Goal: Entertainment & Leisure: Browse casually

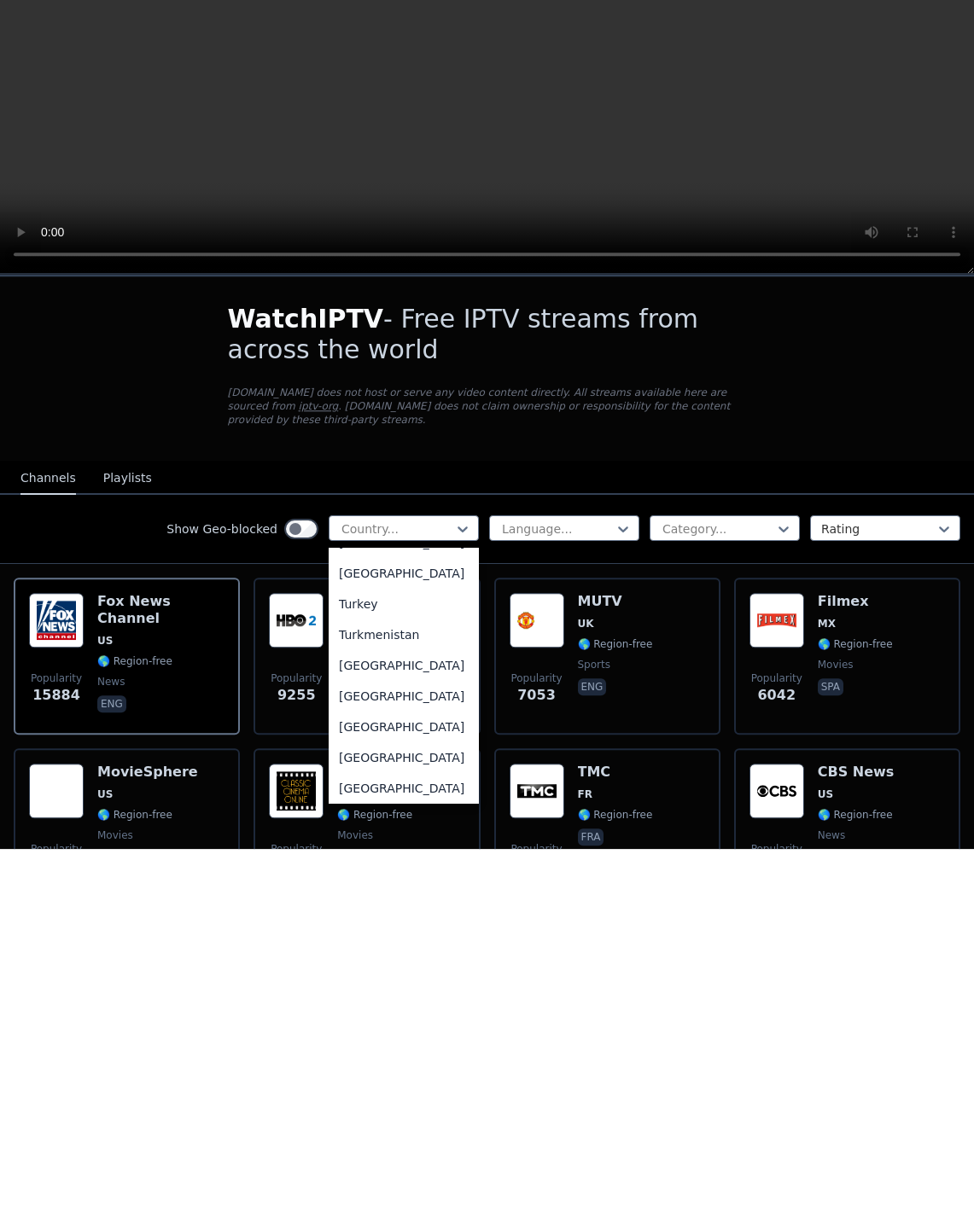
scroll to position [5816, 0]
click at [407, 973] on div "Turkey" at bounding box center [403, 987] width 150 height 30
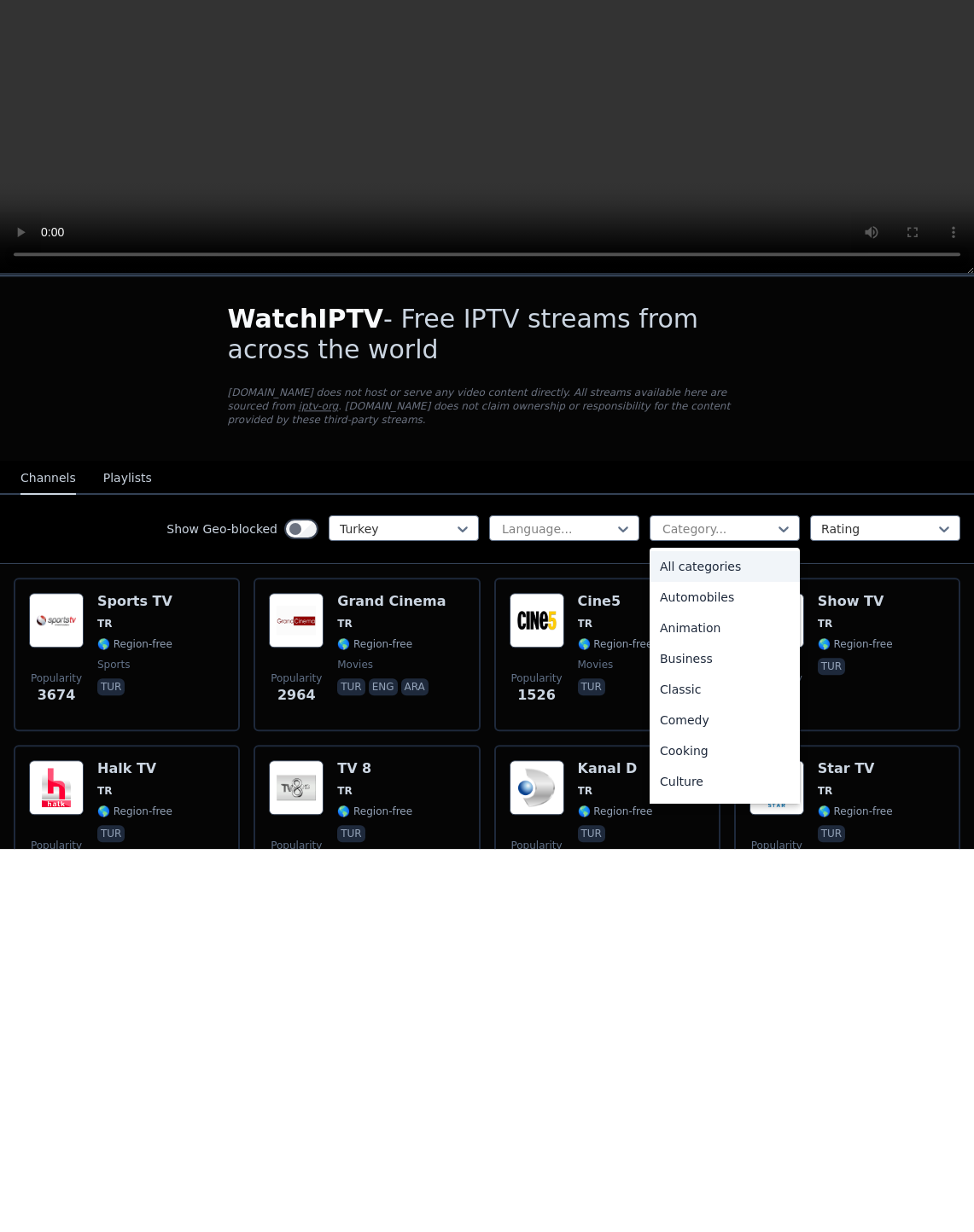
click at [725, 996] on div "Animation" at bounding box center [725, 1011] width 150 height 30
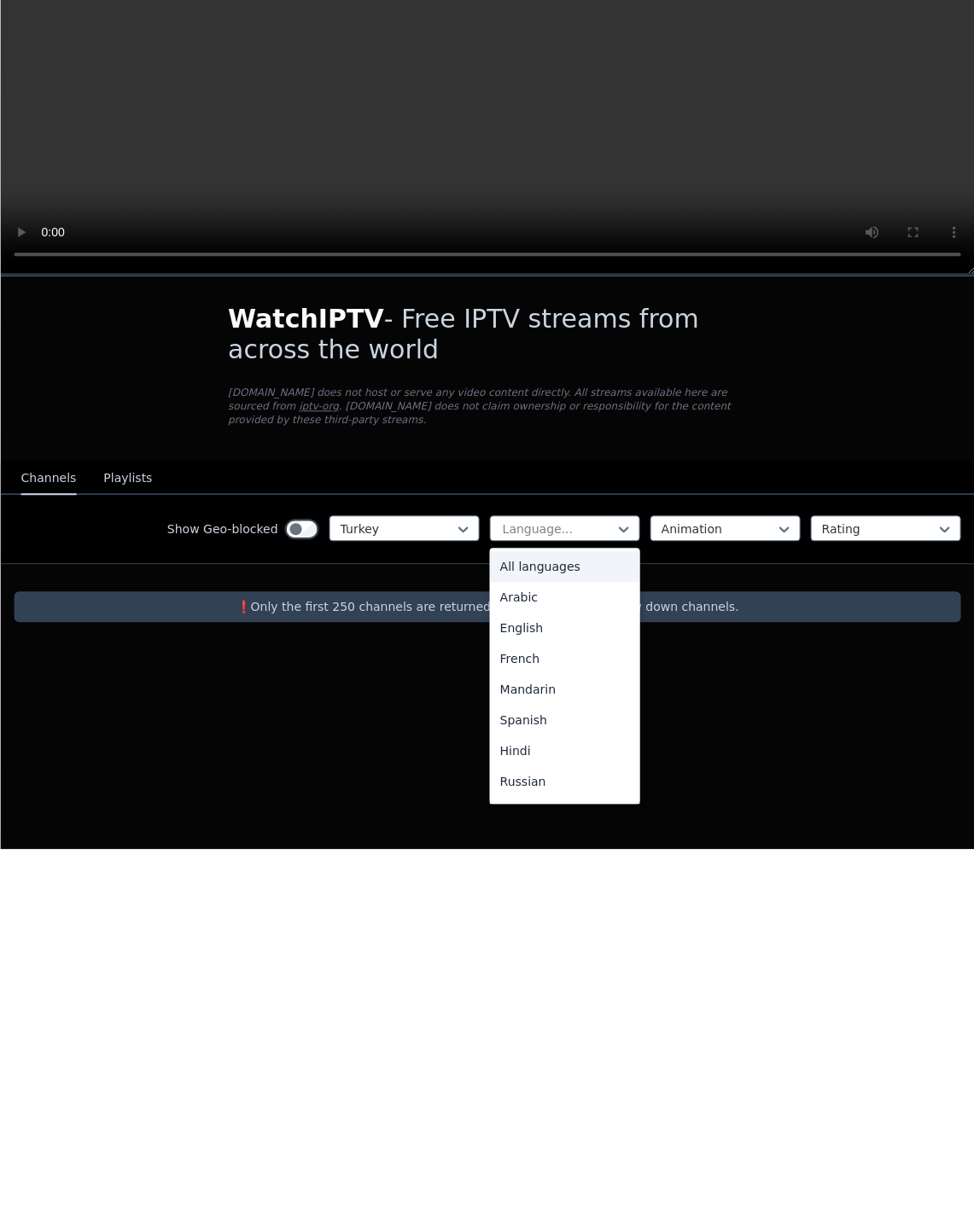
click at [567, 935] on div "All languages" at bounding box center [564, 950] width 150 height 30
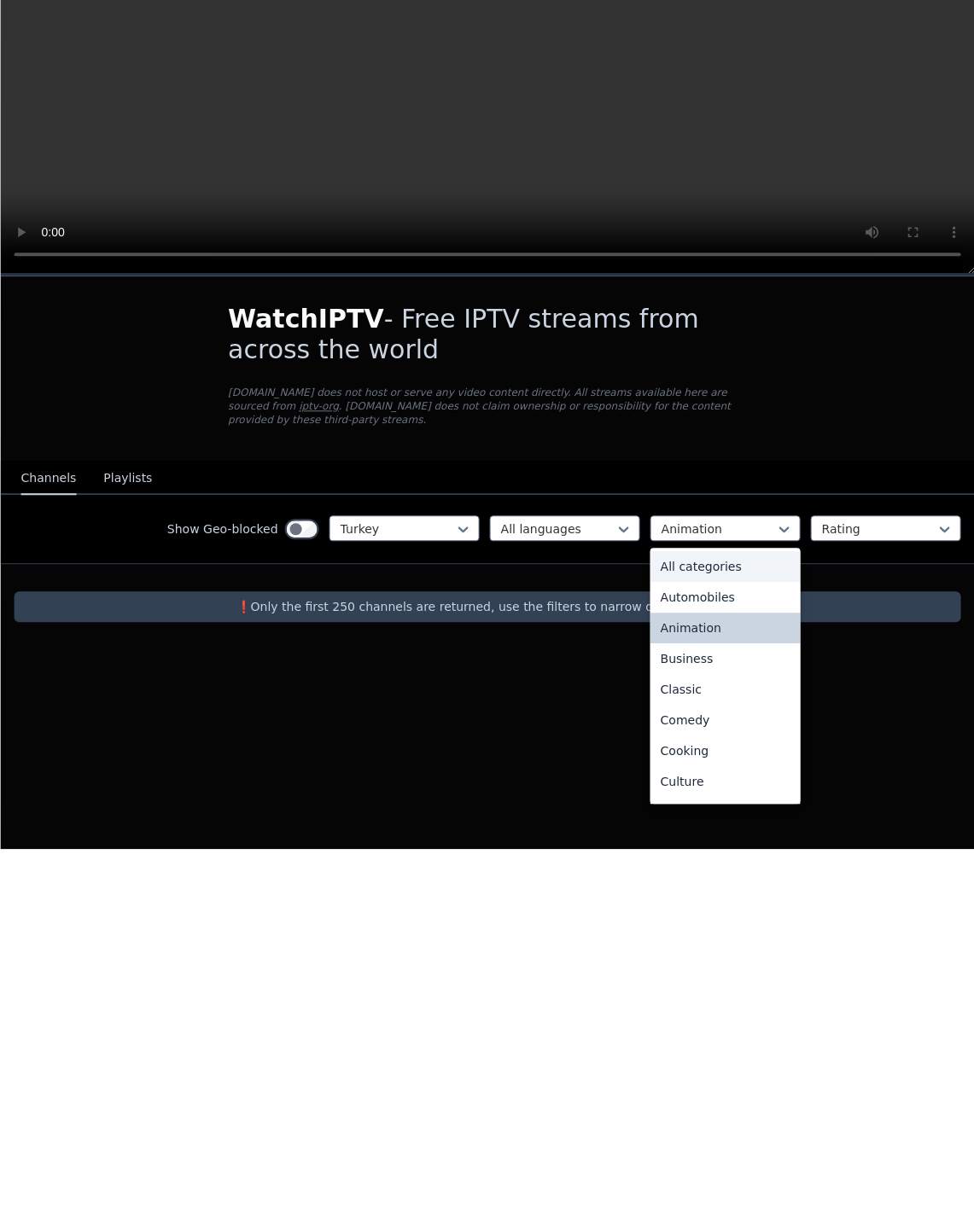
click at [717, 935] on div "All categories" at bounding box center [725, 950] width 150 height 30
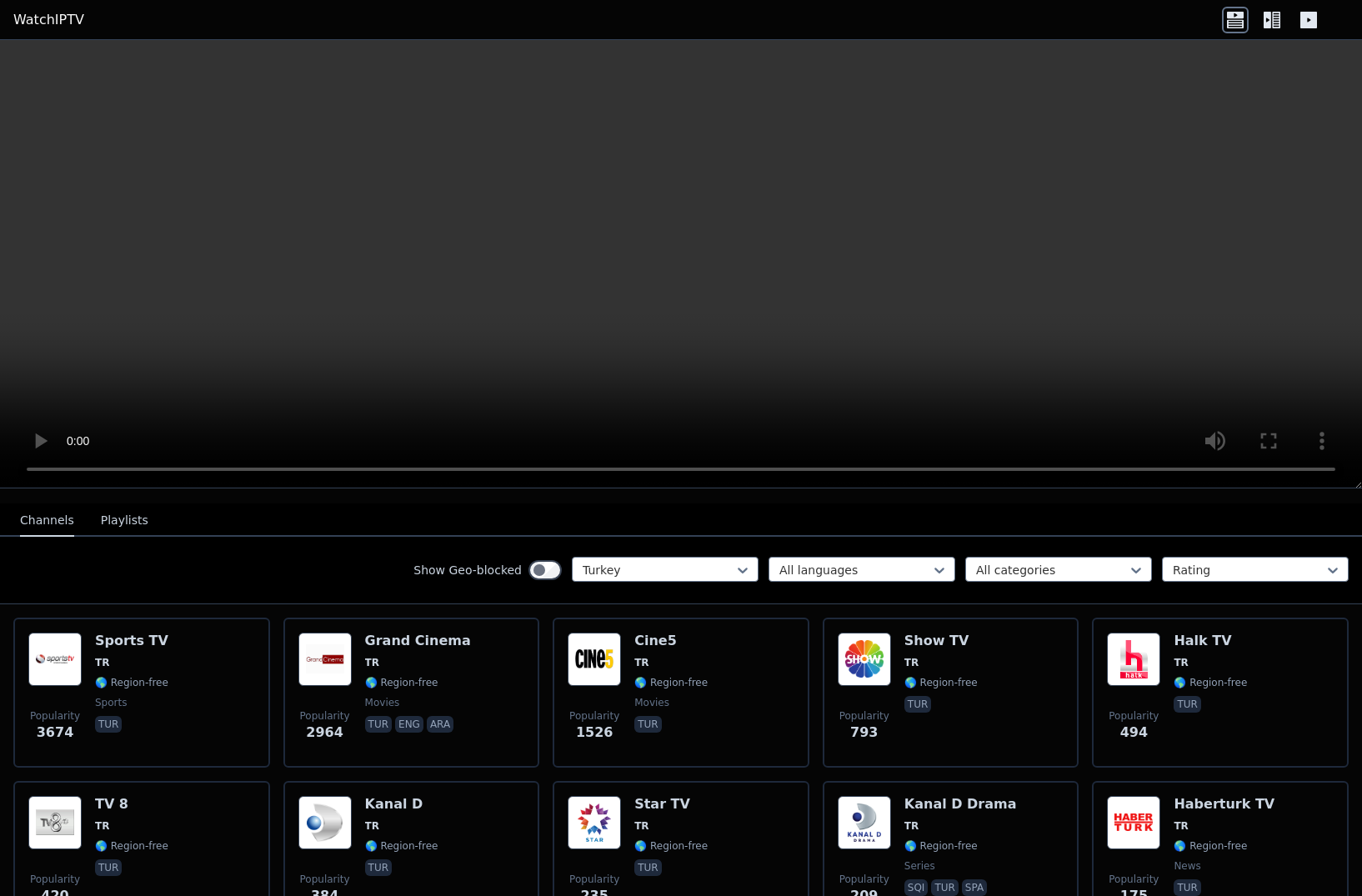
scroll to position [145, 0]
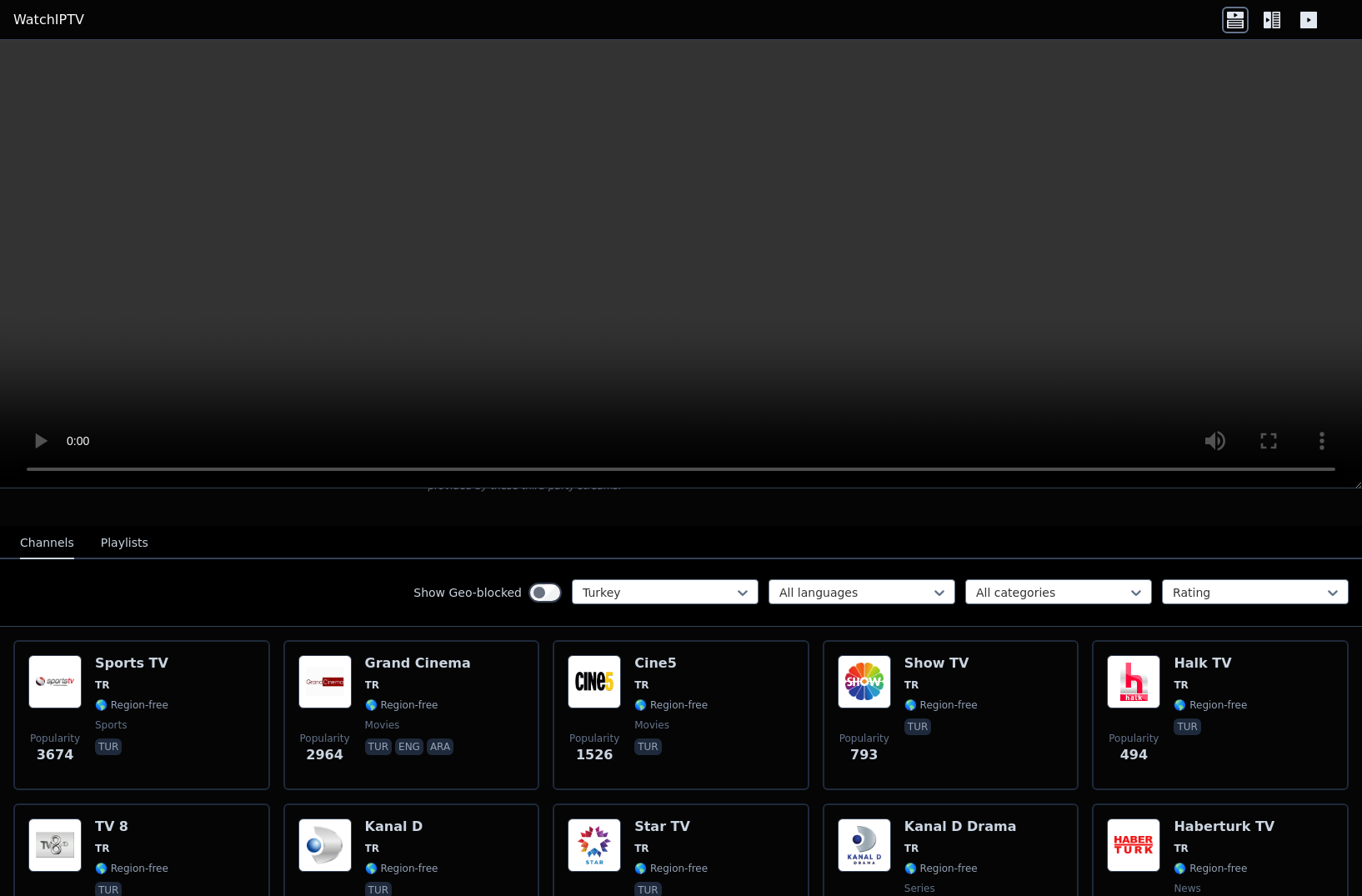
click at [615, 696] on img at bounding box center [594, 681] width 53 height 53
click at [891, 680] on img at bounding box center [864, 681] width 53 height 53
click at [950, 699] on img at bounding box center [1133, 681] width 53 height 53
click at [350, 681] on img at bounding box center [325, 681] width 53 height 53
click at [74, 687] on img at bounding box center [54, 681] width 53 height 53
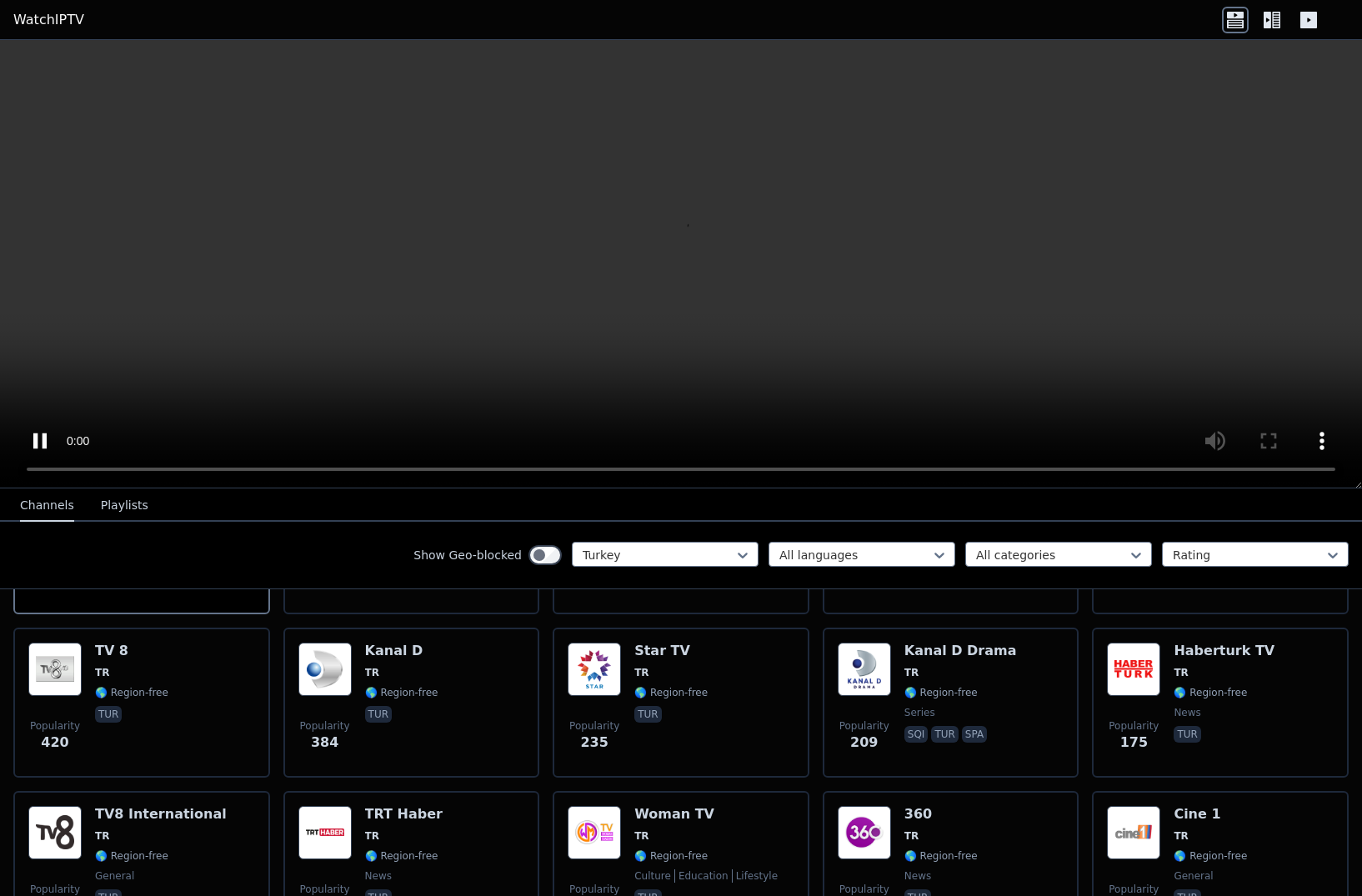
scroll to position [319, 0]
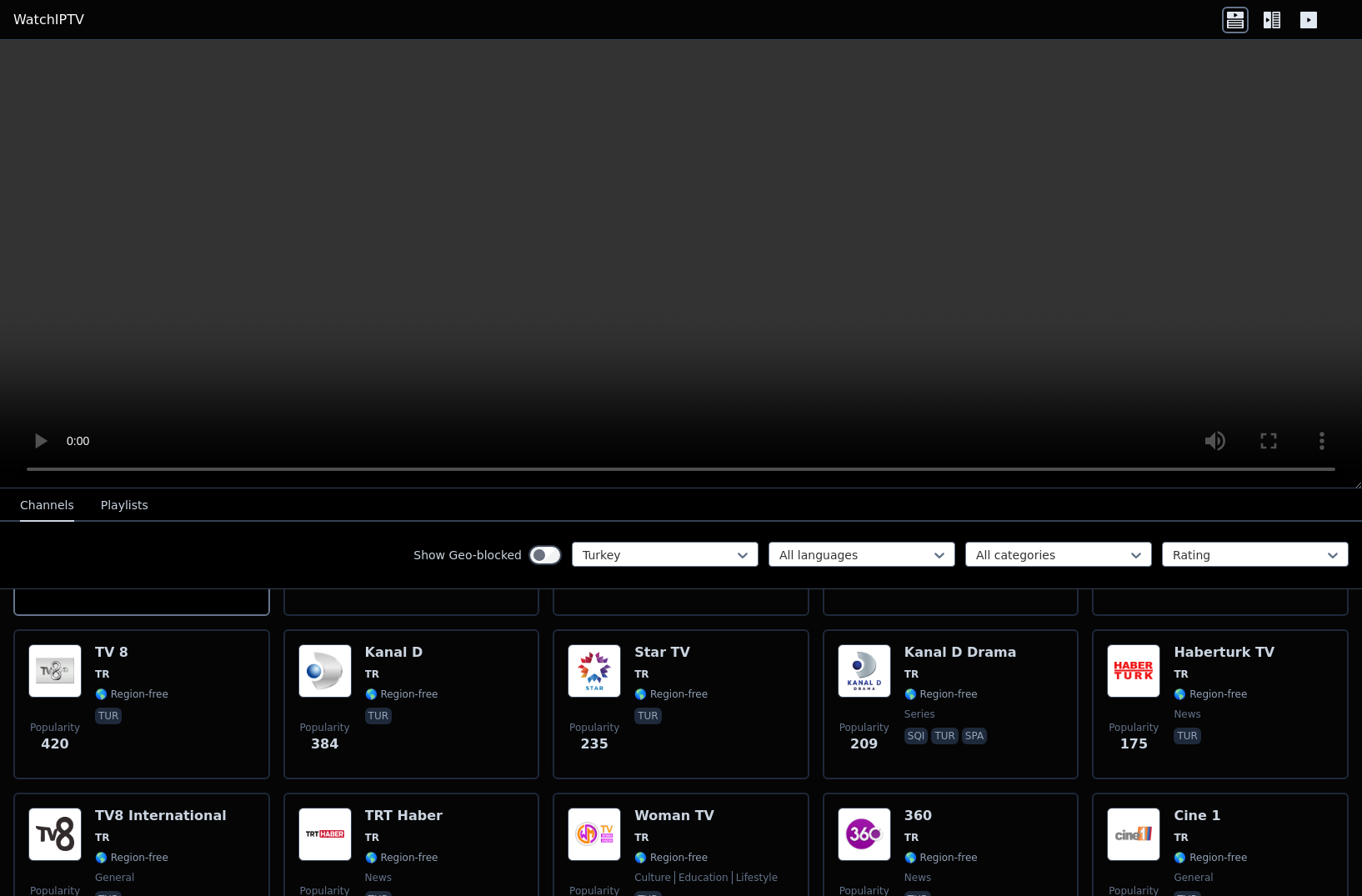
click at [349, 658] on img at bounding box center [325, 671] width 53 height 53
click at [611, 671] on img at bounding box center [594, 671] width 53 height 53
click at [872, 689] on img at bounding box center [864, 671] width 53 height 53
click at [950, 681] on img at bounding box center [1133, 671] width 53 height 53
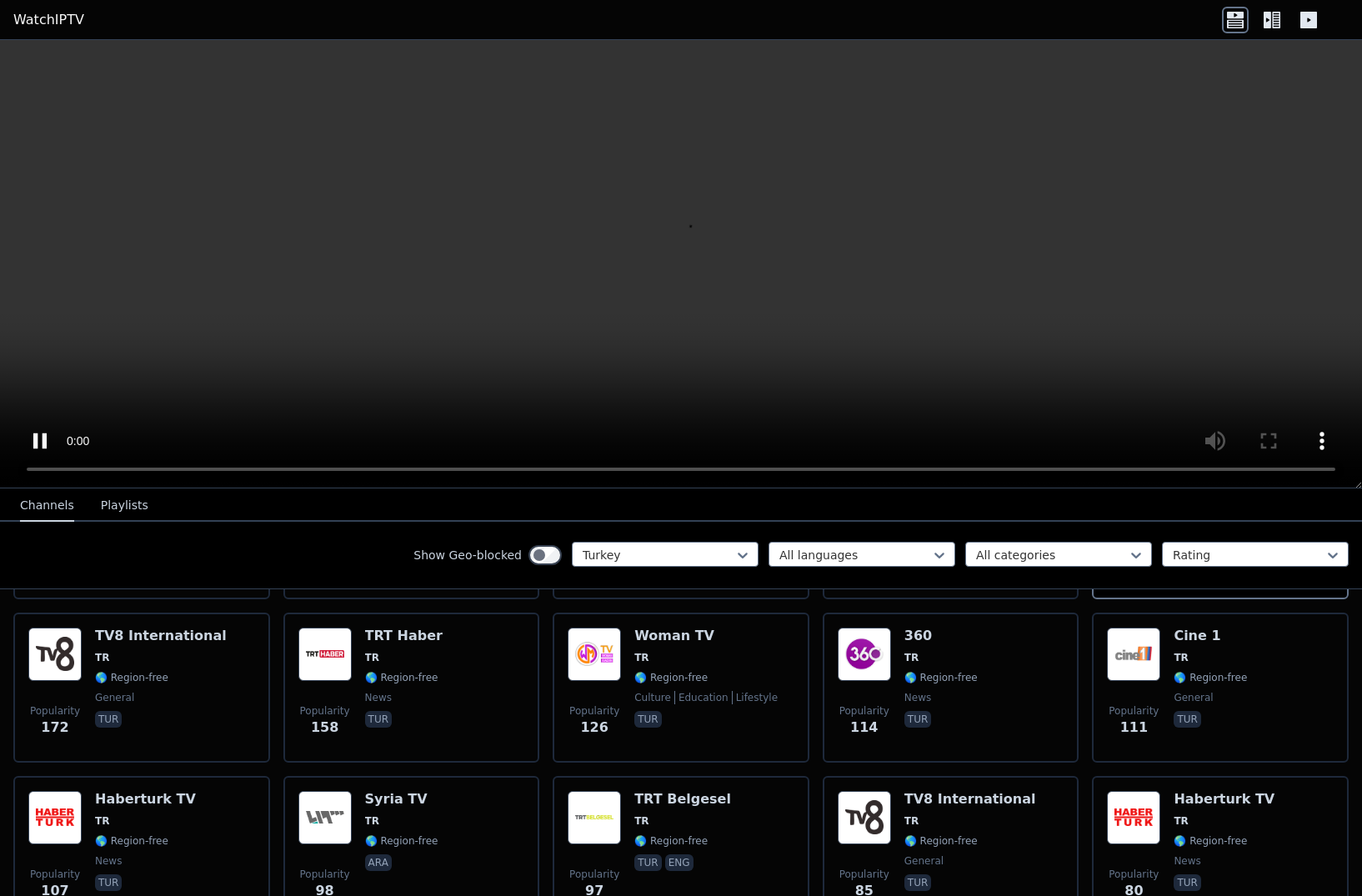
scroll to position [507, 0]
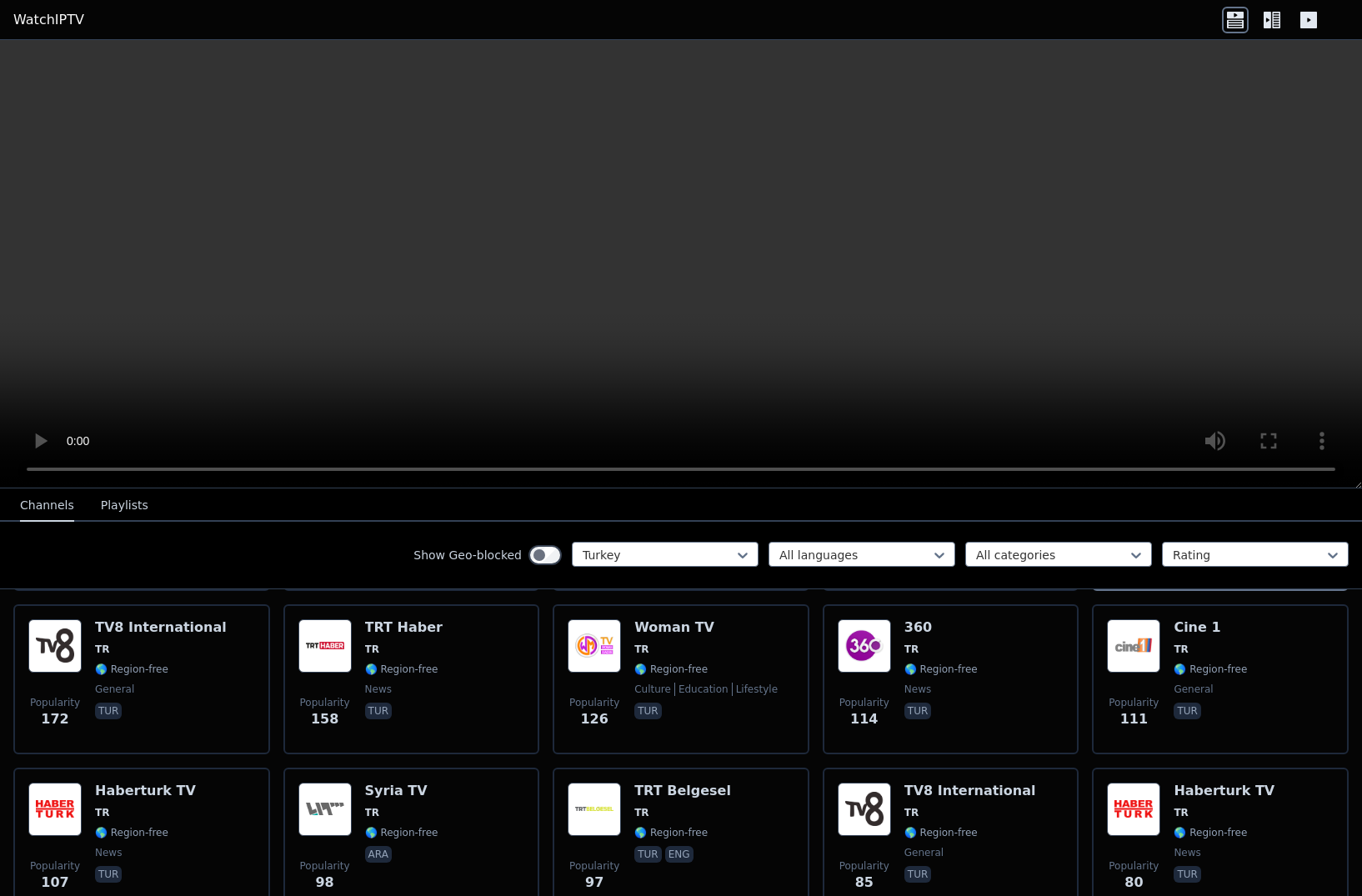
click at [950, 653] on img at bounding box center [1133, 645] width 53 height 53
click at [616, 818] on img at bounding box center [594, 809] width 53 height 53
click at [885, 810] on img at bounding box center [864, 809] width 53 height 53
click at [882, 811] on img at bounding box center [864, 809] width 53 height 53
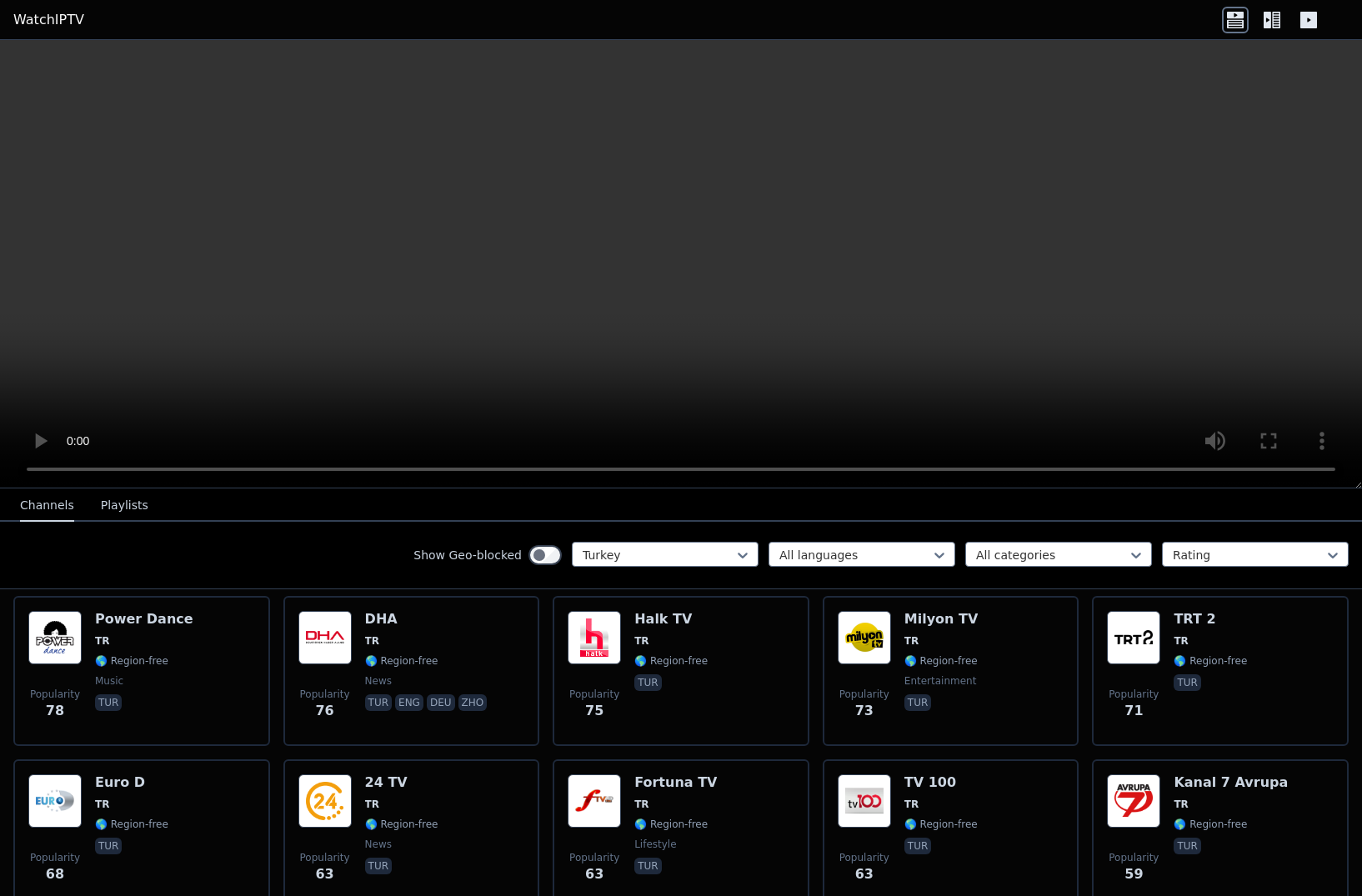
scroll to position [842, 0]
click at [888, 647] on img at bounding box center [864, 638] width 53 height 53
click at [621, 660] on img at bounding box center [594, 638] width 53 height 53
click at [883, 809] on img at bounding box center [864, 801] width 53 height 53
click at [889, 818] on img at bounding box center [864, 801] width 53 height 53
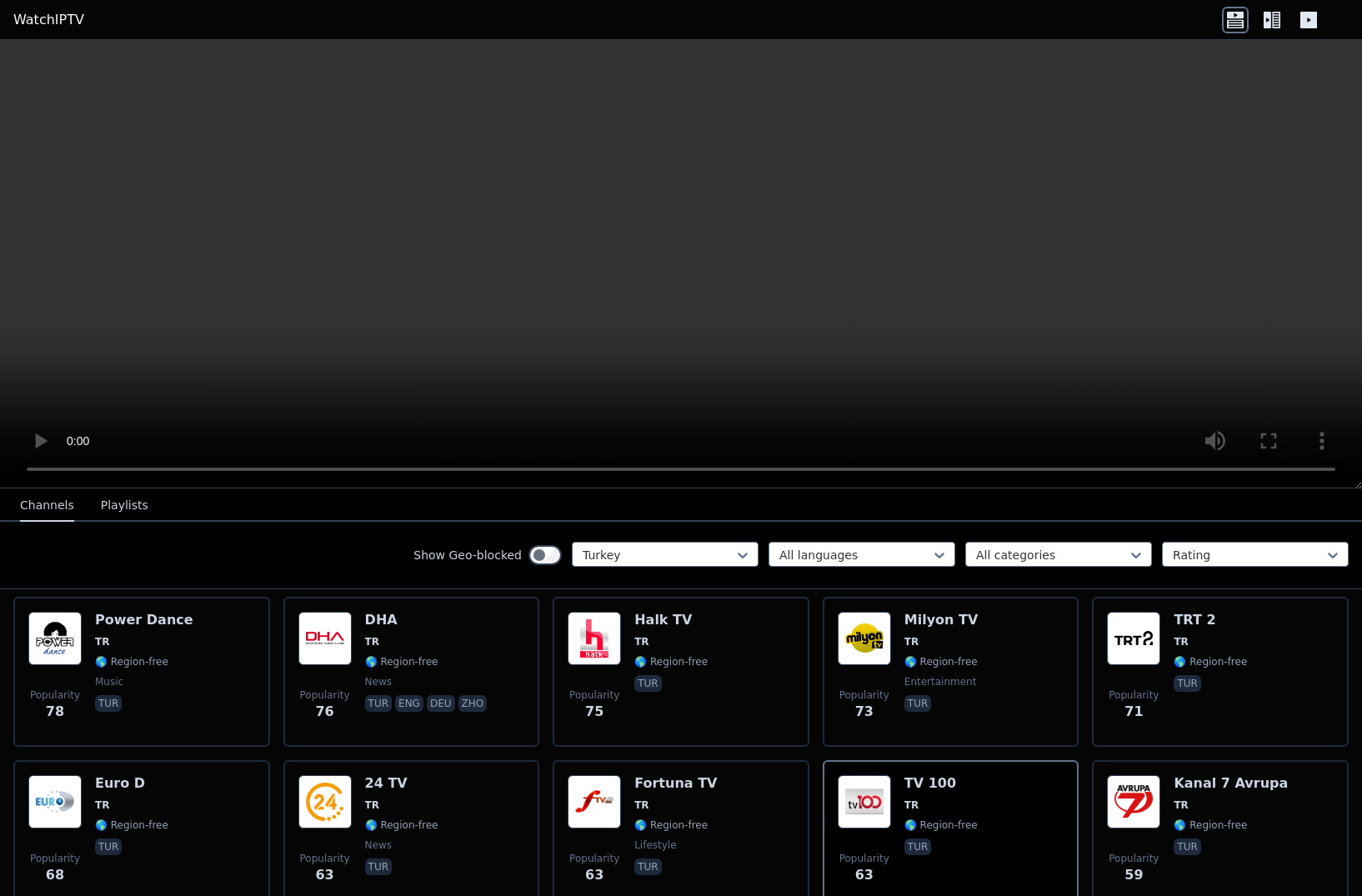
click at [682, 809] on span "TR" at bounding box center [676, 805] width 83 height 14
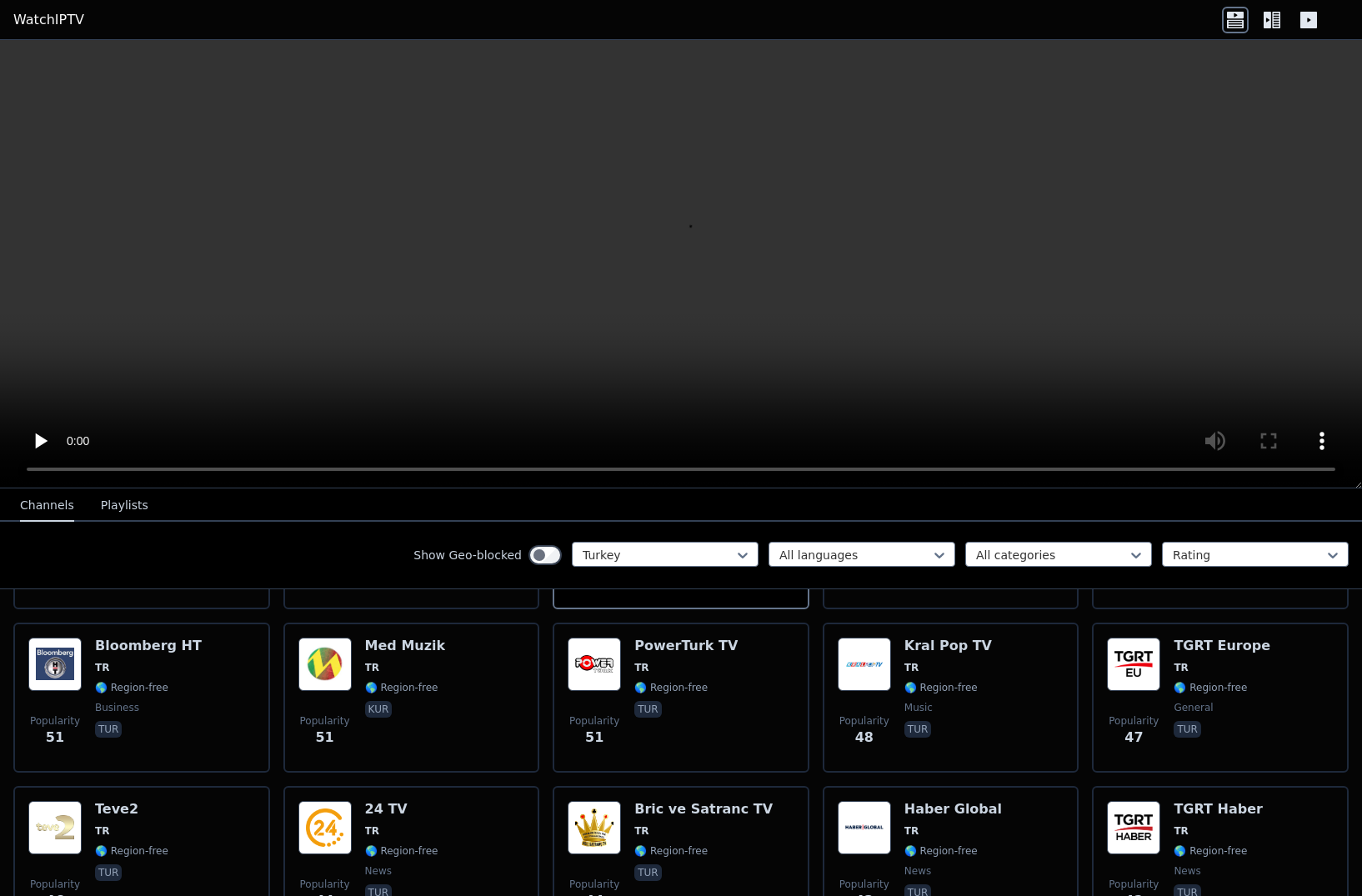
scroll to position [1125, 0]
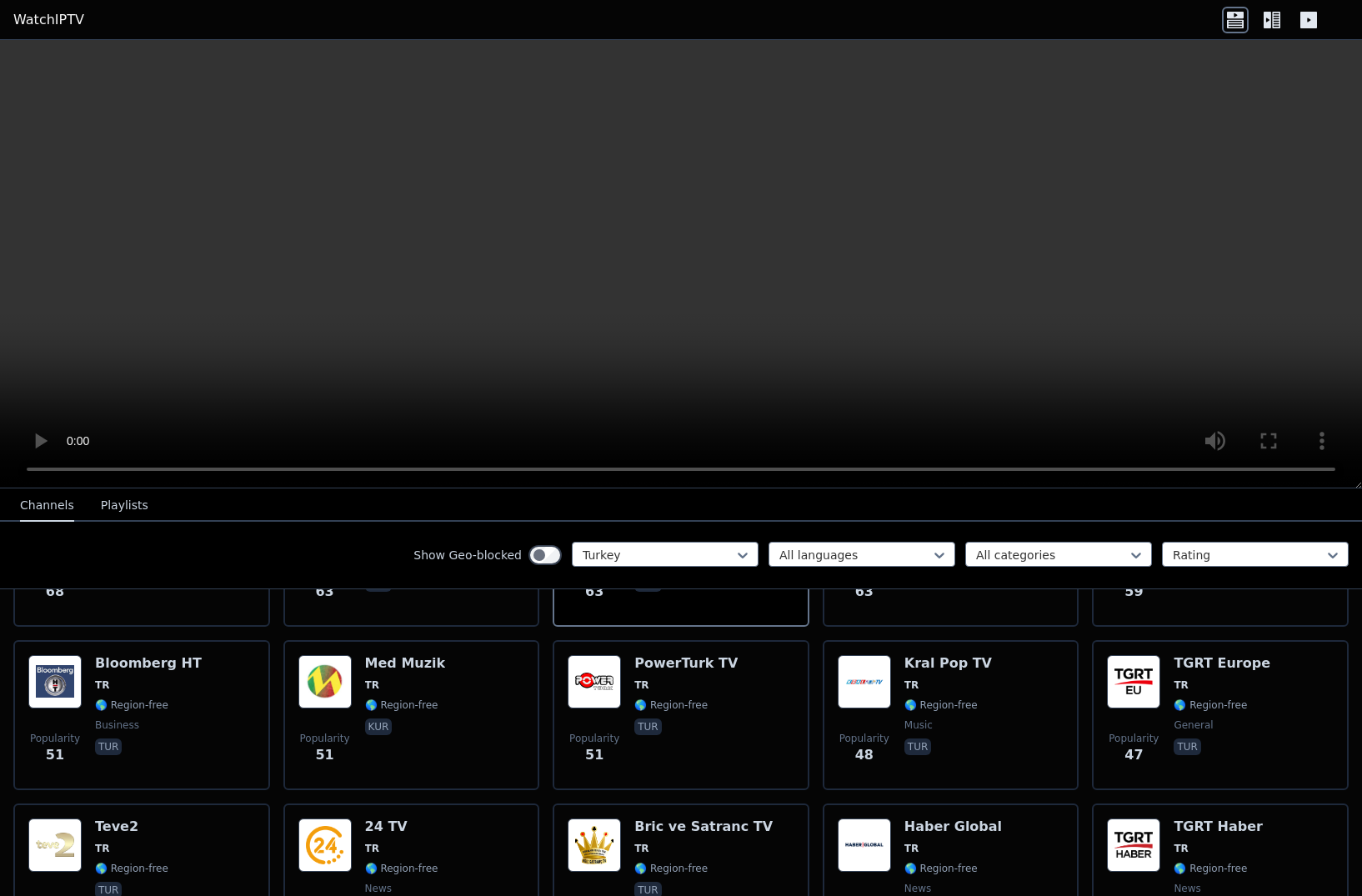
click at [104, 709] on span "🌎 Region-free" at bounding box center [131, 705] width 73 height 14
click at [950, 703] on img at bounding box center [1133, 681] width 53 height 53
click at [950, 706] on img at bounding box center [1133, 681] width 53 height 53
click at [919, 692] on div "[PERSON_NAME] Pop TV TR 🌎 Region-free music tur" at bounding box center [947, 715] width 87 height 120
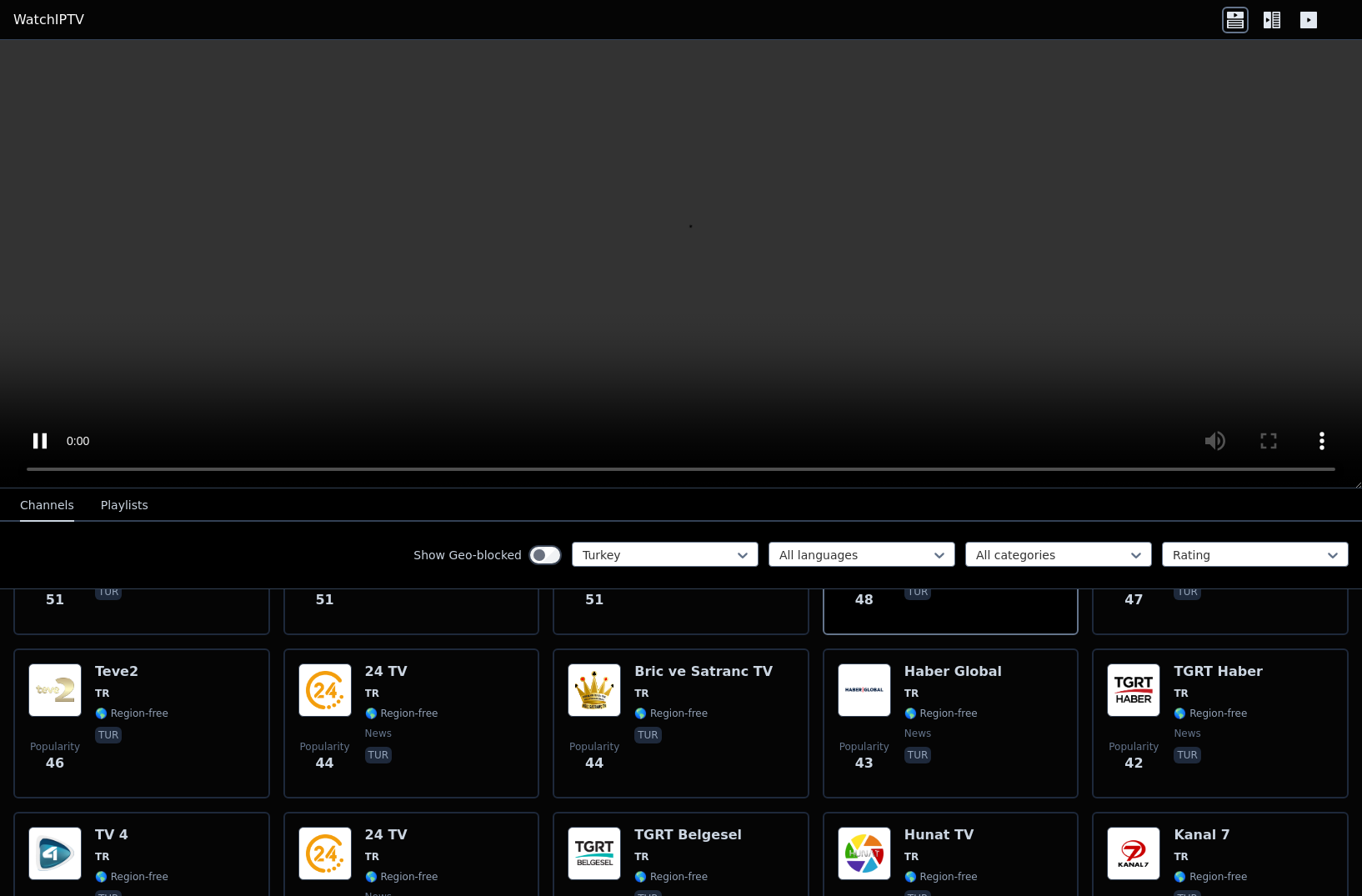
scroll to position [1285, 0]
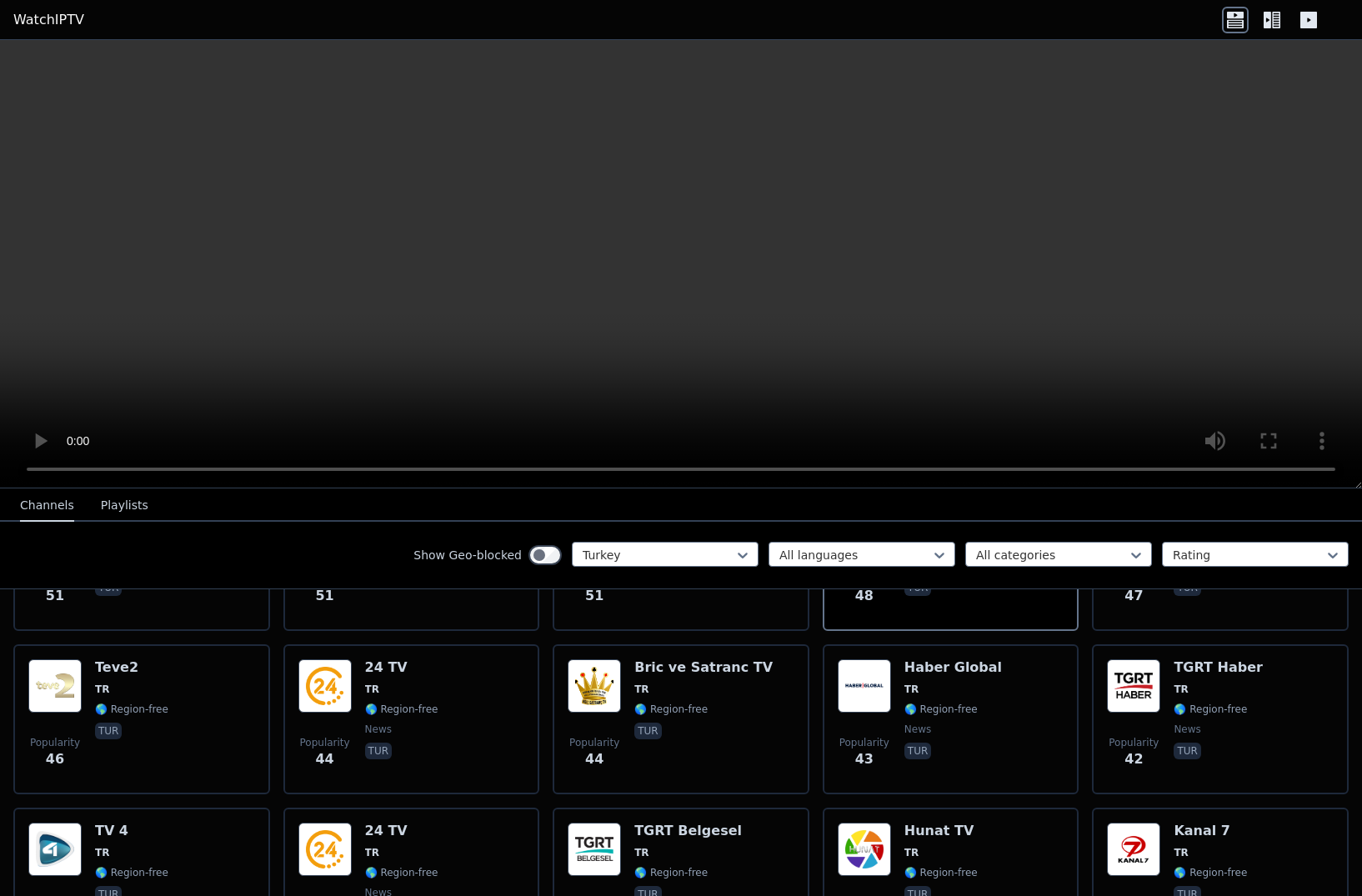
click at [891, 690] on img at bounding box center [864, 685] width 53 height 53
click at [101, 846] on span "TR" at bounding box center [102, 853] width 14 height 14
click at [636, 879] on span "🌎 Region-free" at bounding box center [671, 873] width 73 height 14
click at [883, 859] on img at bounding box center [864, 849] width 53 height 53
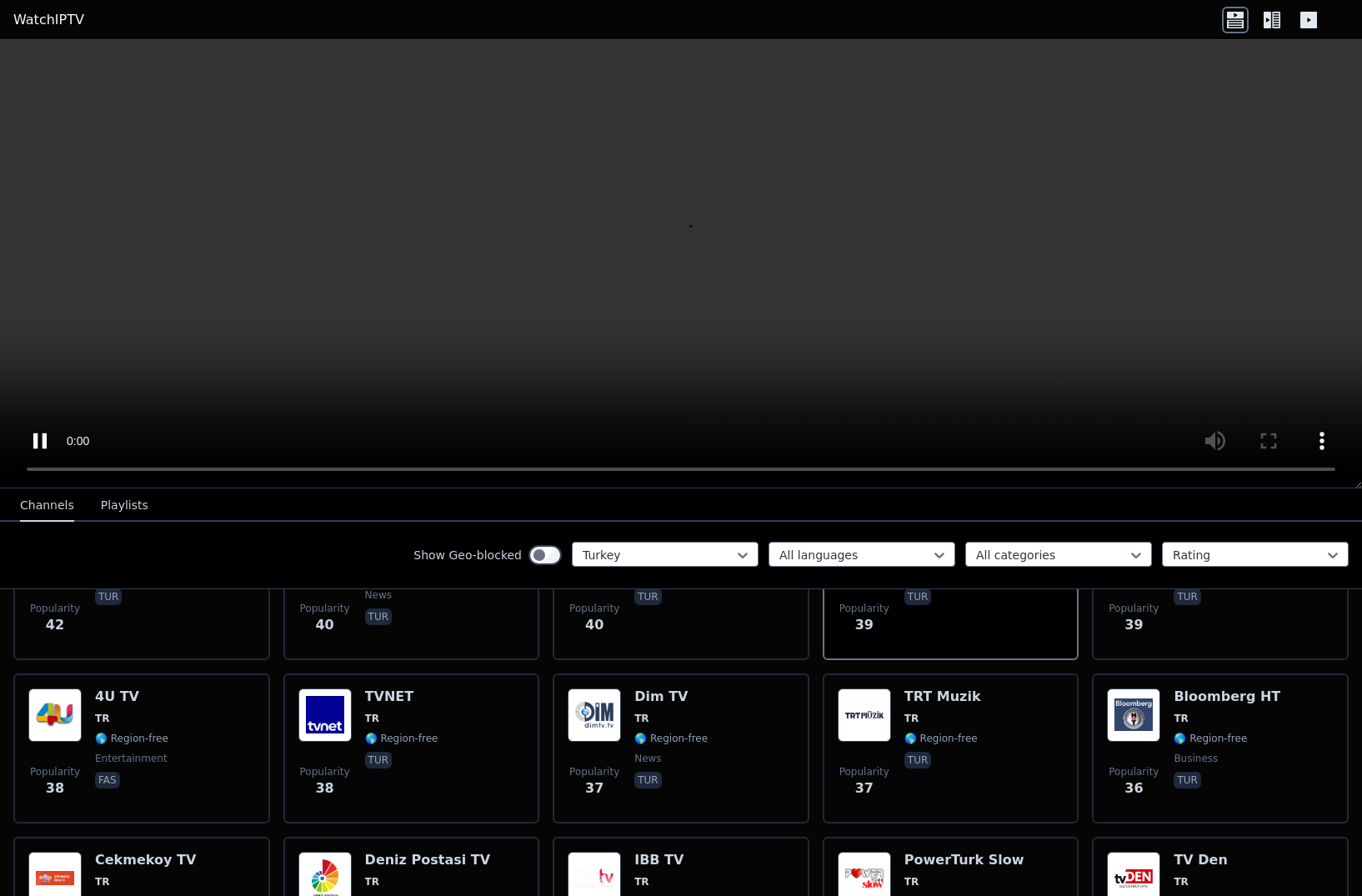
scroll to position [1588, 0]
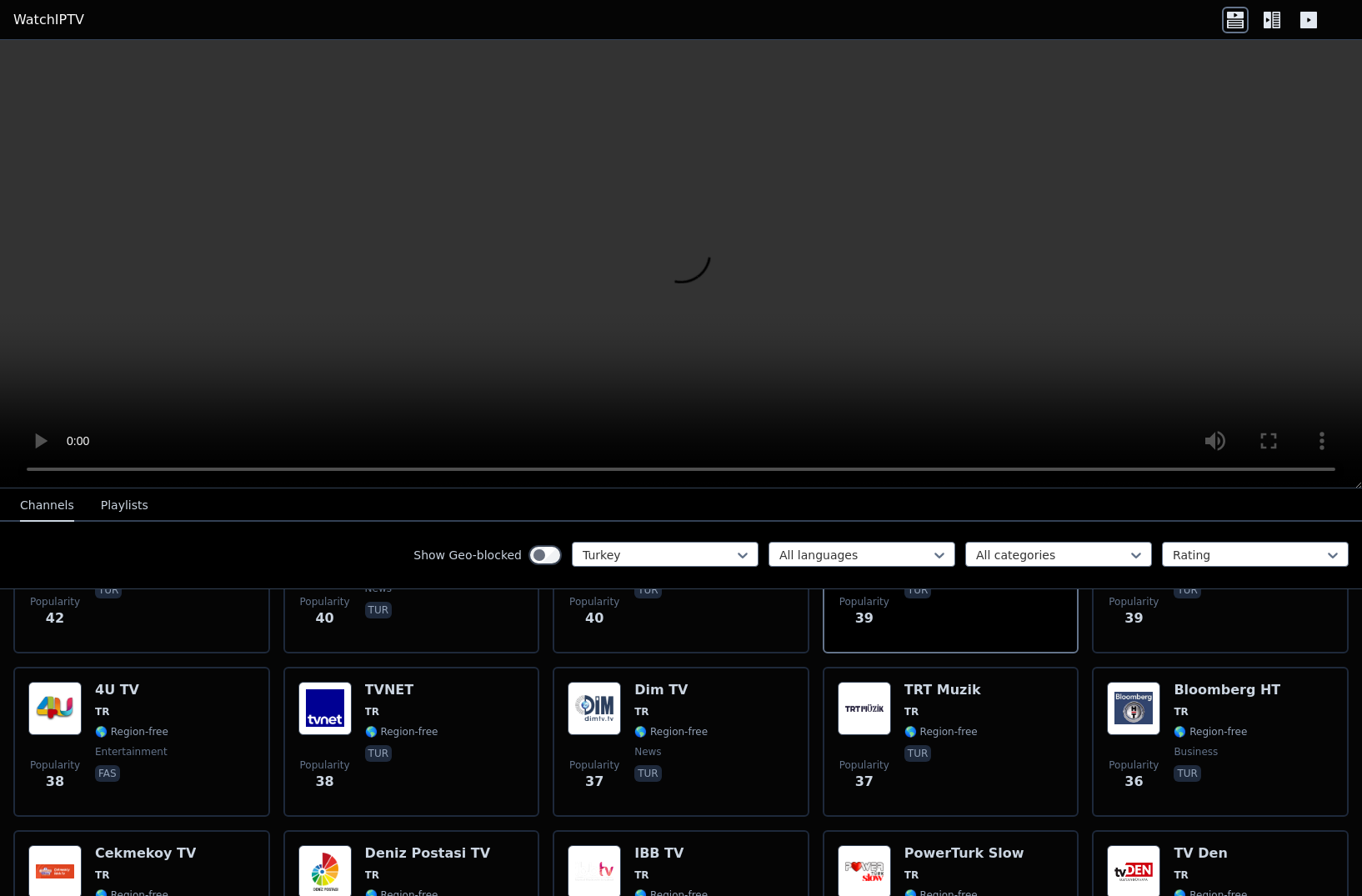
click at [950, 725] on img at bounding box center [1133, 708] width 53 height 53
click at [902, 719] on div "Popularity 37 TRT Muzik TR 🌎 Region-free tur" at bounding box center [951, 741] width 227 height 120
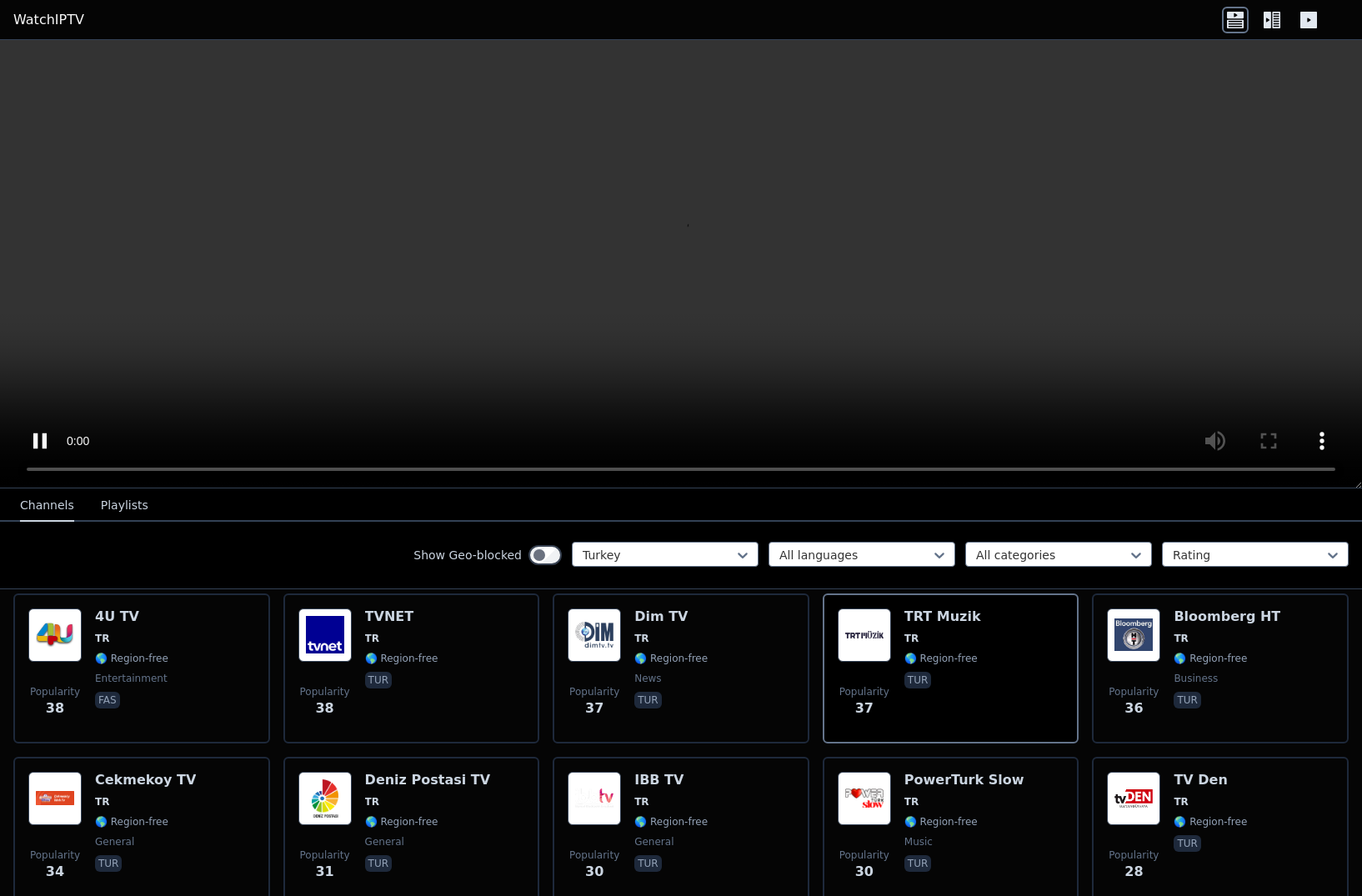
scroll to position [1665, 0]
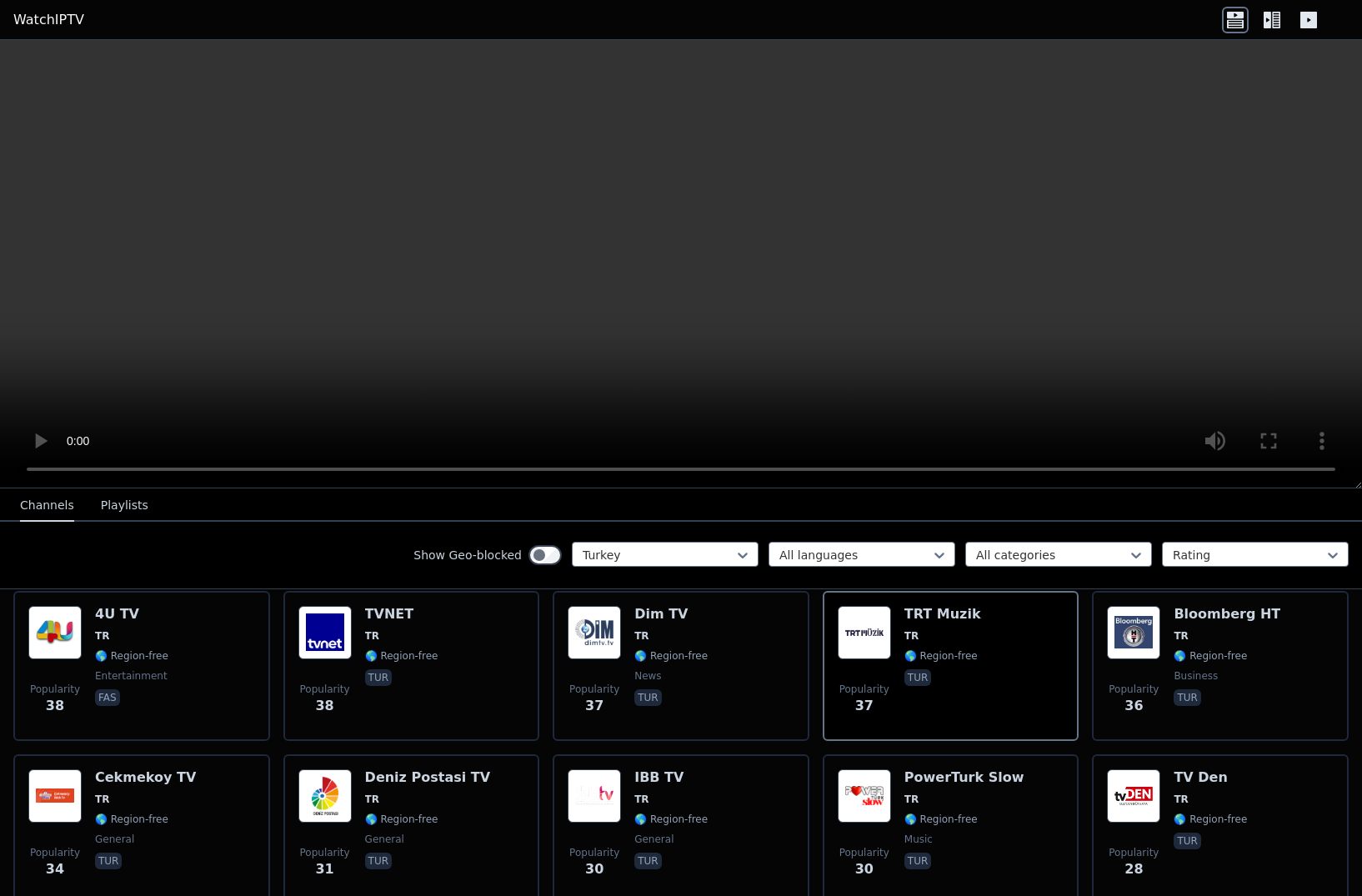
click at [371, 788] on div "Deniz Postasi TV TR 🌎 Region-free general tur" at bounding box center [427, 828] width 125 height 120
click at [97, 809] on div "Cekmekoy TV TR 🌎 Region-free general tur" at bounding box center [145, 828] width 101 height 120
click at [616, 789] on img at bounding box center [594, 795] width 53 height 53
click at [645, 795] on span "TR" at bounding box center [642, 799] width 14 height 14
click at [950, 818] on span "🌎 Region-free" at bounding box center [940, 819] width 73 height 14
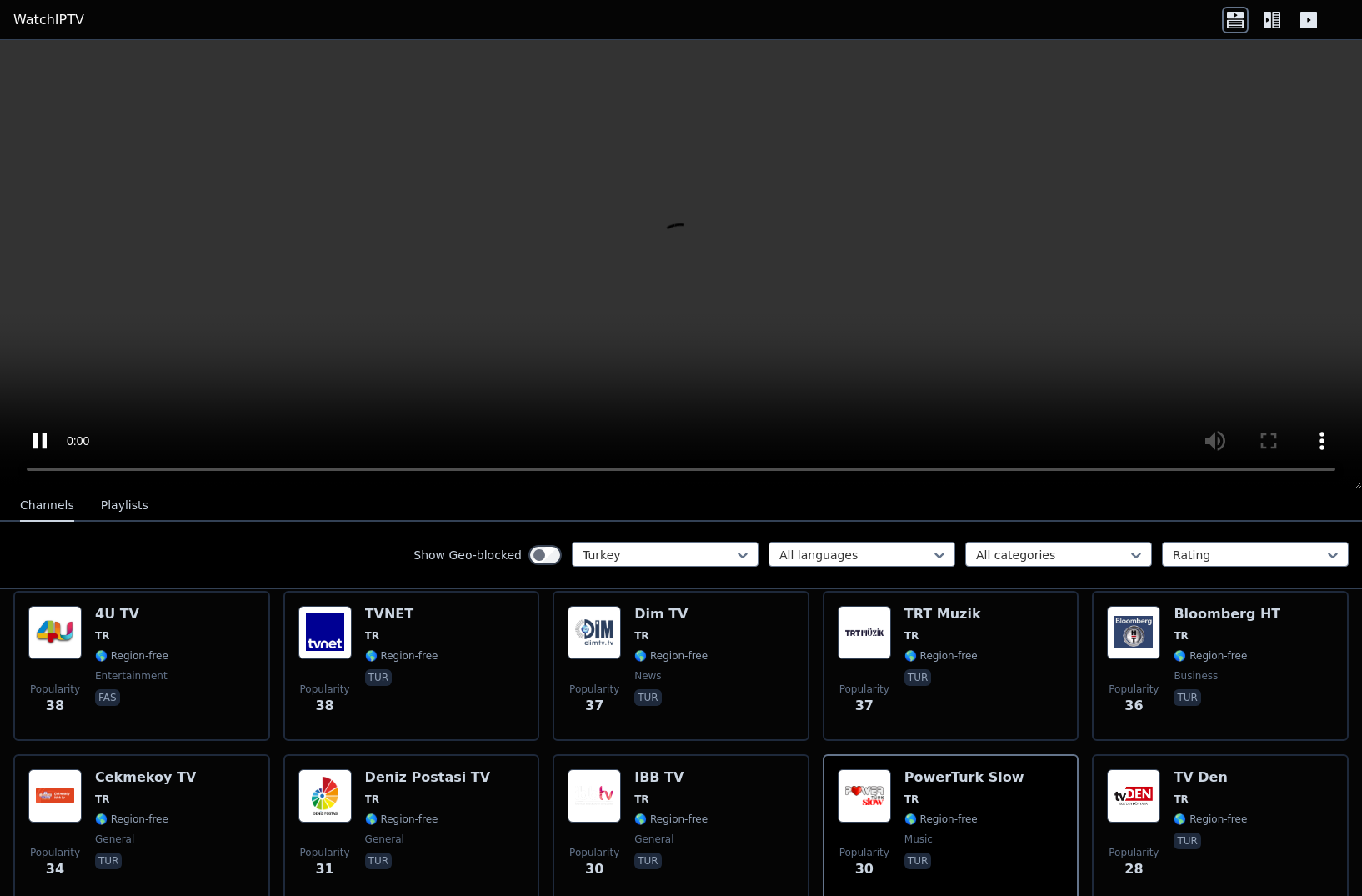
click at [950, 819] on span "🌎 Region-free" at bounding box center [1210, 819] width 73 height 14
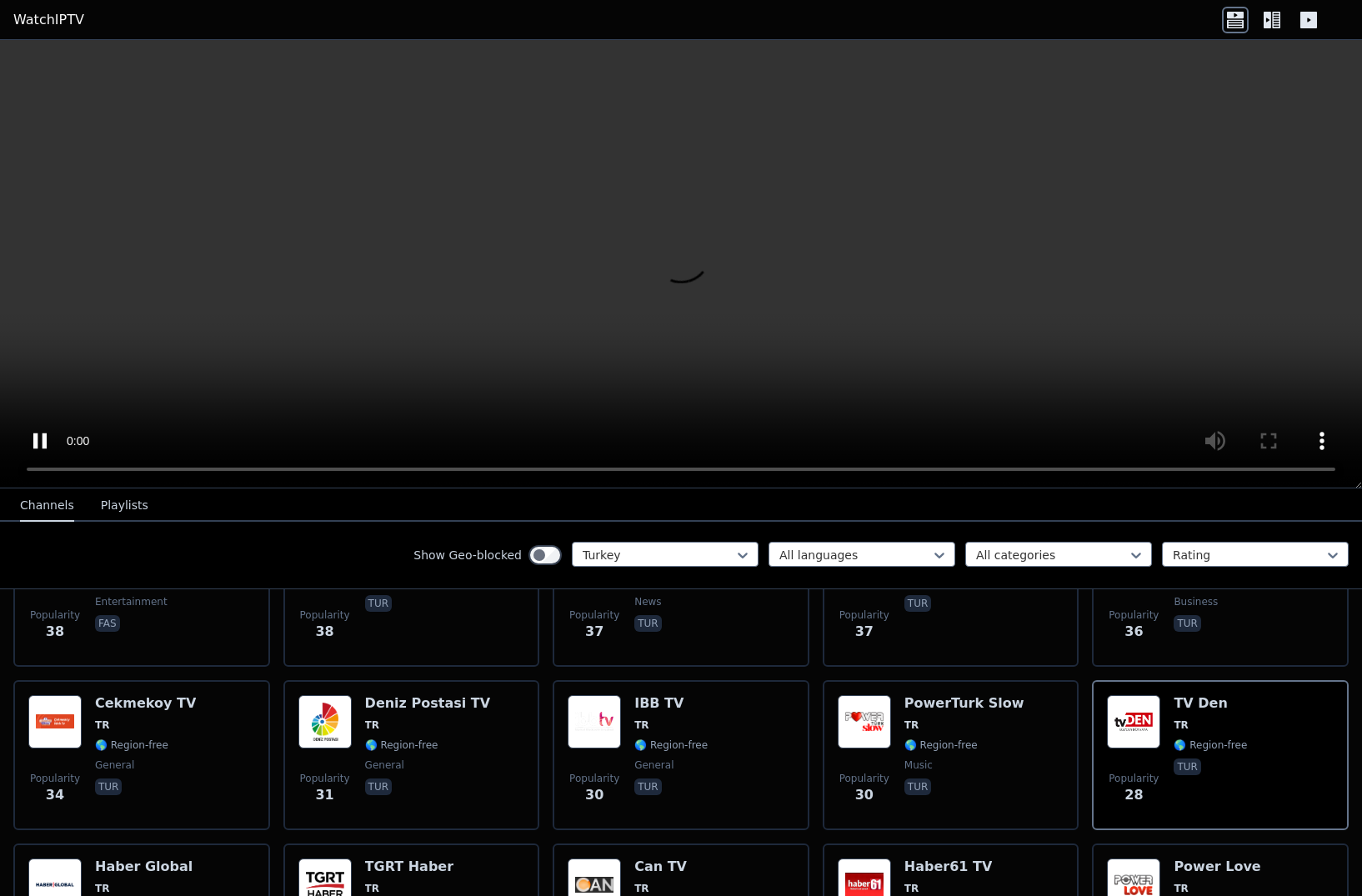
scroll to position [1743, 0]
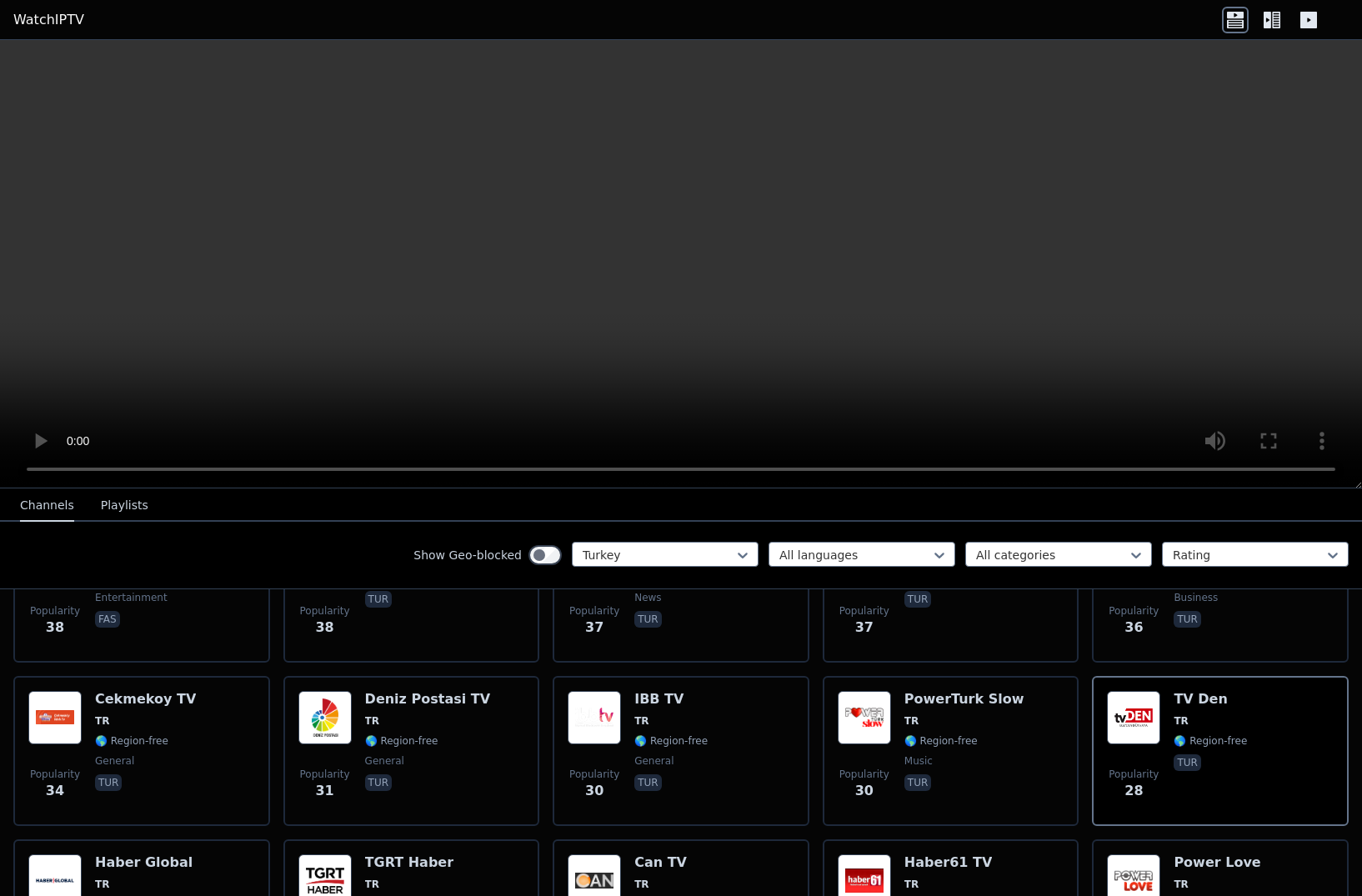
click at [614, 707] on img at bounding box center [594, 718] width 53 height 53
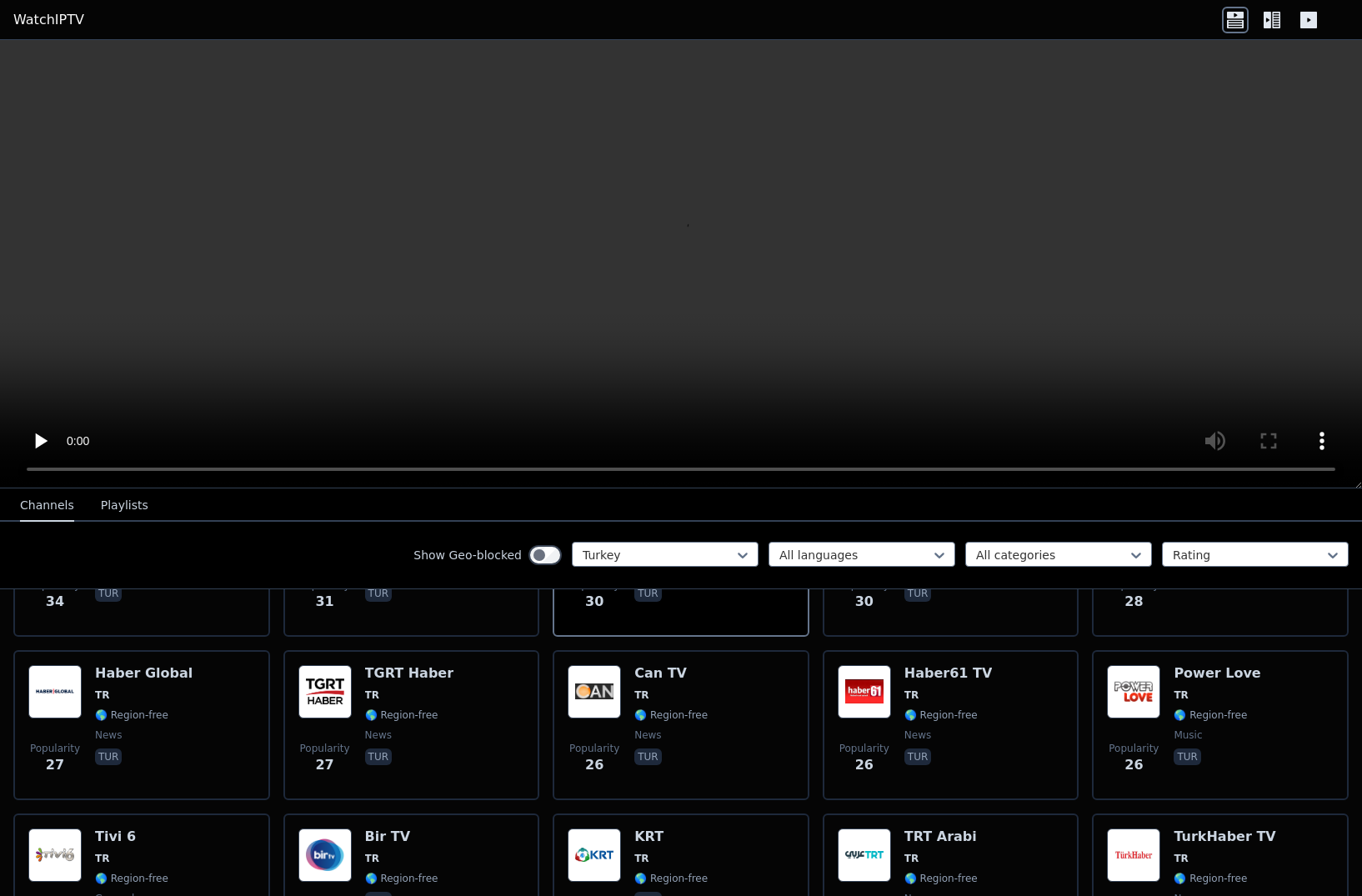
scroll to position [1932, 0]
click at [101, 709] on span "🌎 Region-free" at bounding box center [131, 716] width 73 height 14
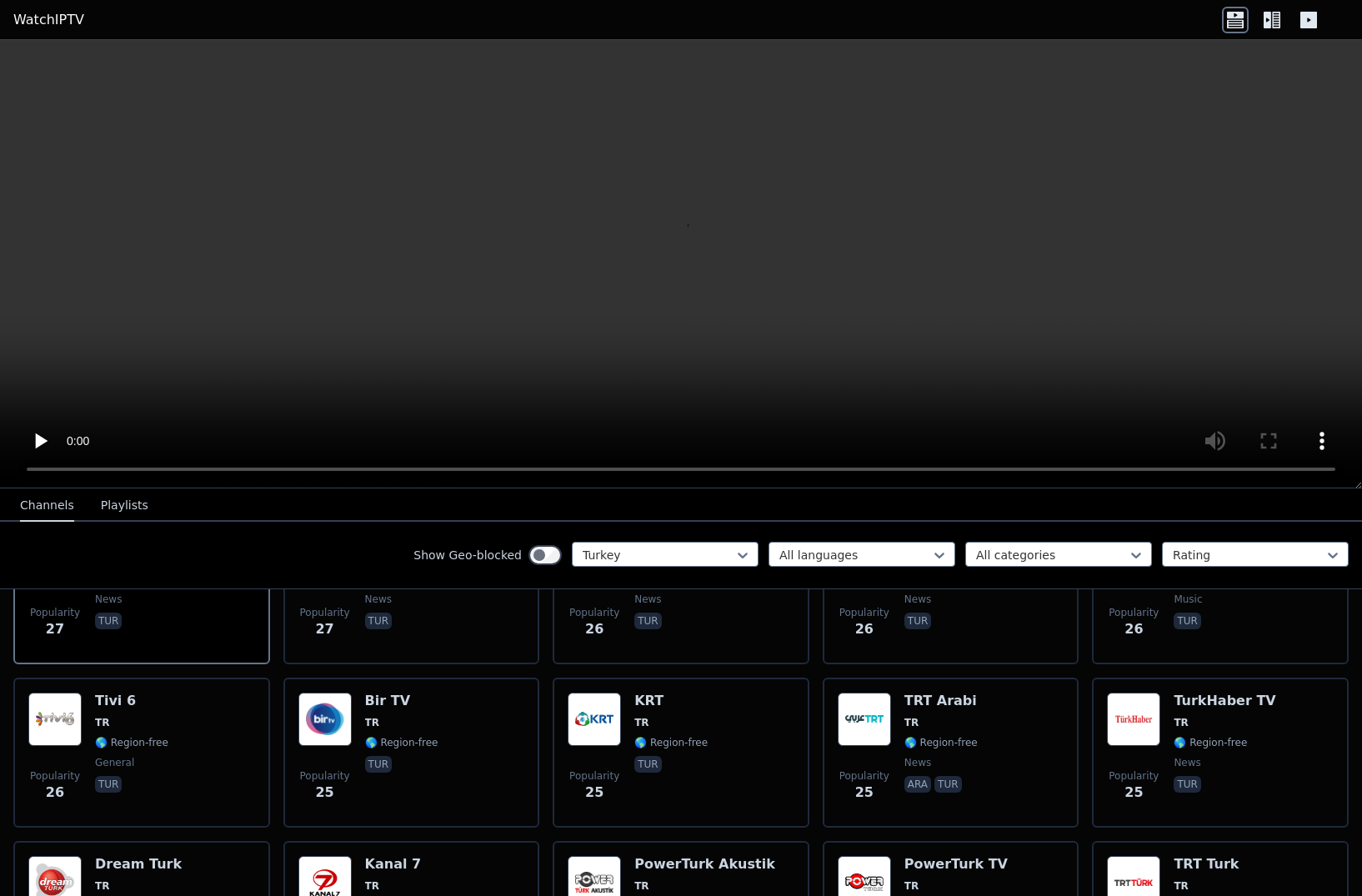
scroll to position [2069, 0]
click at [104, 736] on span "🌎 Region-free" at bounding box center [131, 742] width 73 height 14
click at [376, 726] on span "TR" at bounding box center [372, 721] width 14 height 14
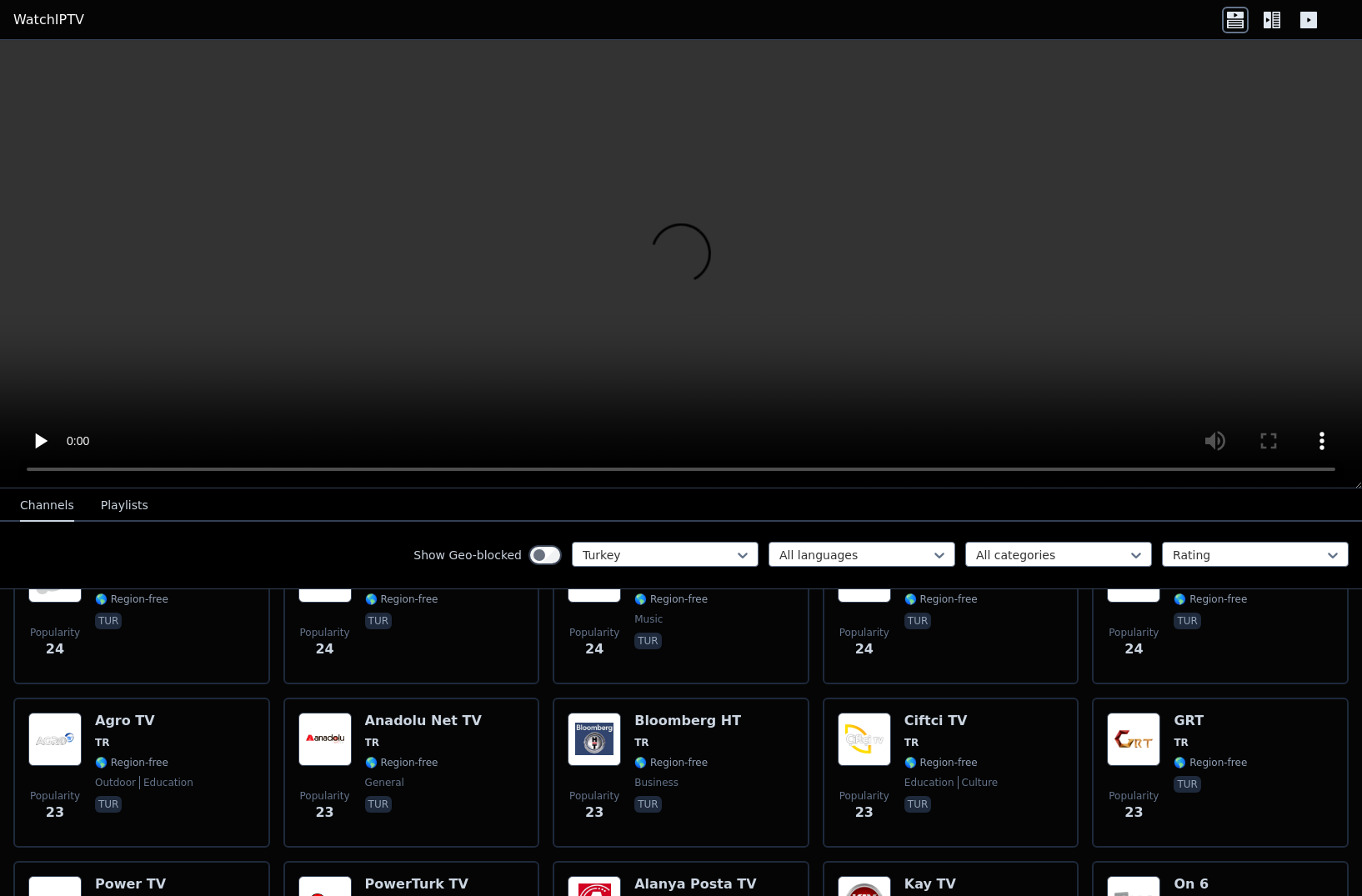
scroll to position [2379, 0]
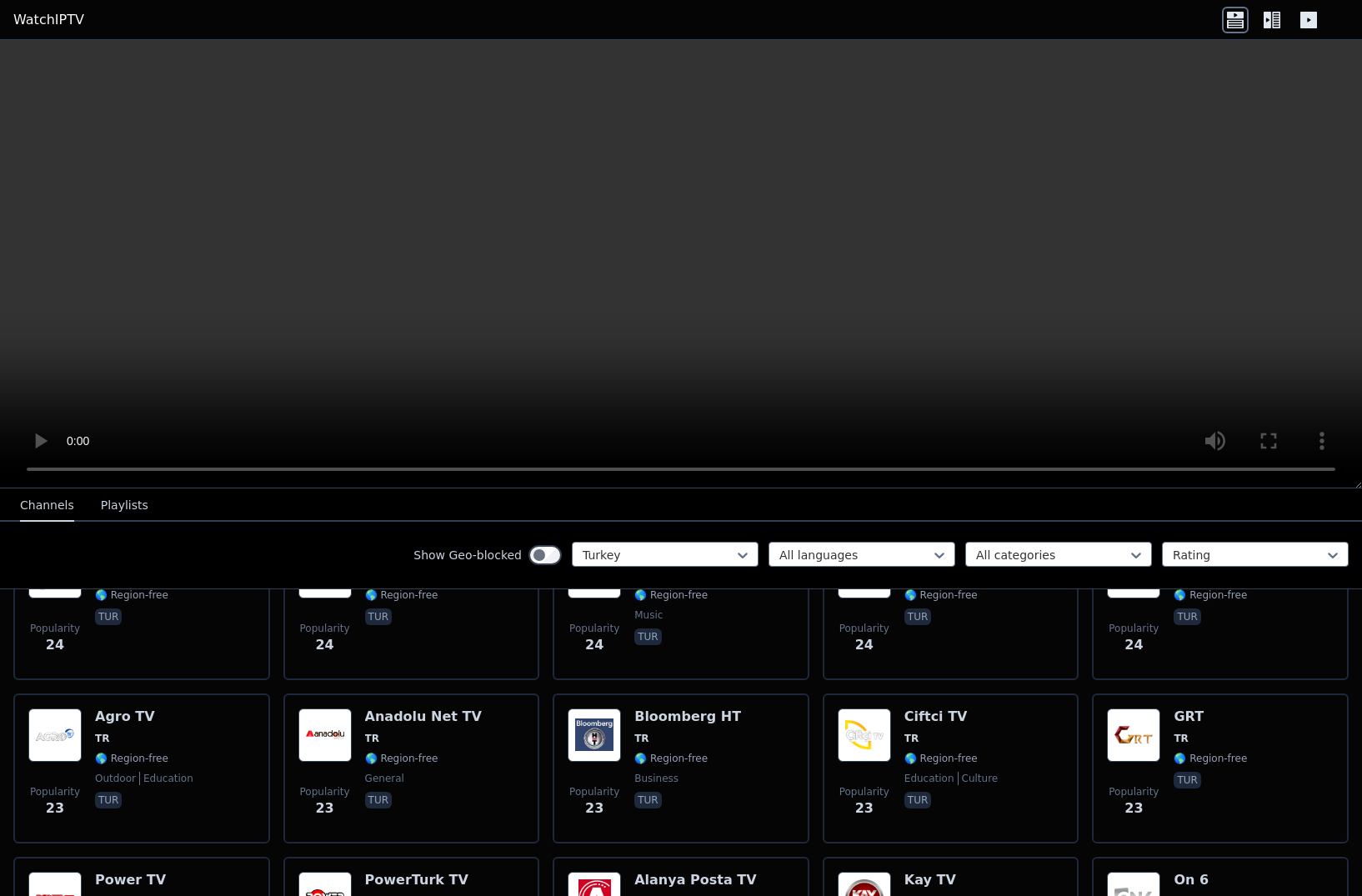
click at [950, 747] on img at bounding box center [1133, 735] width 53 height 53
click at [915, 745] on span "TR" at bounding box center [911, 738] width 14 height 14
click at [619, 733] on img at bounding box center [594, 735] width 53 height 53
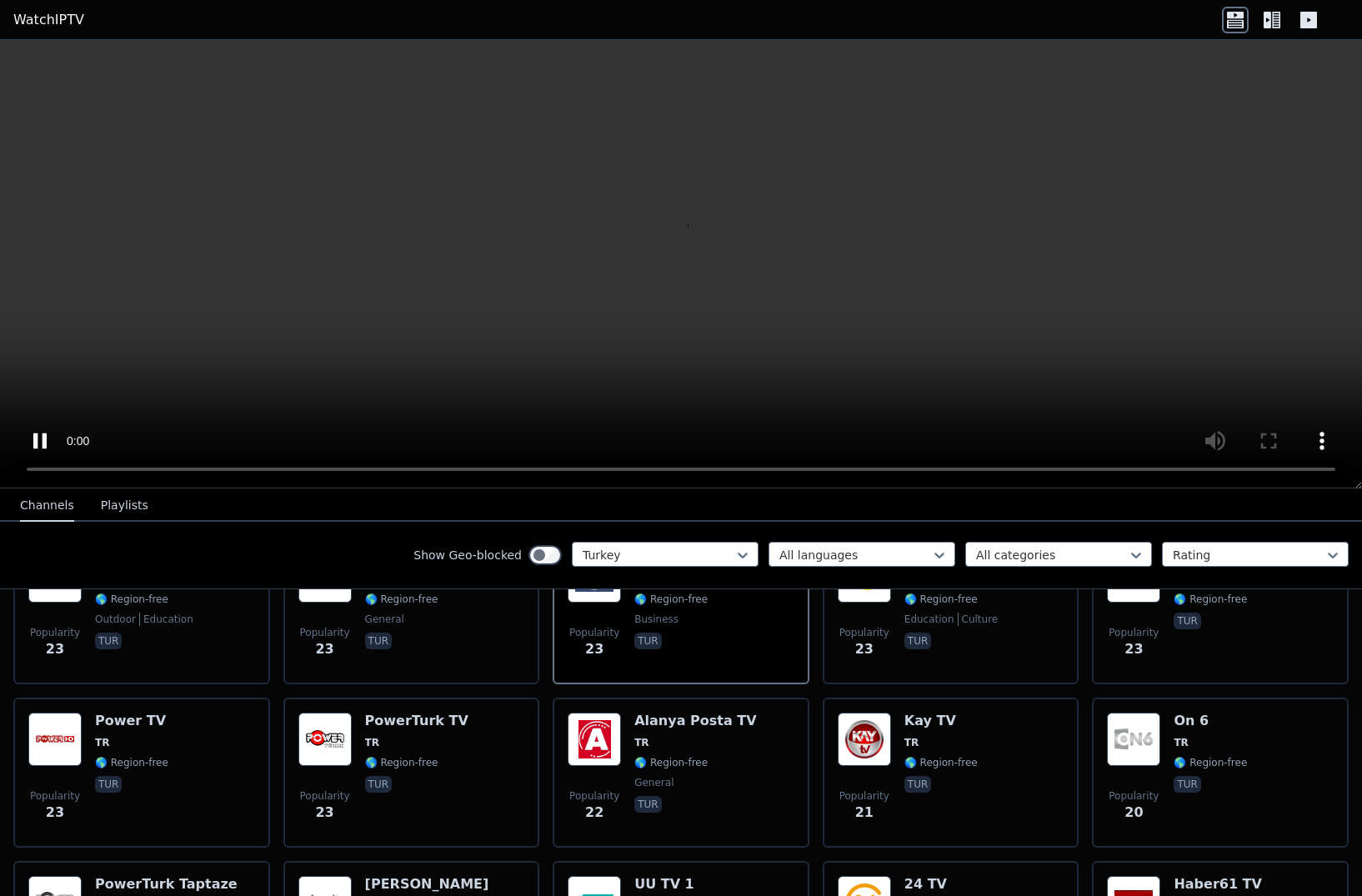
scroll to position [2539, 0]
click at [635, 760] on span "🌎 Region-free" at bounding box center [671, 762] width 73 height 14
click at [132, 741] on span "TR" at bounding box center [131, 742] width 73 height 14
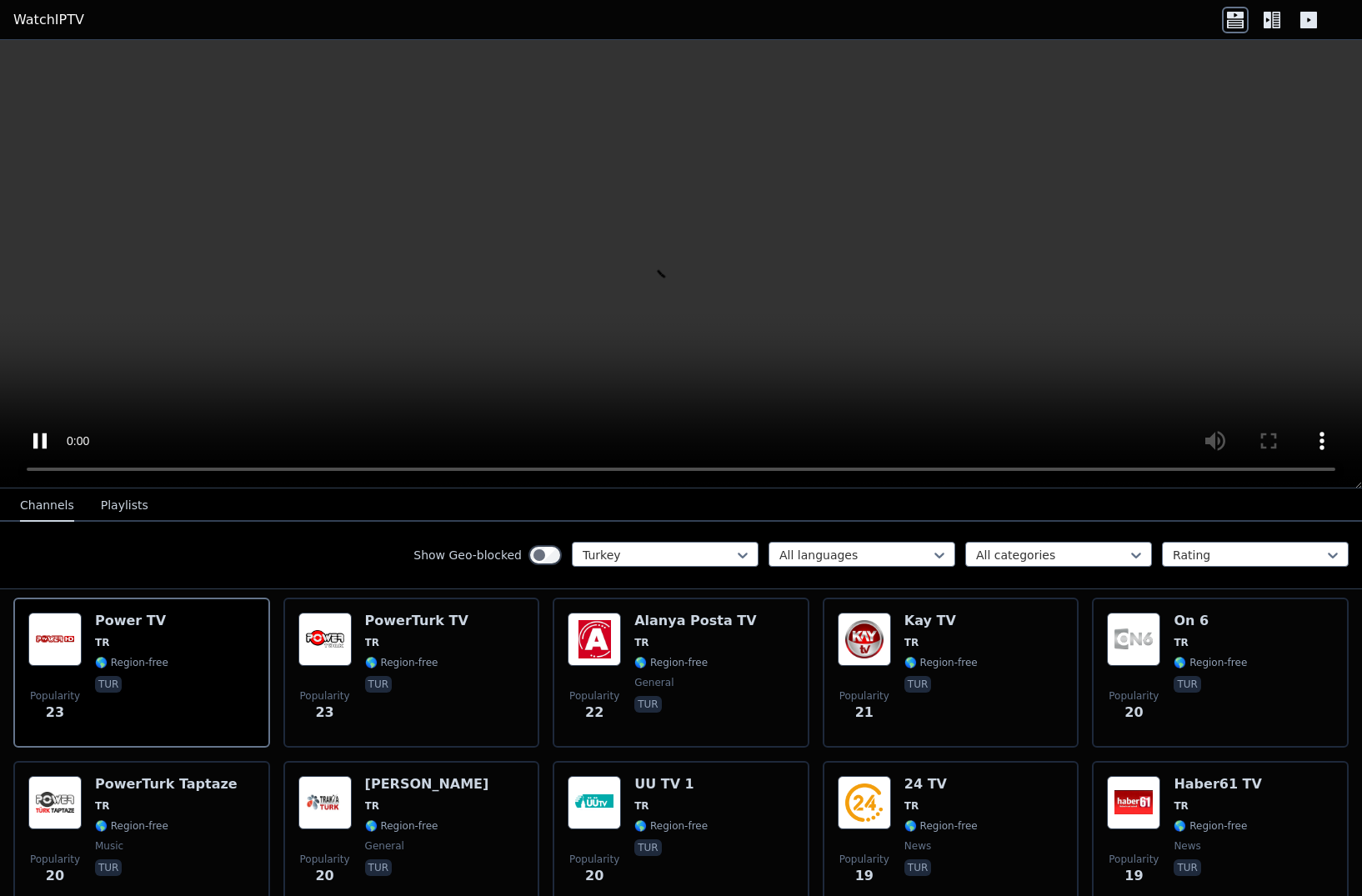
scroll to position [2639, 0]
click at [373, 806] on span "TR" at bounding box center [372, 805] width 14 height 14
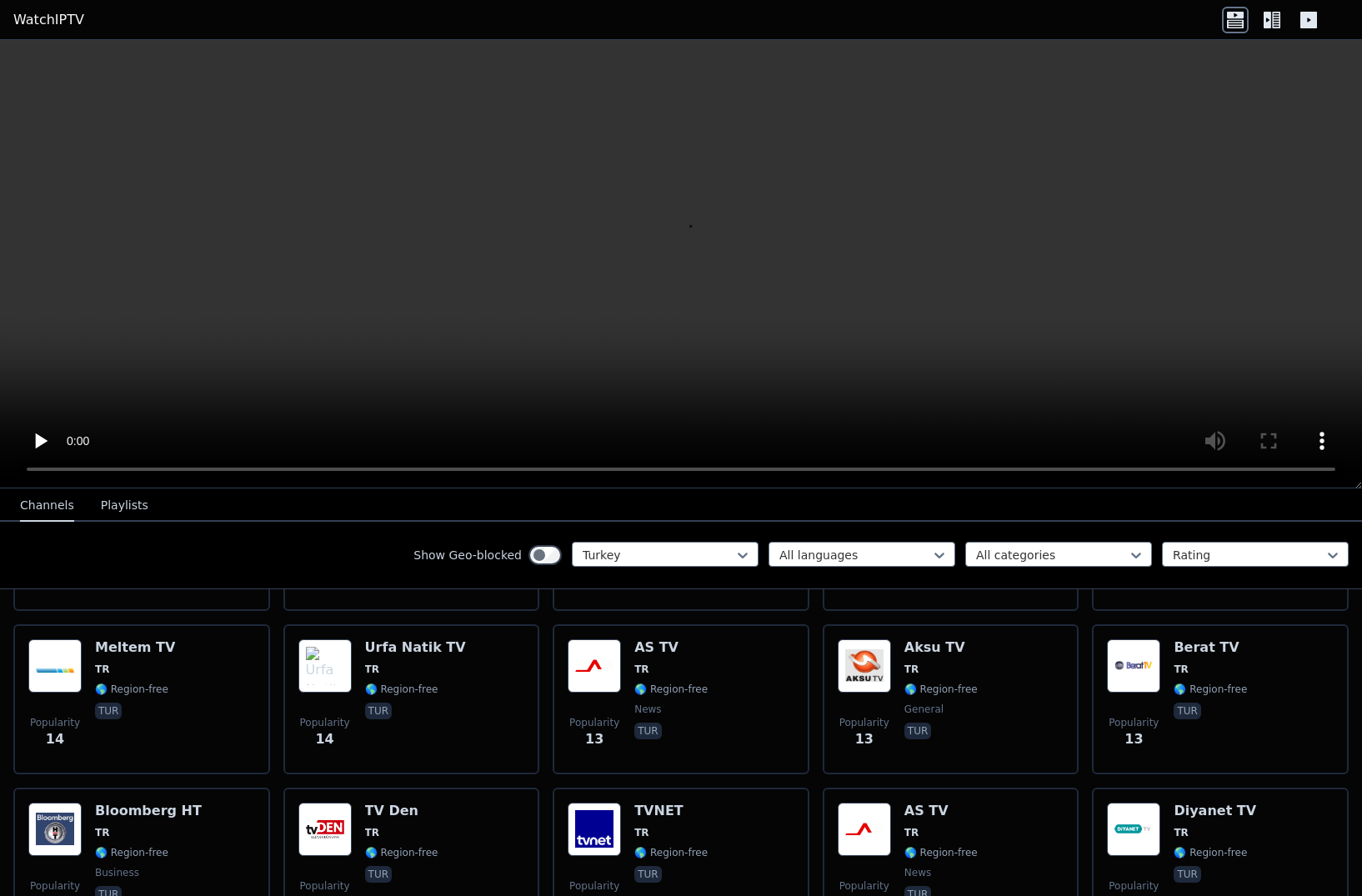
scroll to position [3448, 0]
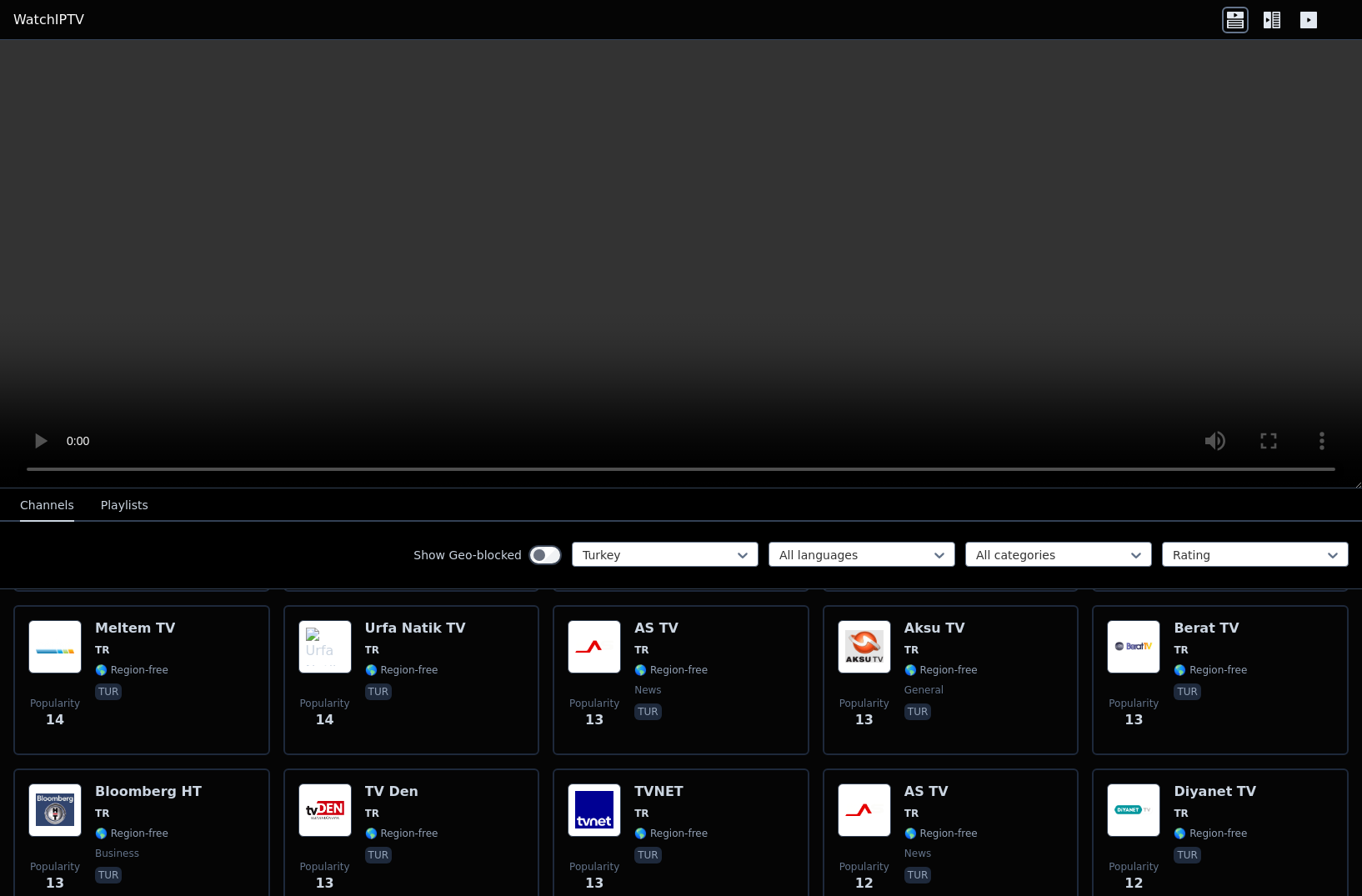
click at [635, 813] on span "TR" at bounding box center [642, 813] width 14 height 14
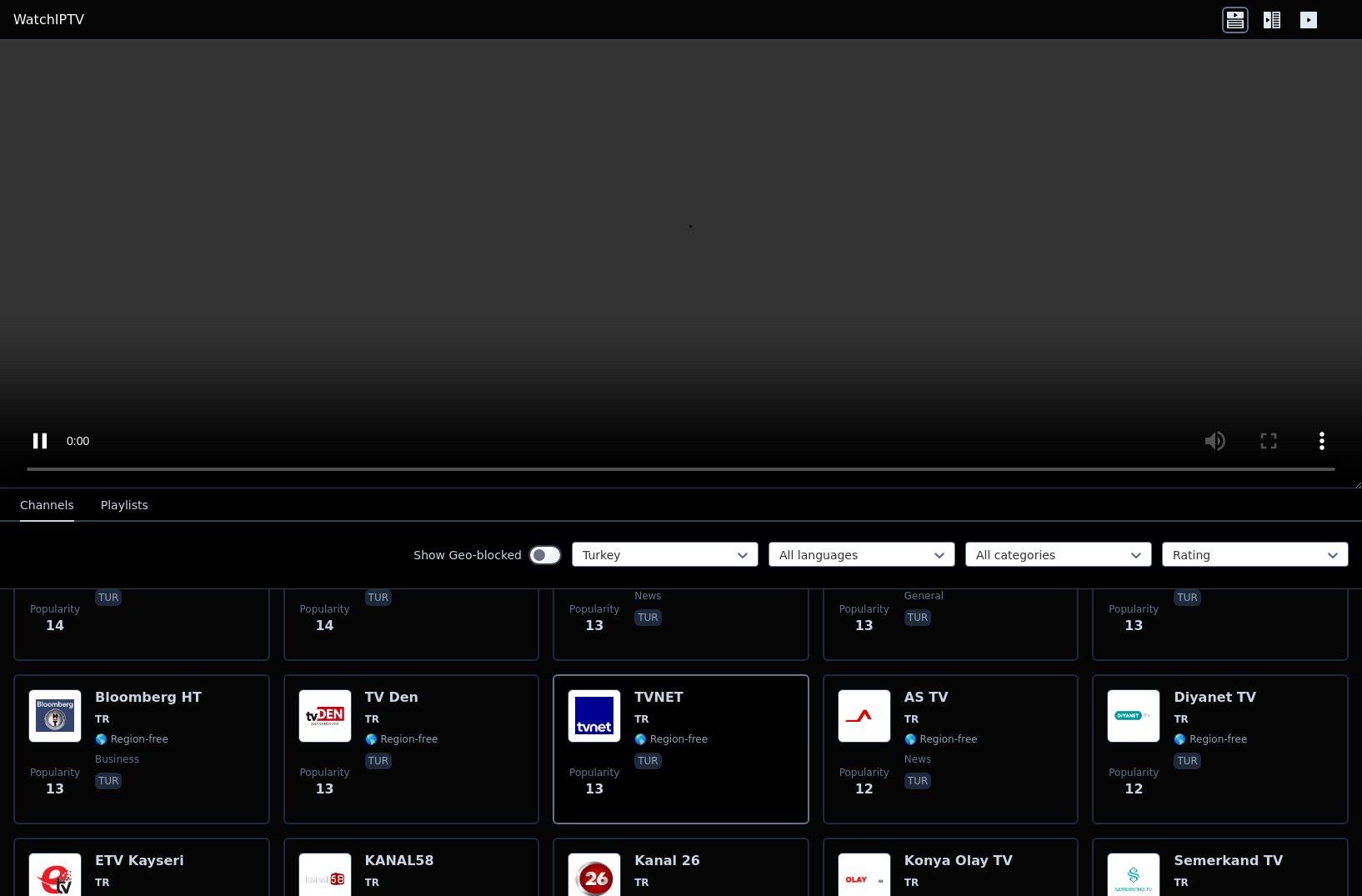
scroll to position [3545, 0]
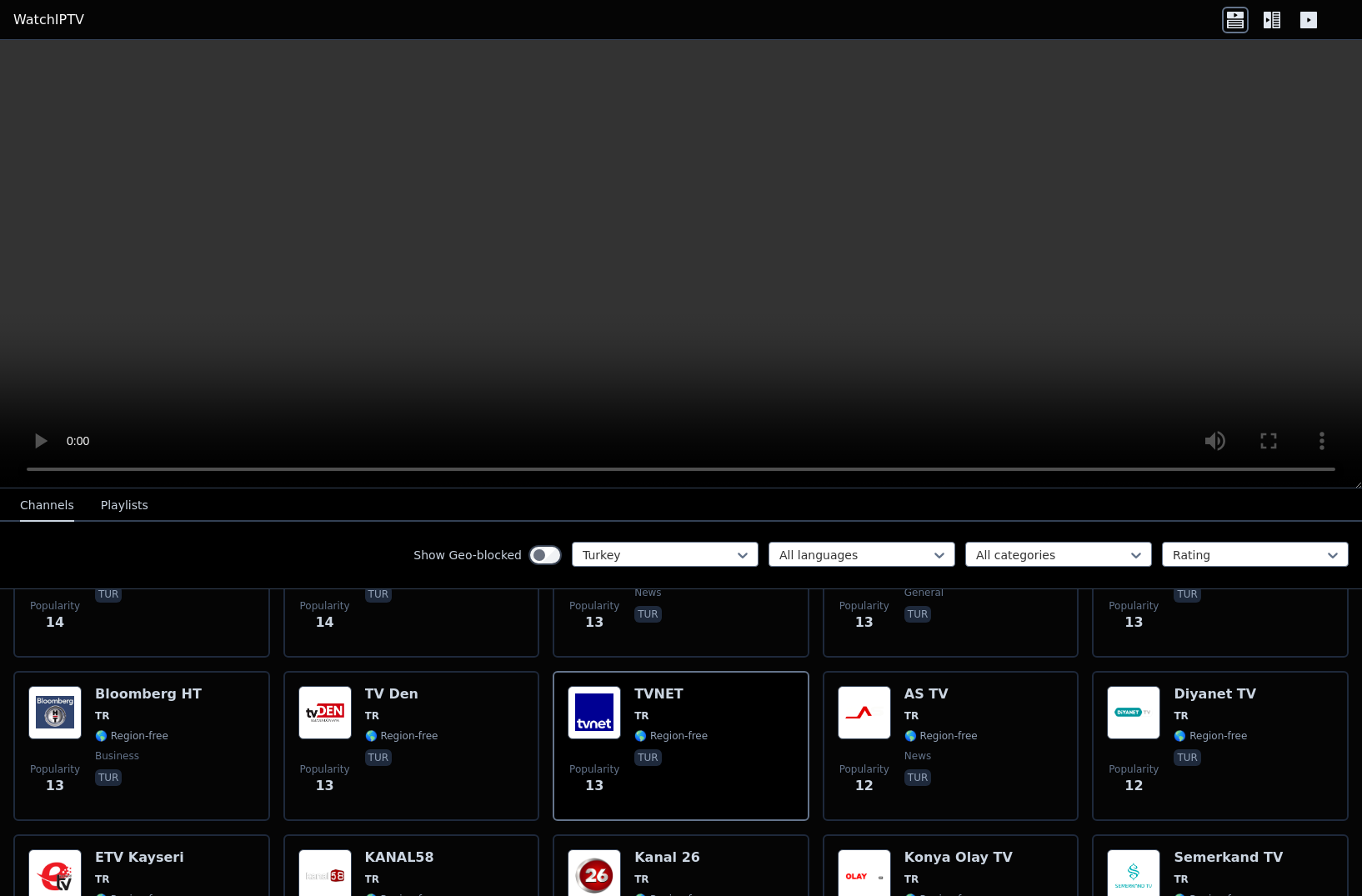
click at [889, 706] on img at bounding box center [864, 712] width 53 height 53
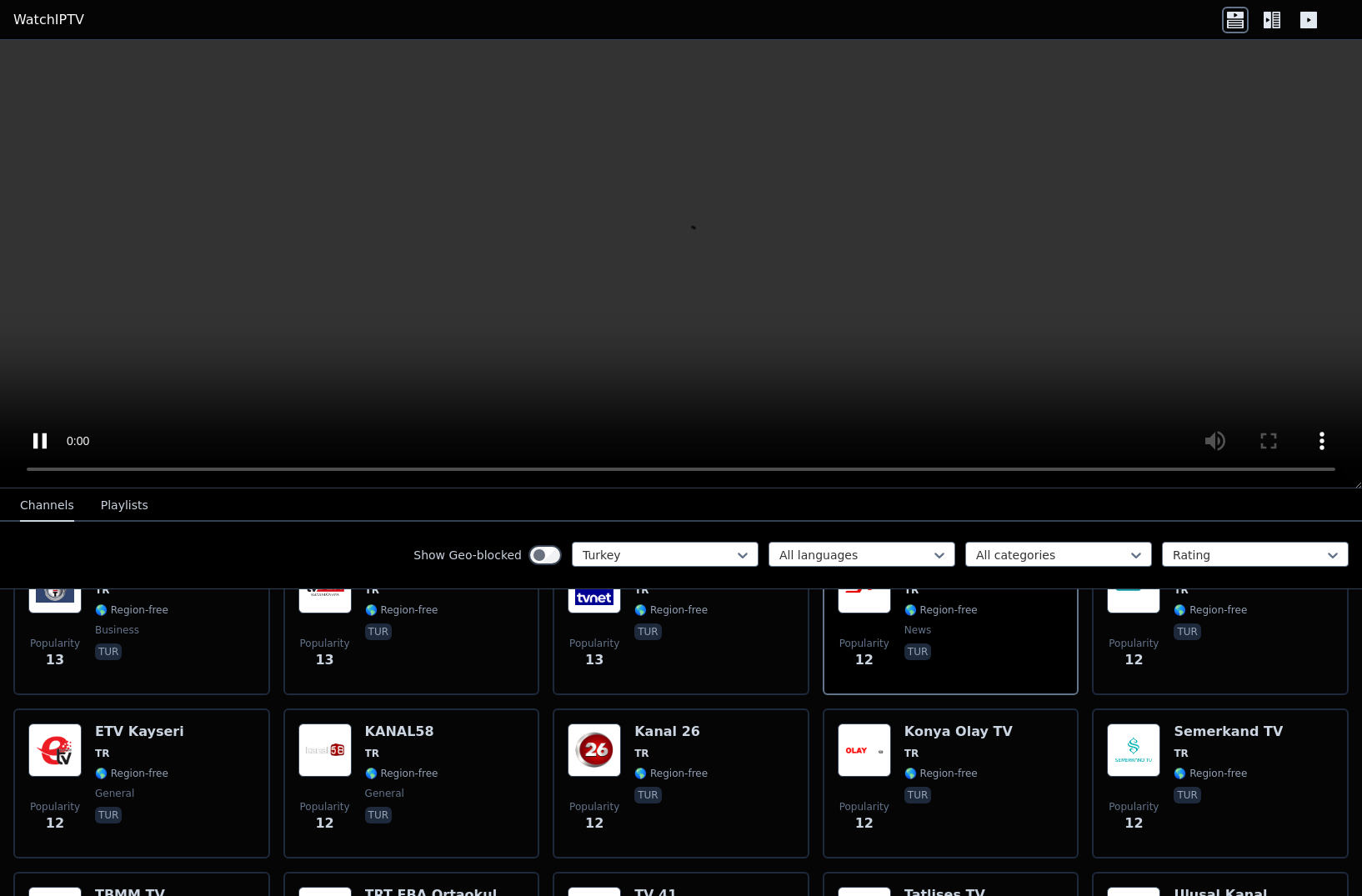
scroll to position [3671, 0]
click at [950, 751] on img at bounding box center [1133, 749] width 53 height 53
click at [891, 746] on img at bounding box center [864, 749] width 53 height 53
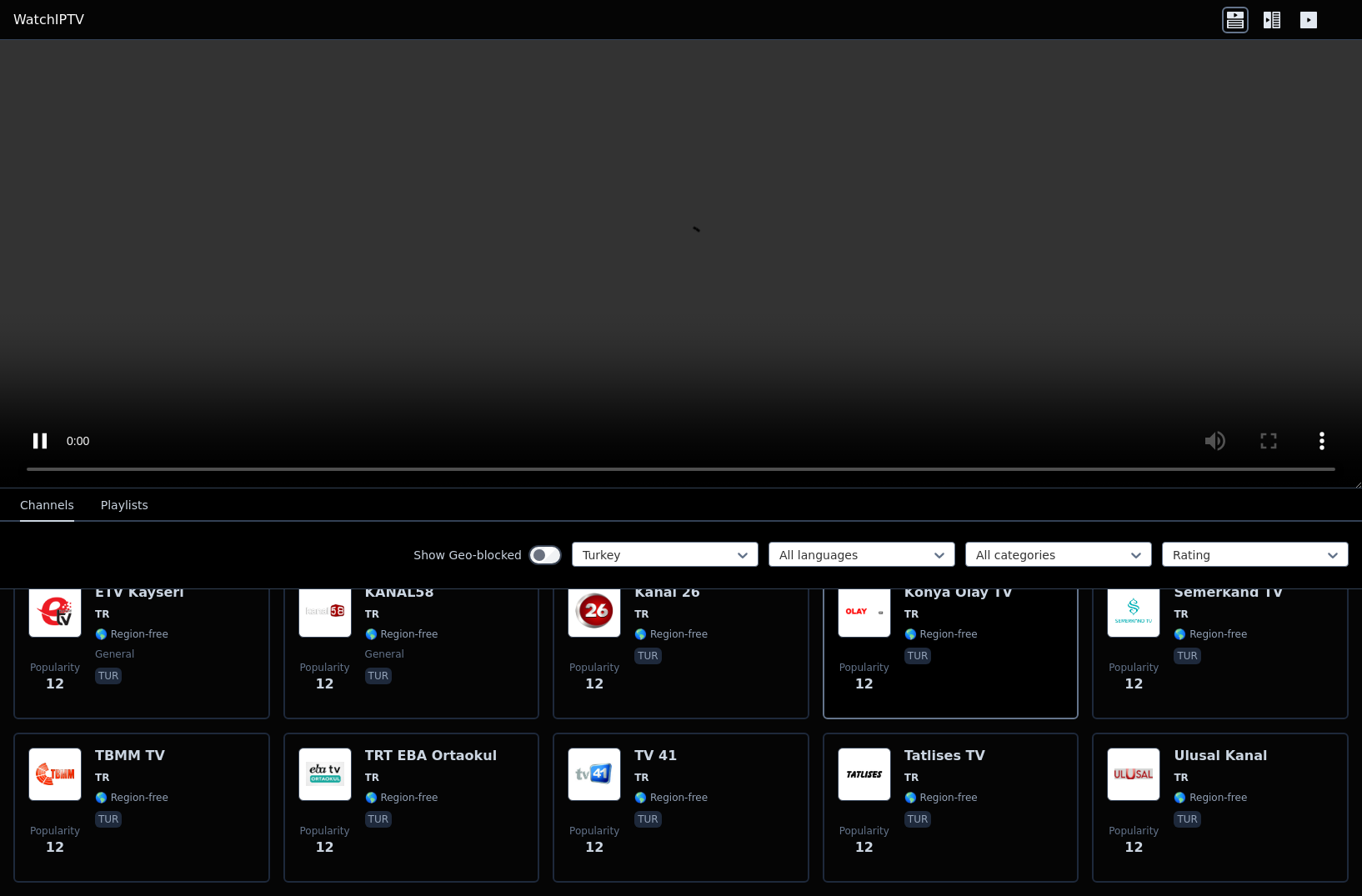
scroll to position [3811, 0]
click at [388, 773] on span "TR" at bounding box center [431, 776] width 133 height 14
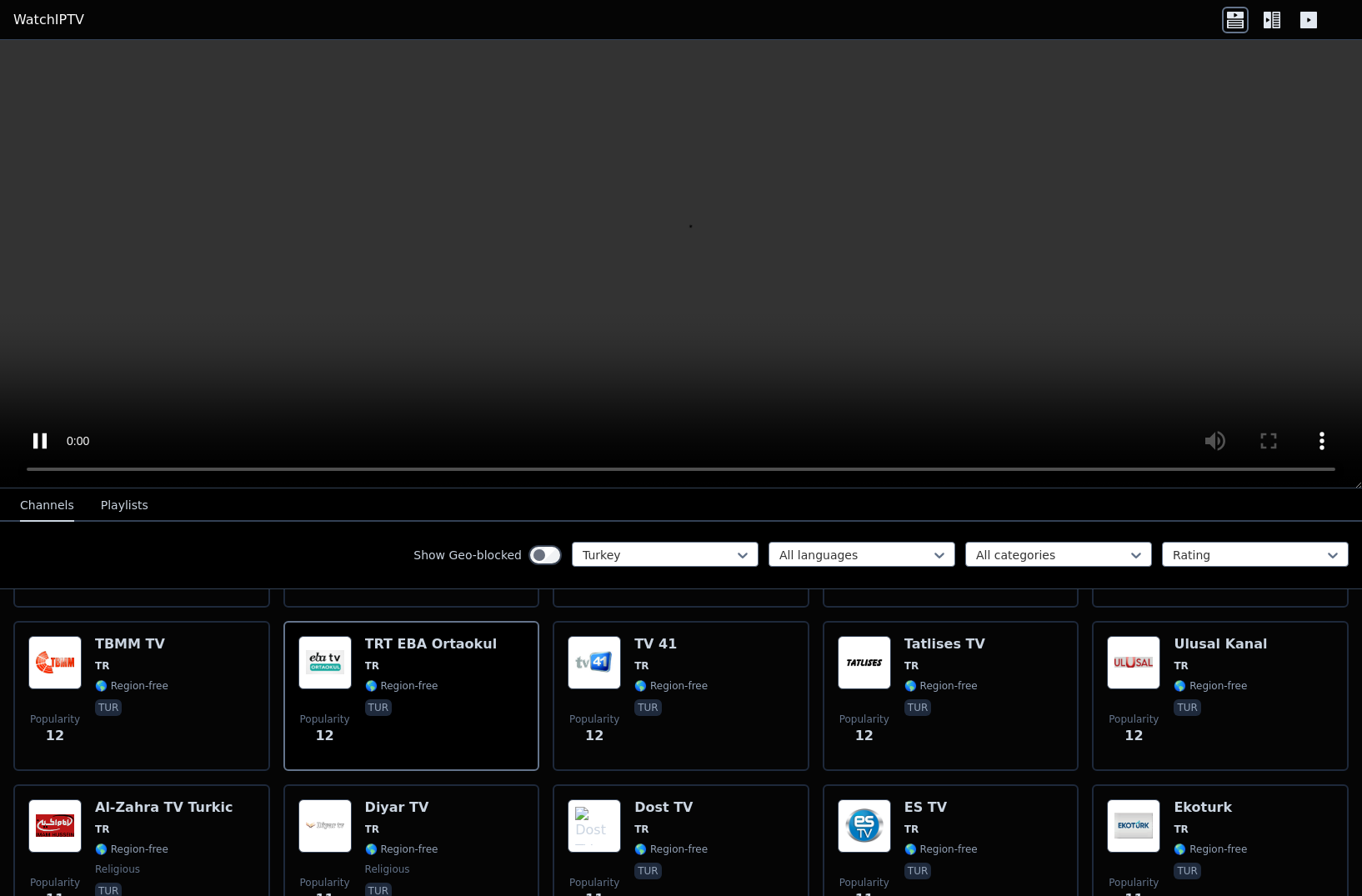
scroll to position [3925, 0]
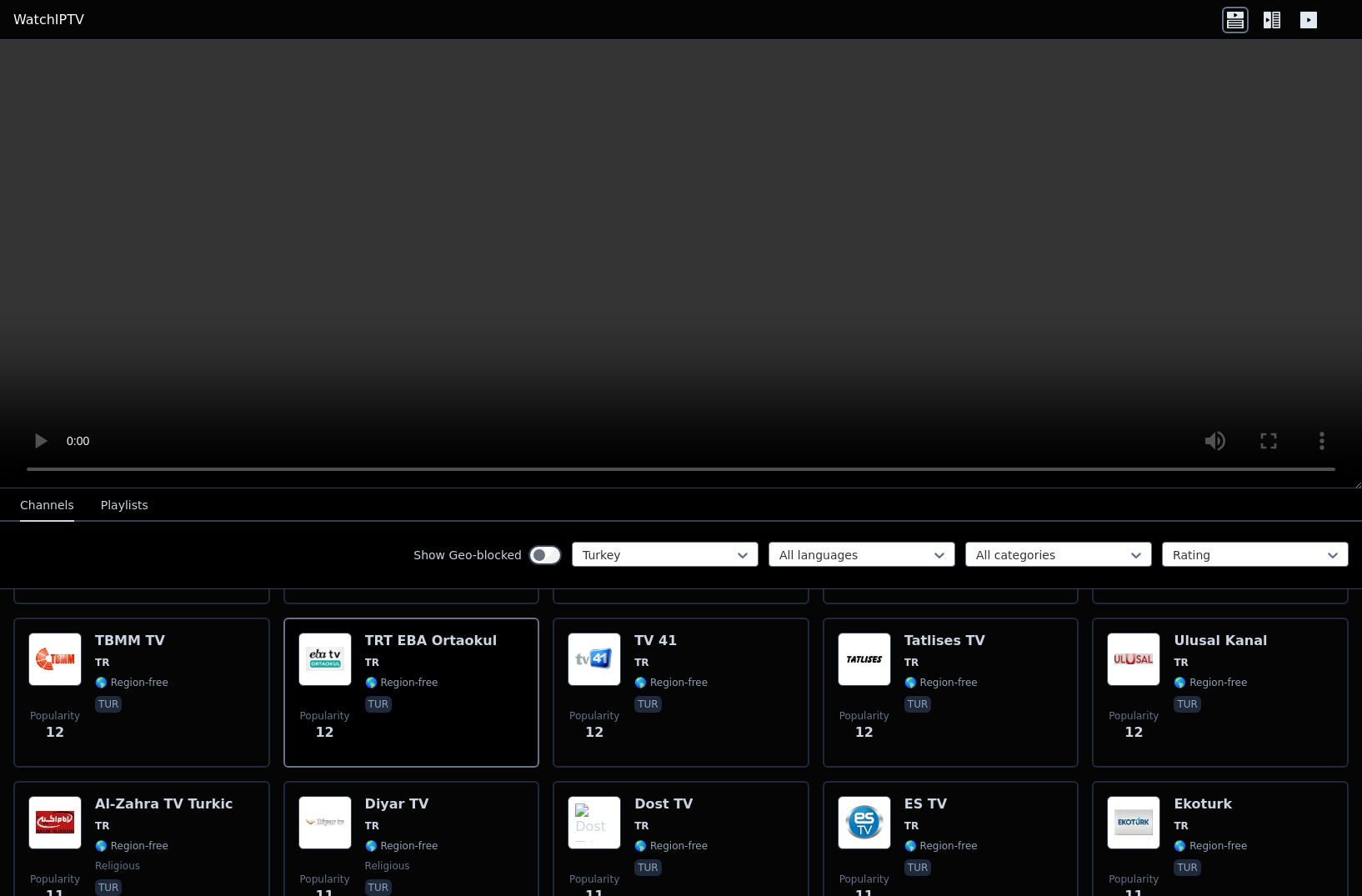
click at [950, 666] on img at bounding box center [1133, 659] width 53 height 53
click at [950, 673] on img at bounding box center [1133, 659] width 53 height 53
click at [950, 844] on img at bounding box center [1133, 822] width 53 height 53
click at [913, 828] on span "TR" at bounding box center [911, 826] width 14 height 14
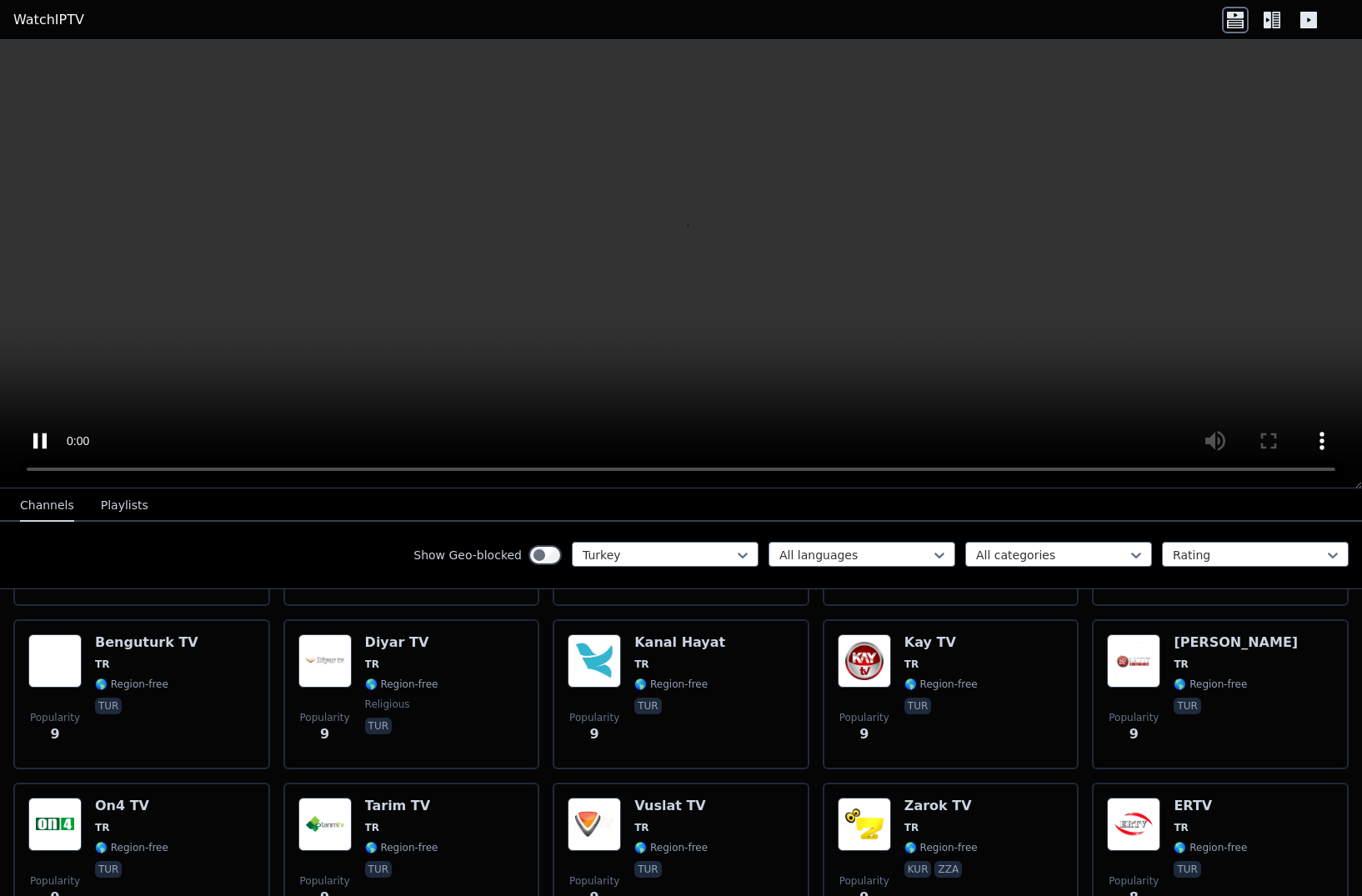
scroll to position [4902, 0]
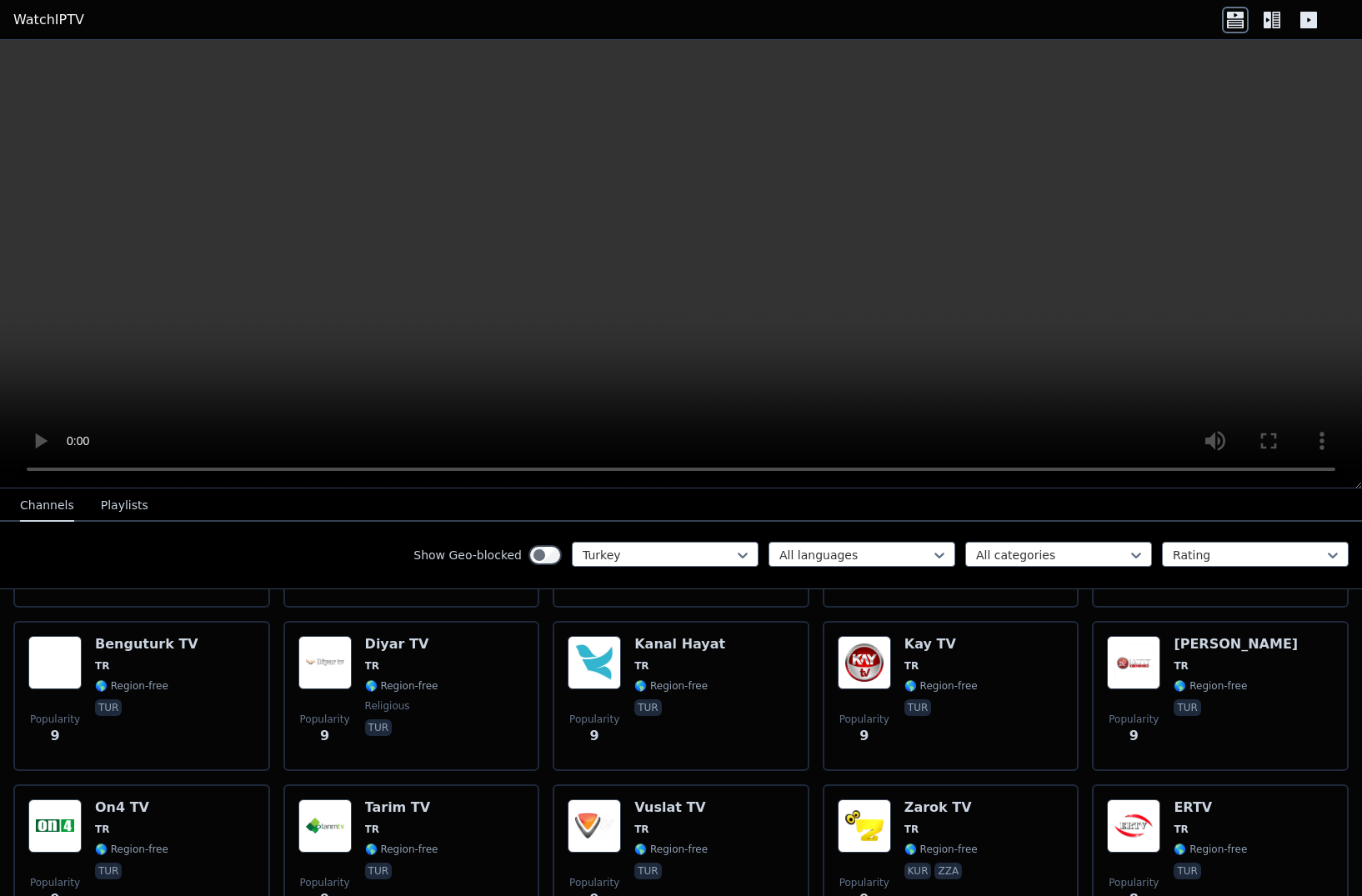
click at [950, 659] on img at bounding box center [1133, 663] width 53 height 53
click at [641, 666] on span "TR" at bounding box center [642, 665] width 14 height 14
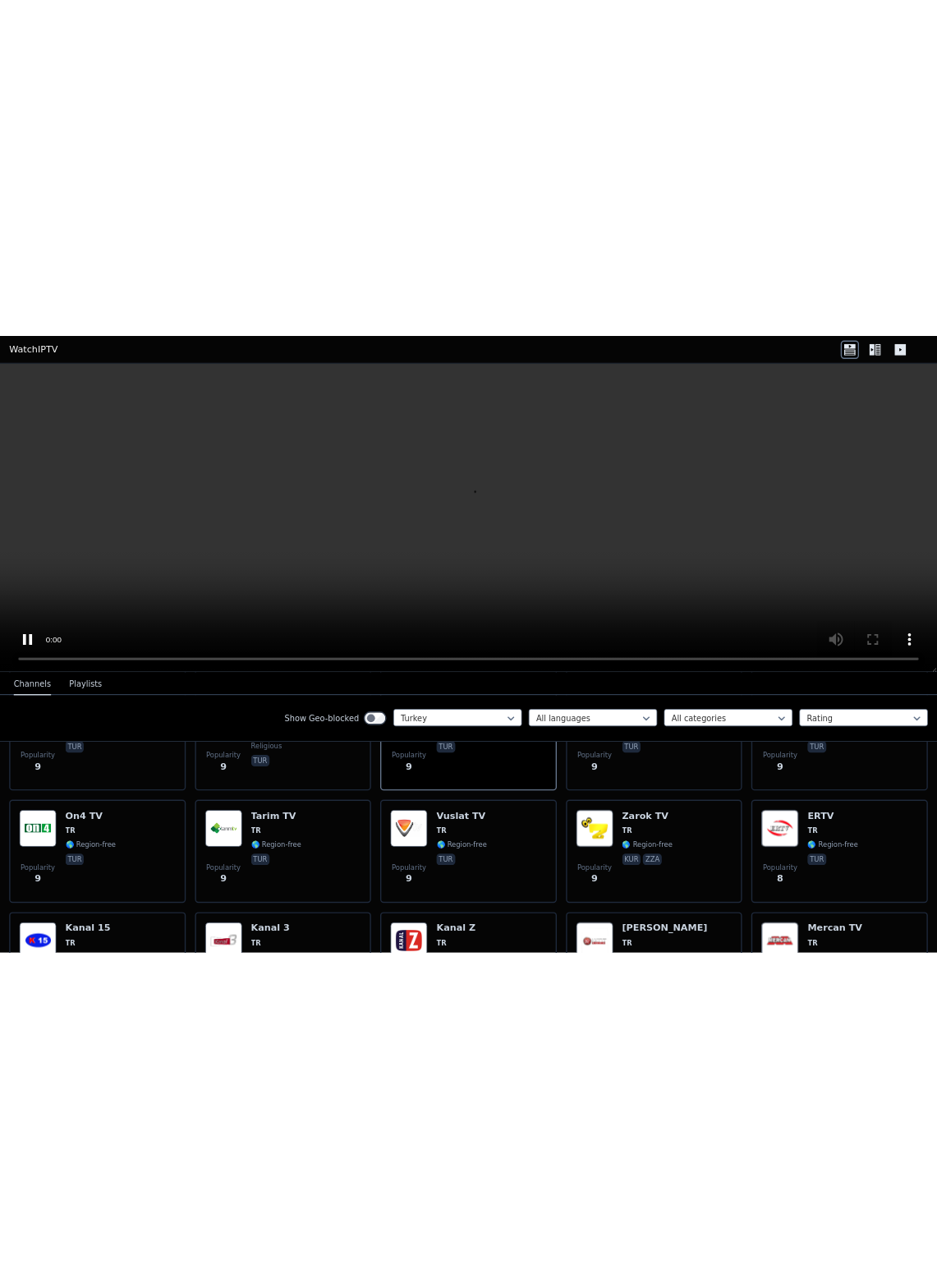
scroll to position [4948, 0]
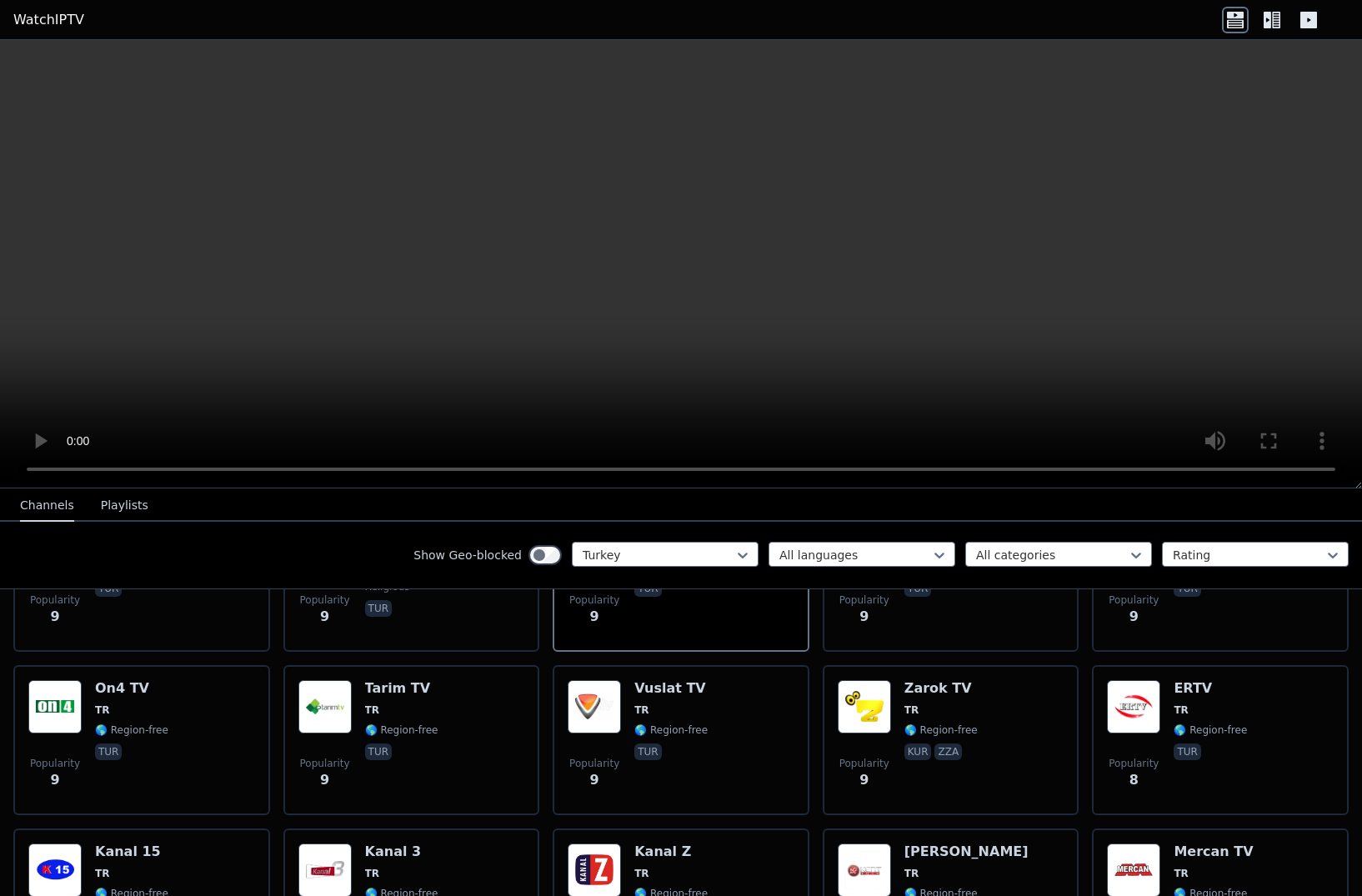
click at [115, 709] on span "TR" at bounding box center [131, 709] width 73 height 14
click at [890, 711] on img at bounding box center [864, 707] width 53 height 53
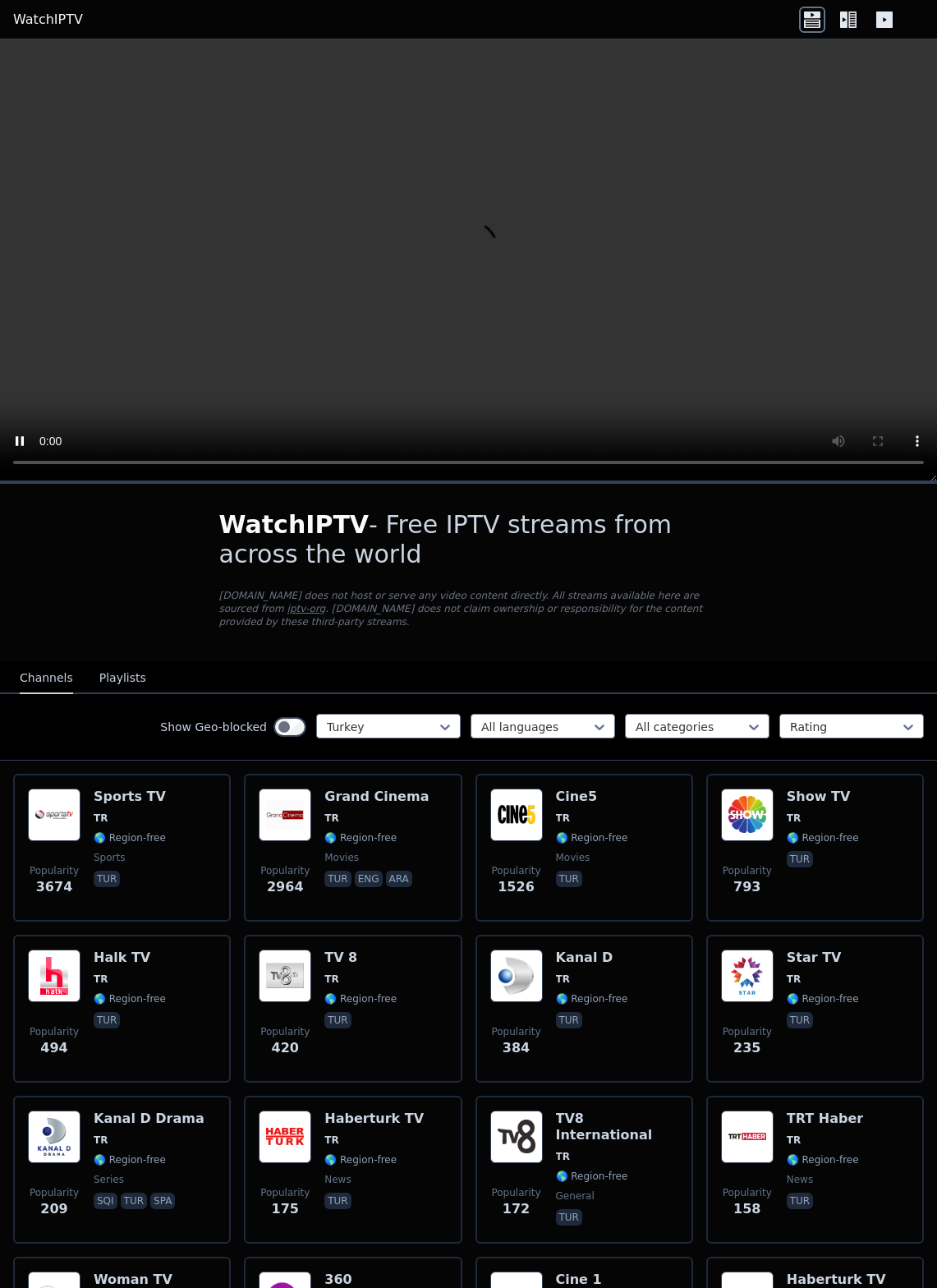
scroll to position [0, 0]
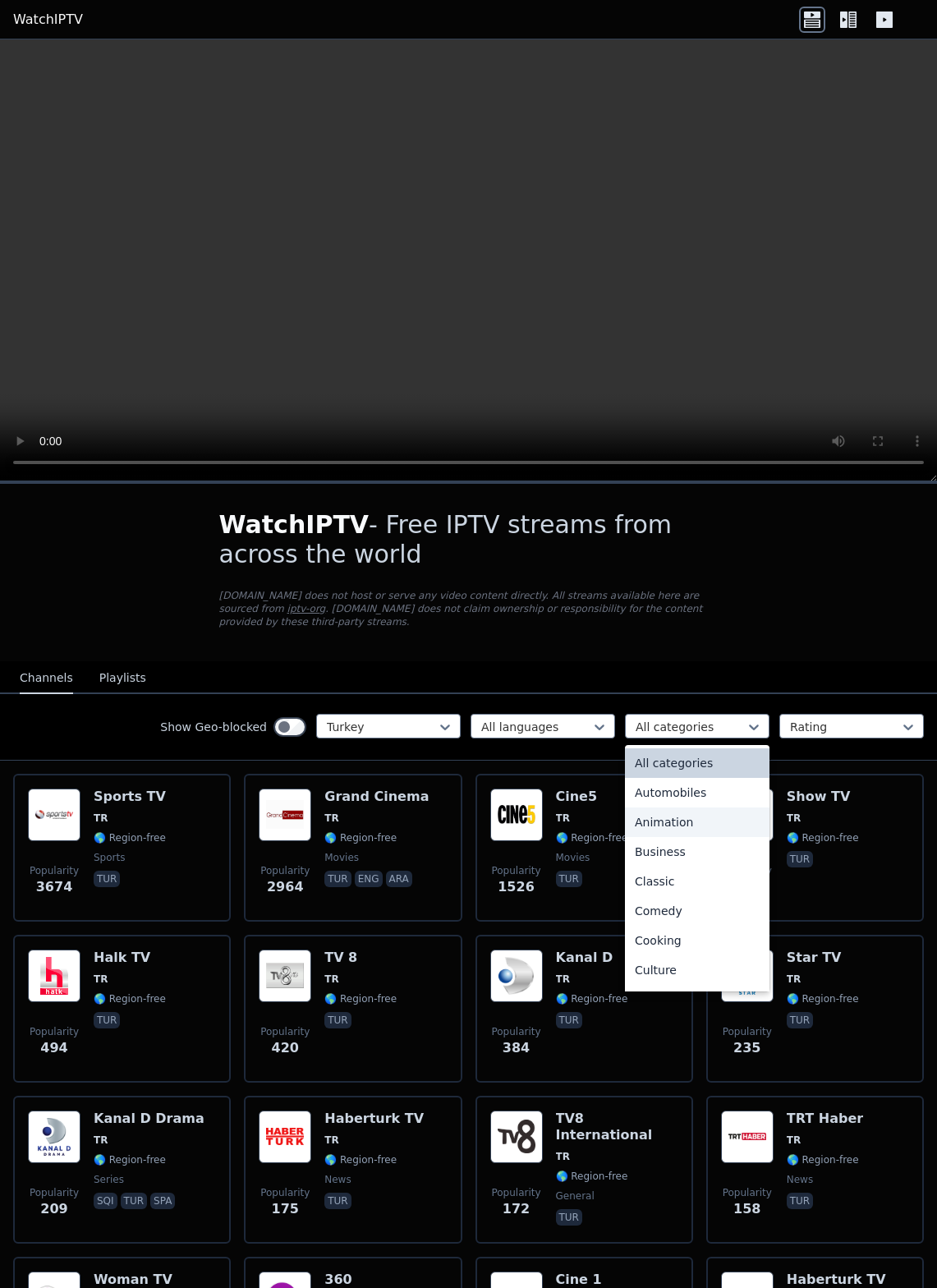
click at [701, 819] on div "Animation" at bounding box center [697, 822] width 145 height 29
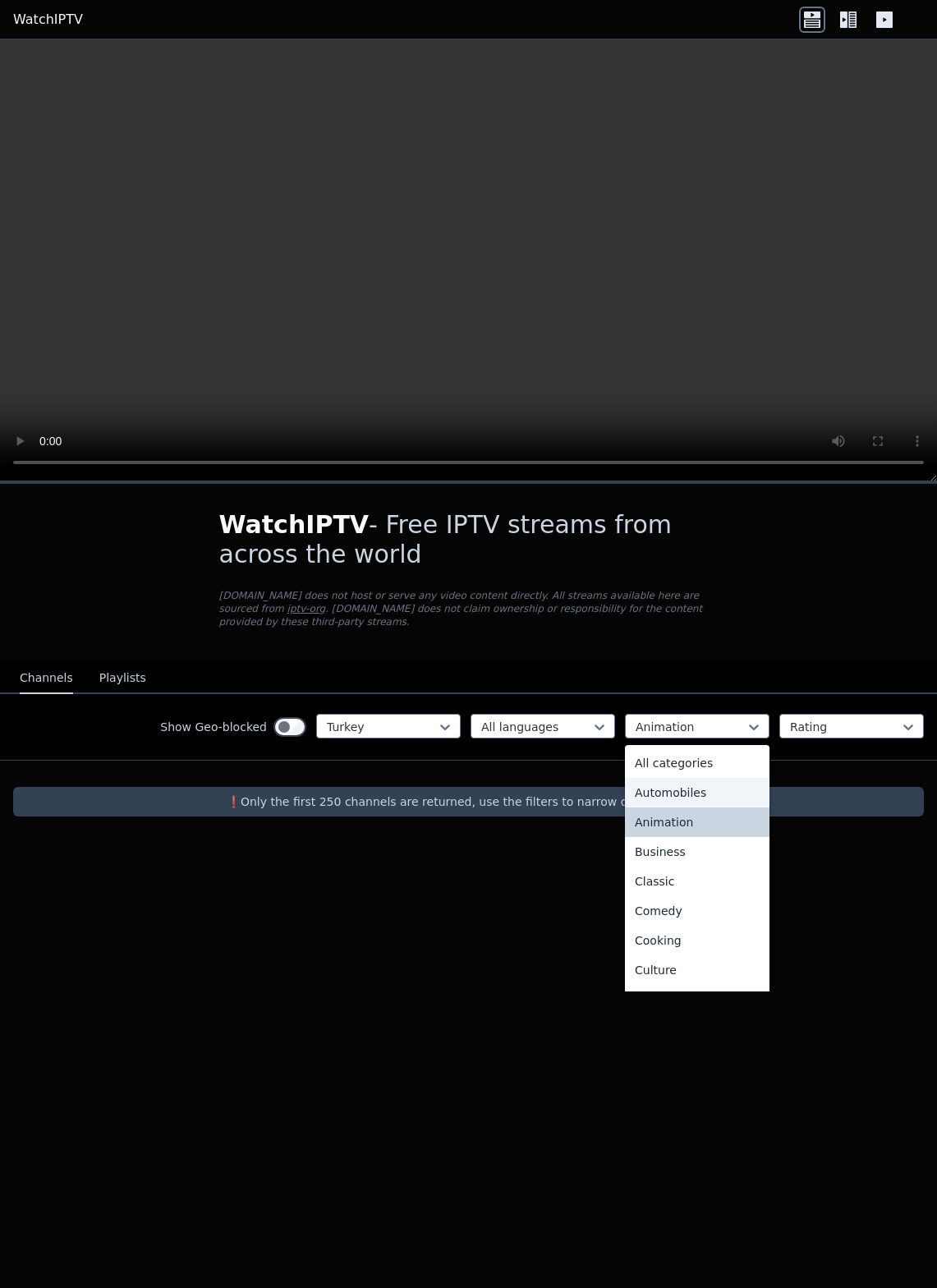
click at [711, 791] on div "Automobiles" at bounding box center [697, 792] width 145 height 29
click at [696, 850] on div "Business" at bounding box center [697, 851] width 145 height 29
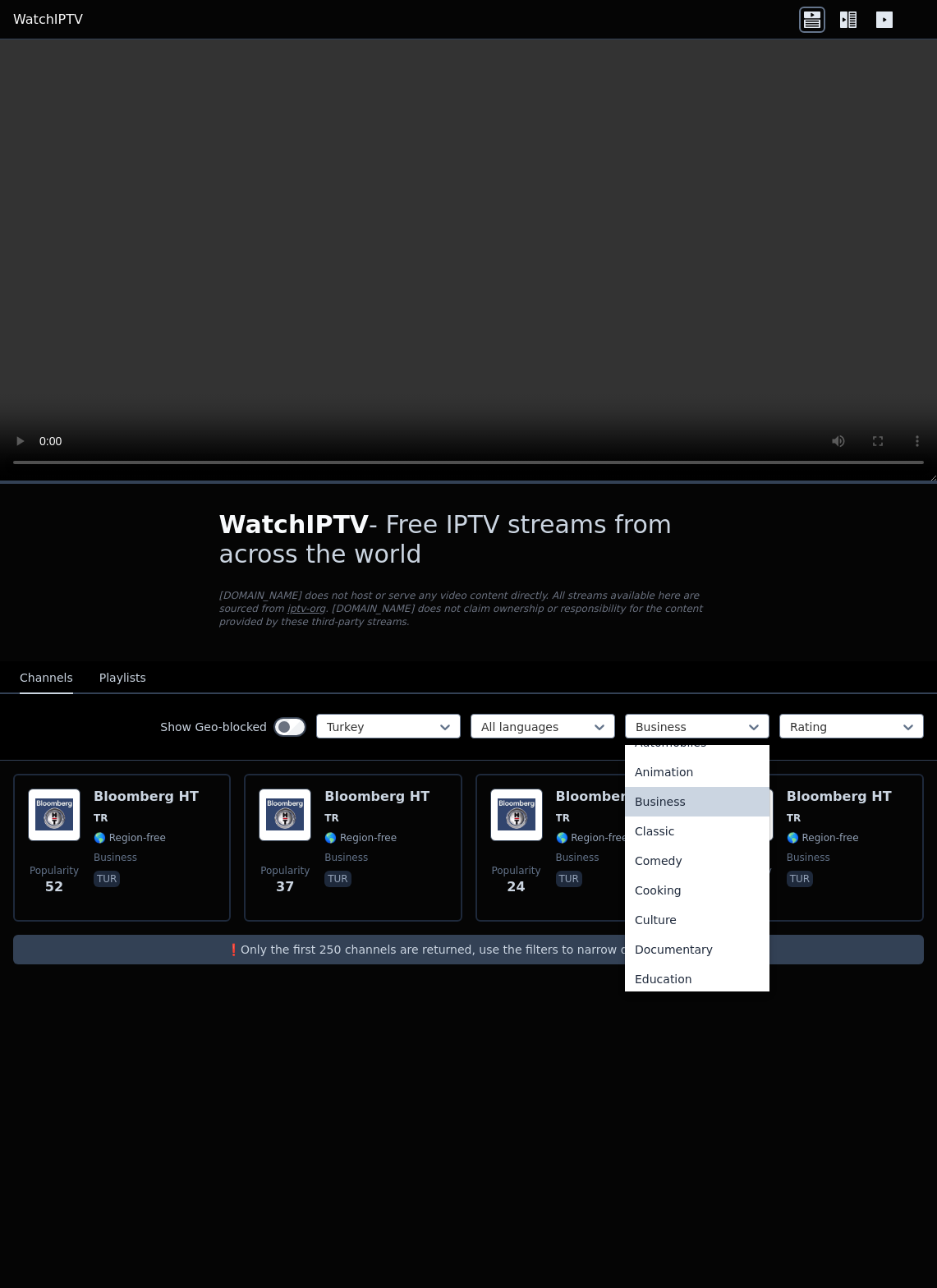
scroll to position [51, 0]
click at [704, 831] on div "Classic" at bounding box center [697, 830] width 145 height 29
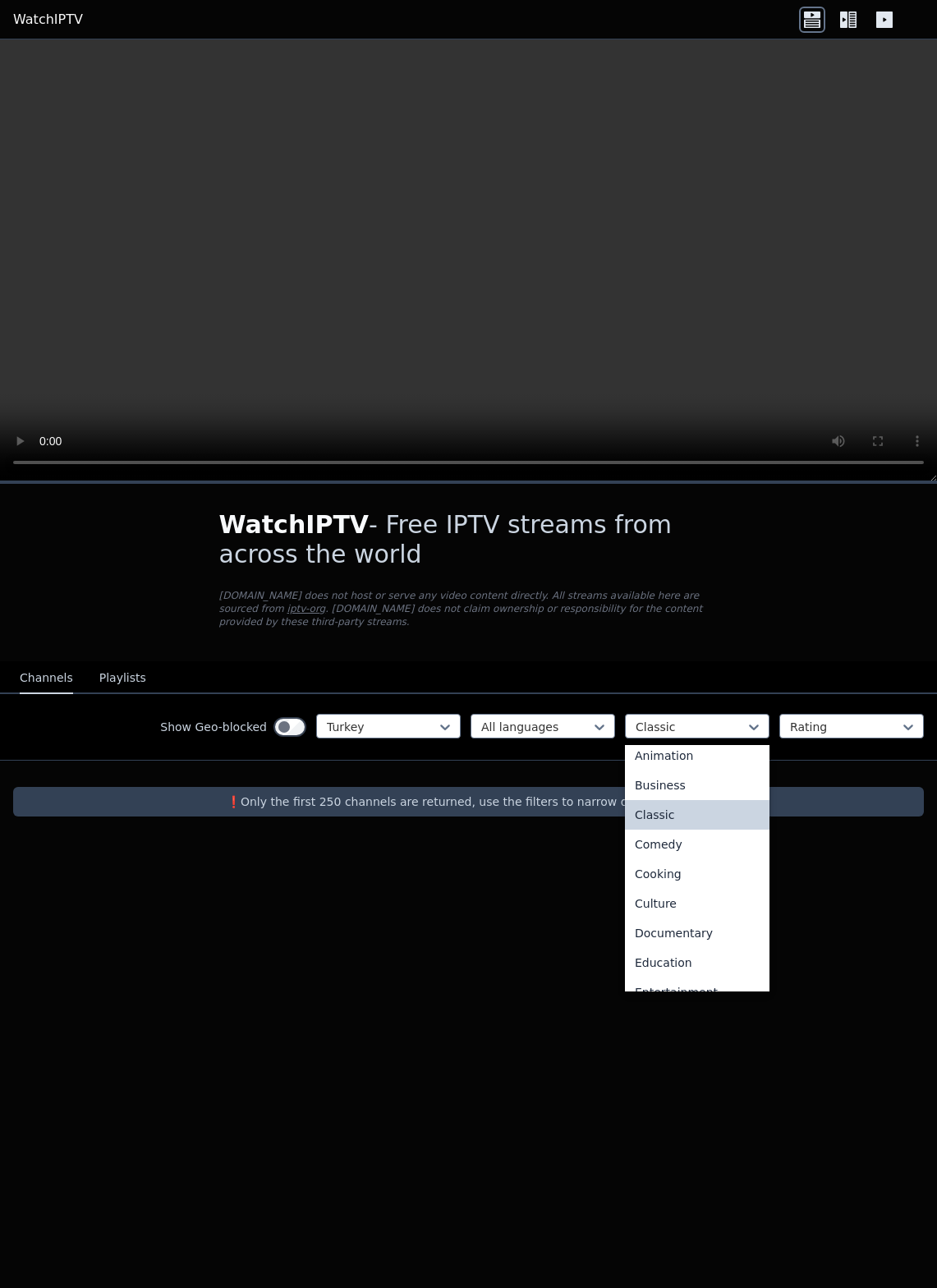
scroll to position [76, 0]
click at [699, 831] on div "Comedy" at bounding box center [697, 834] width 145 height 29
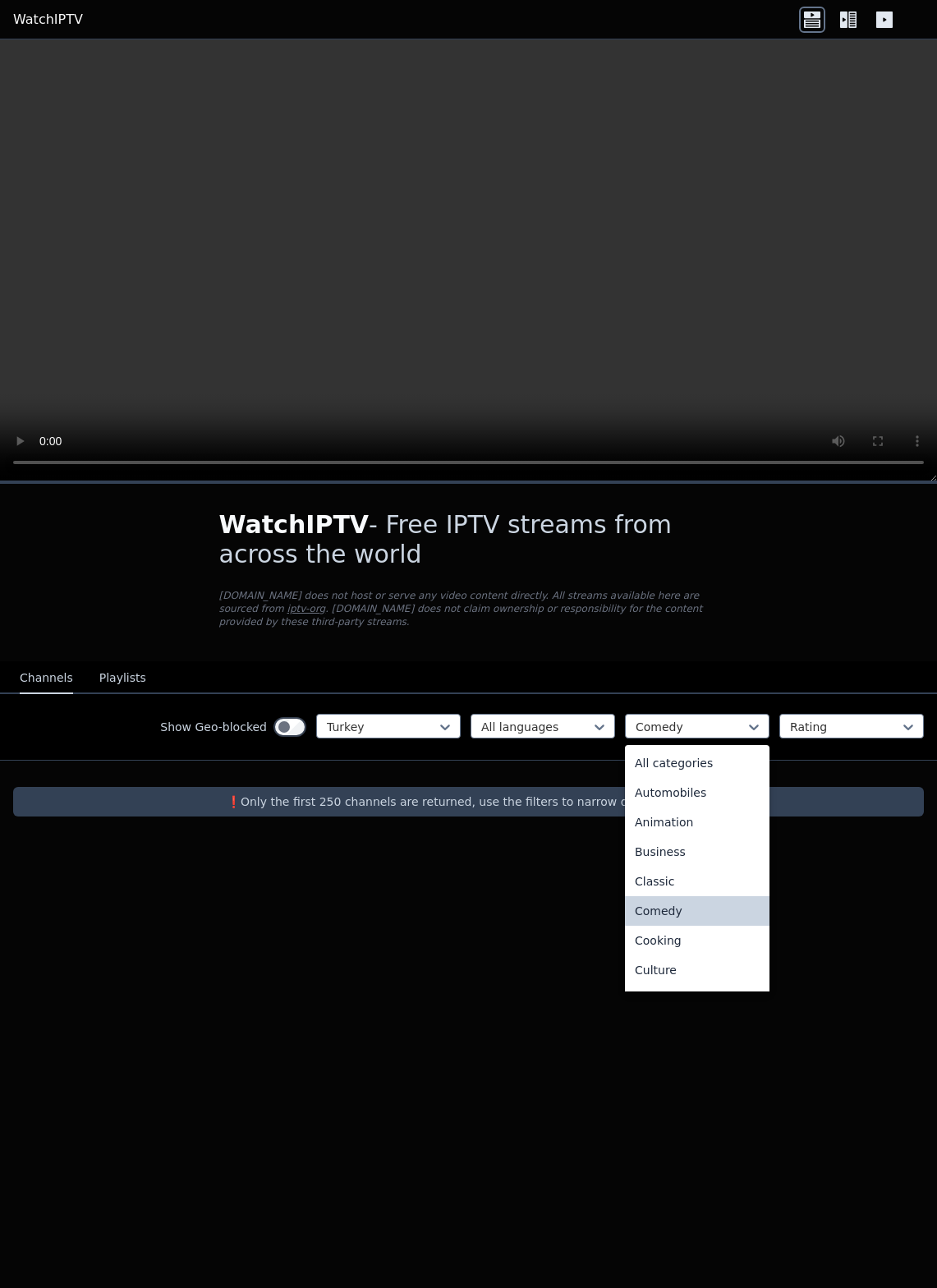
click at [682, 902] on div "Comedy" at bounding box center [697, 910] width 145 height 29
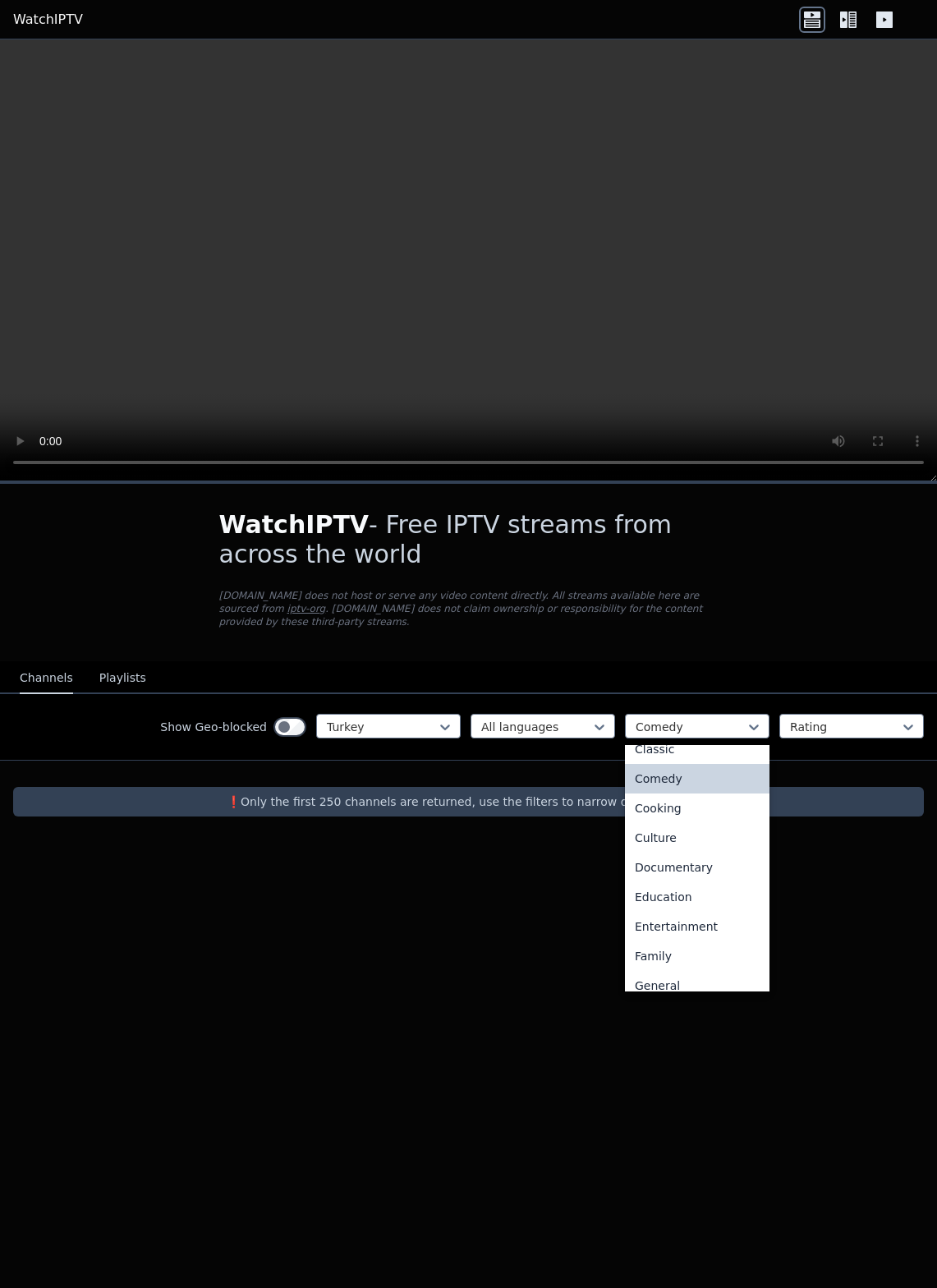
scroll to position [133, 0]
click at [695, 813] on div "Cooking" at bounding box center [697, 807] width 145 height 29
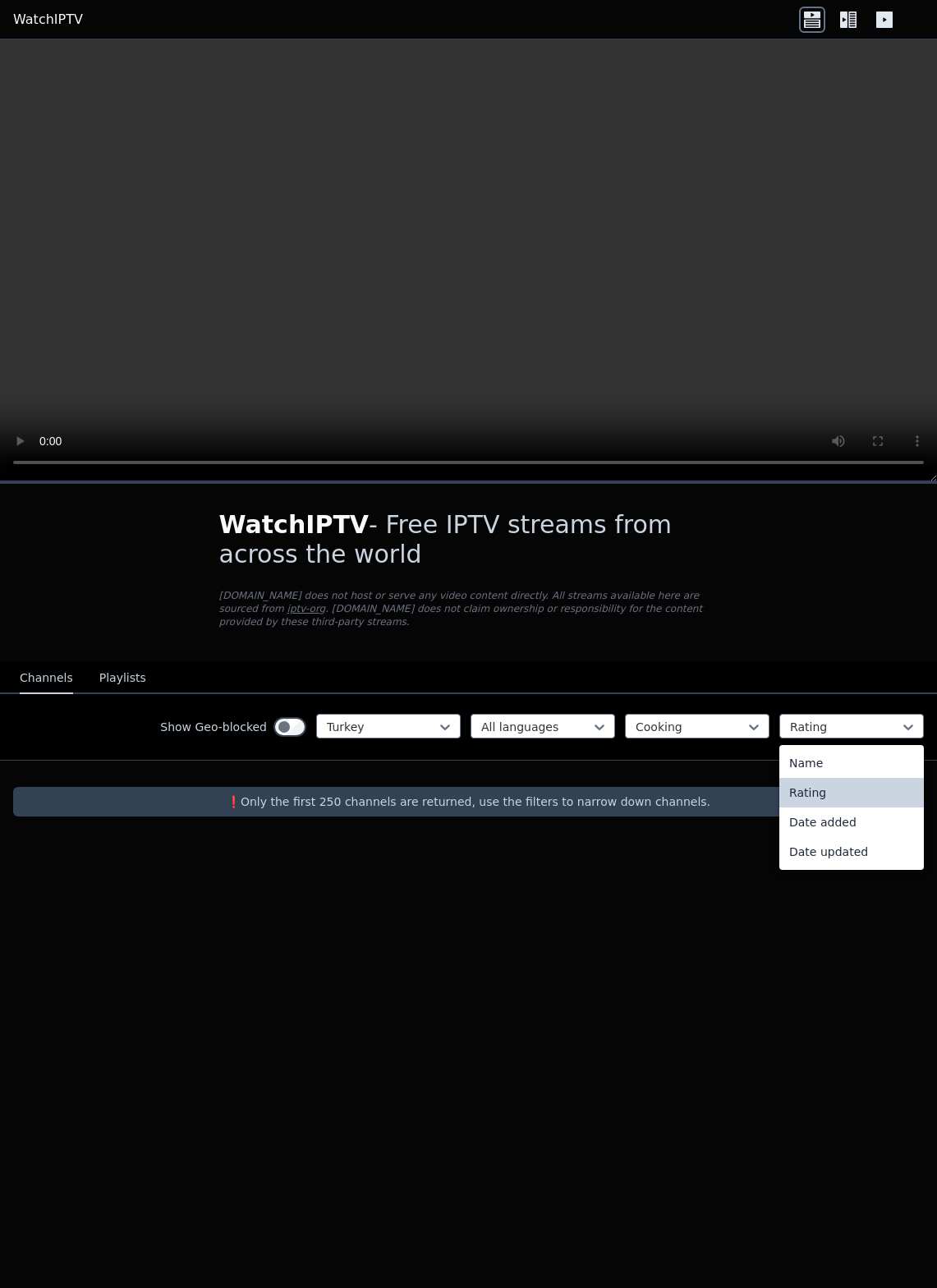
click at [854, 765] on div "Name" at bounding box center [852, 762] width 145 height 29
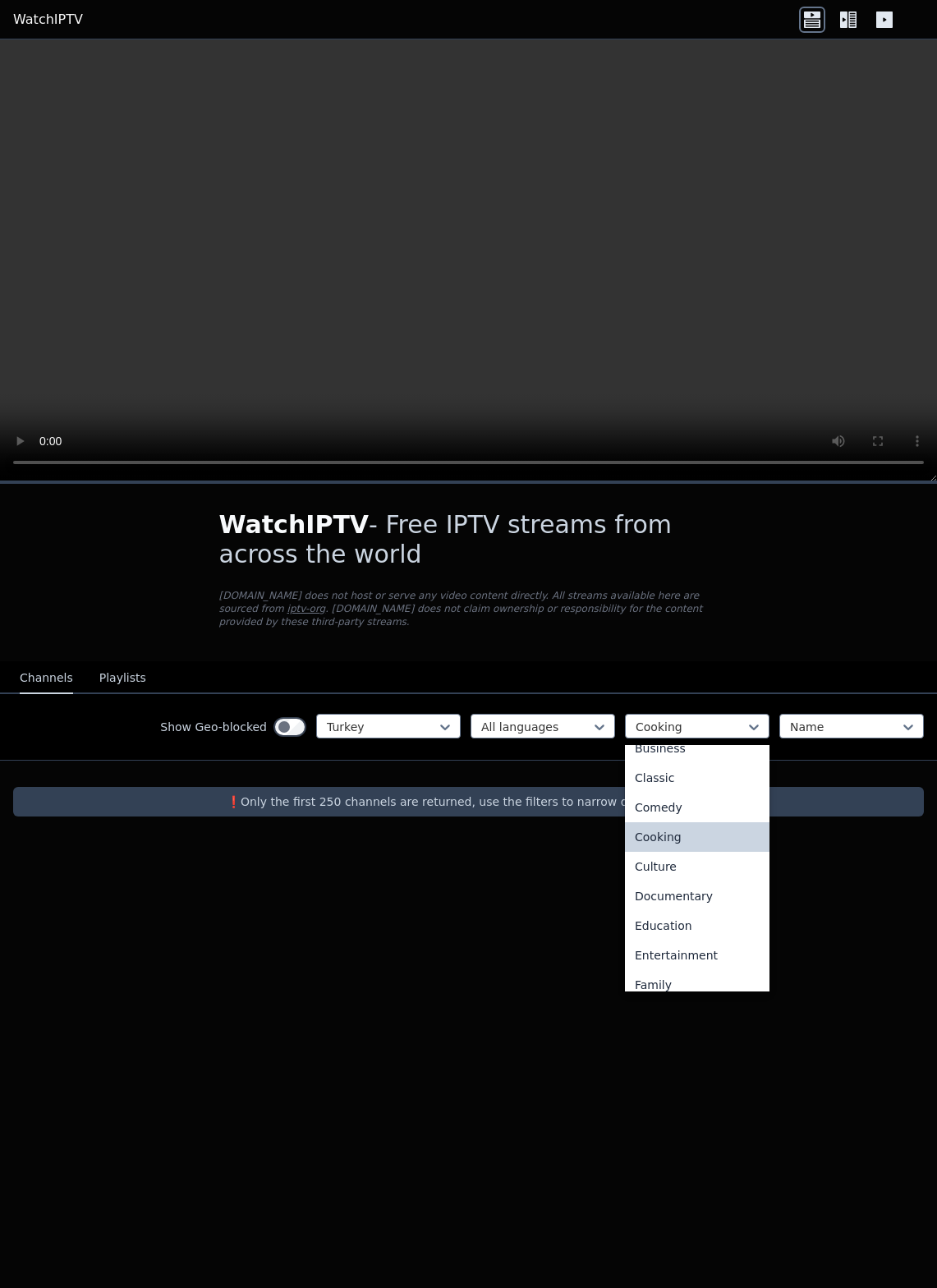
scroll to position [105, 0]
click at [686, 859] on div "Culture" at bounding box center [697, 864] width 145 height 29
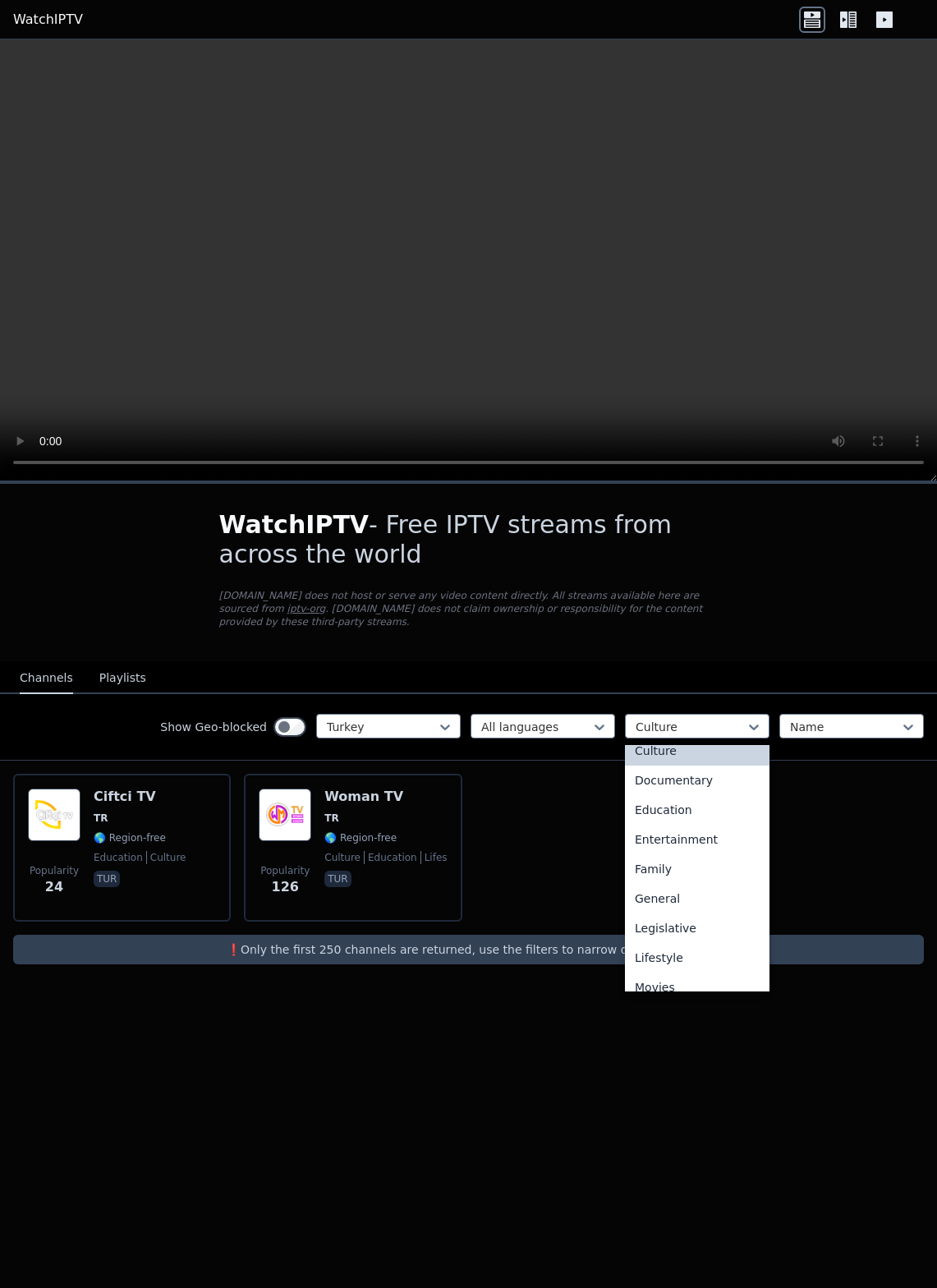
scroll to position [219, 0]
click at [694, 774] on div "Documentary" at bounding box center [697, 781] width 145 height 29
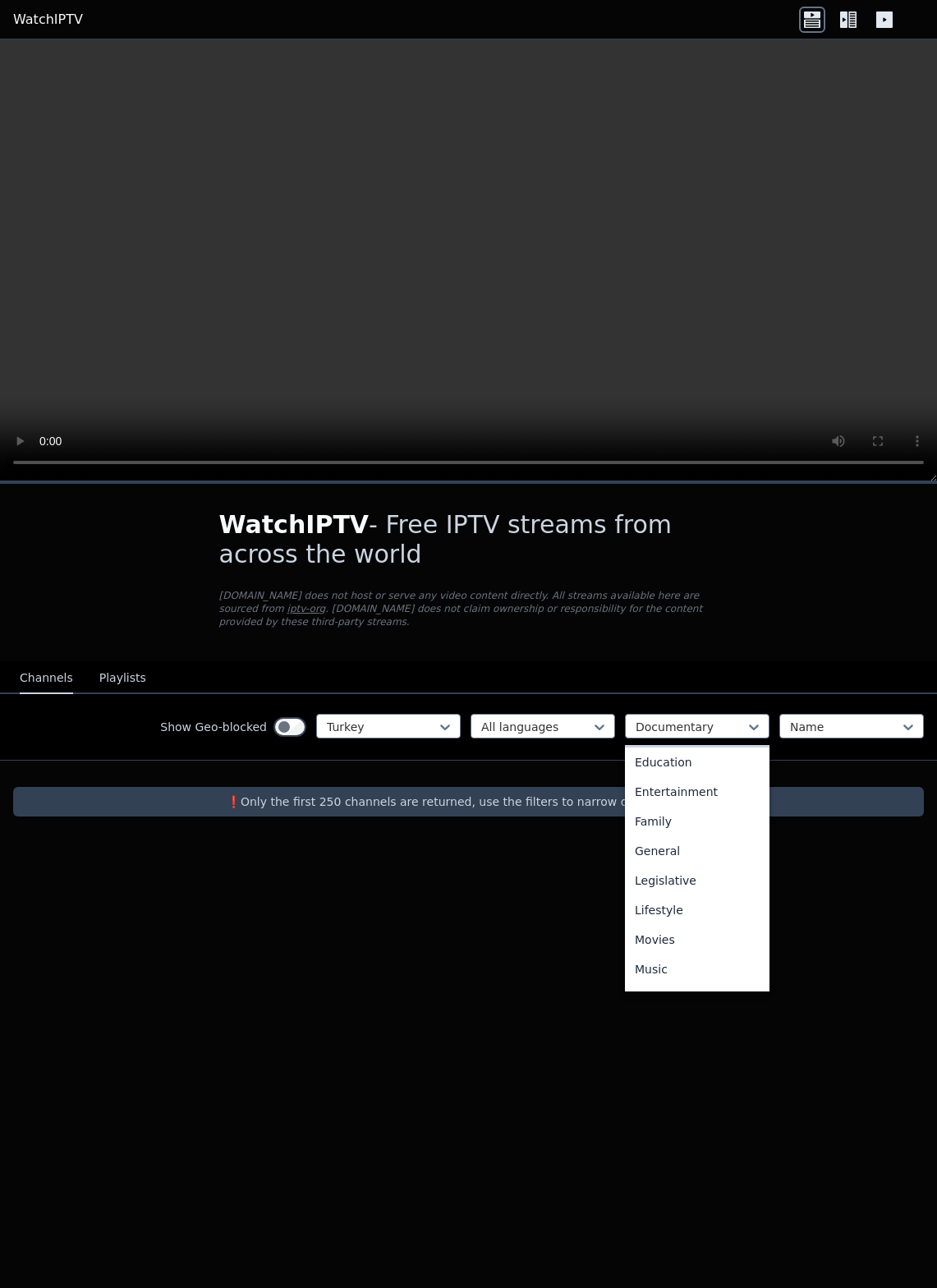
scroll to position [266, 0]
click at [694, 771] on div "Education" at bounding box center [697, 763] width 145 height 29
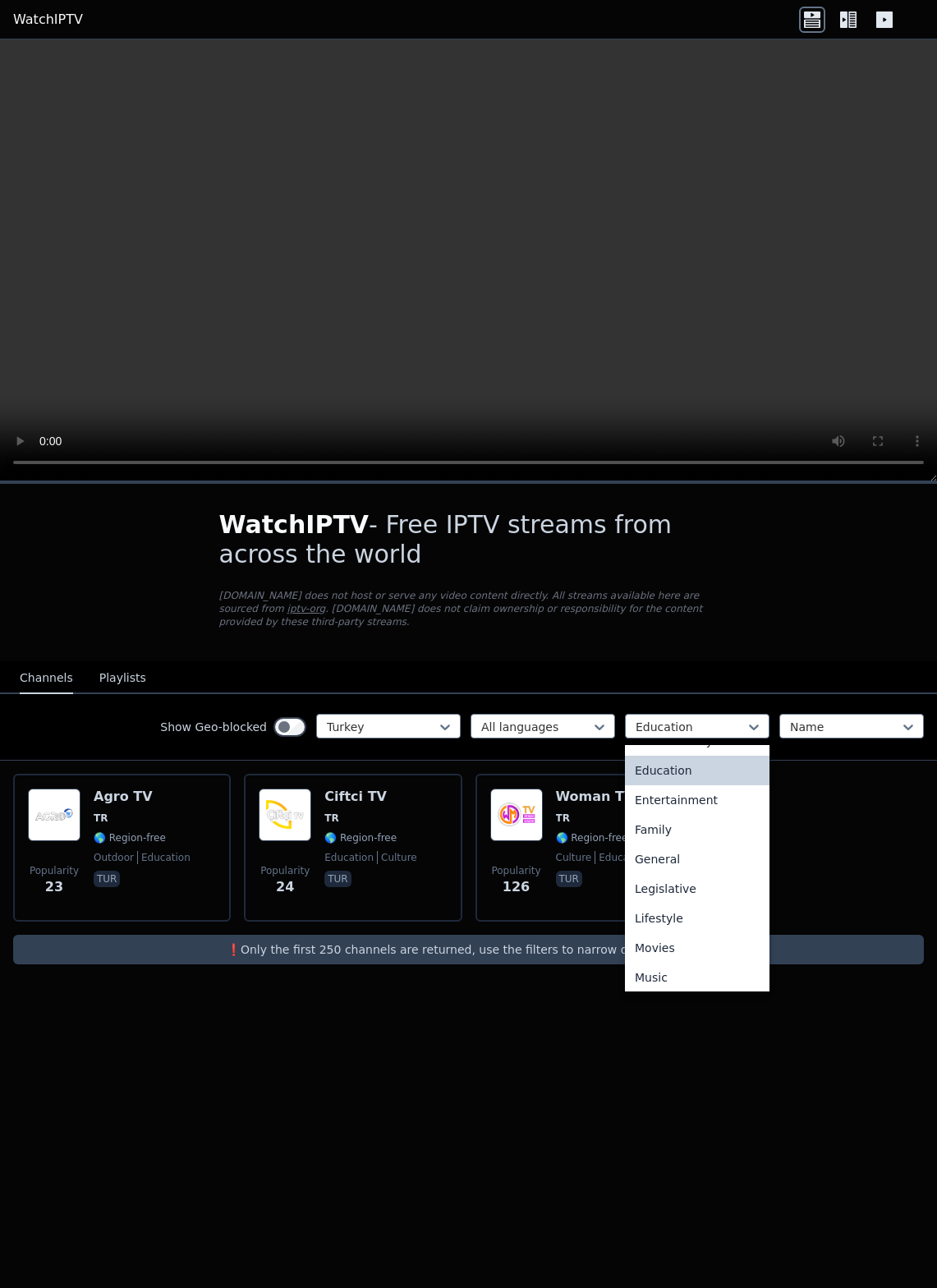
scroll to position [260, 0]
click at [698, 799] on div "Entertainment" at bounding box center [697, 798] width 145 height 29
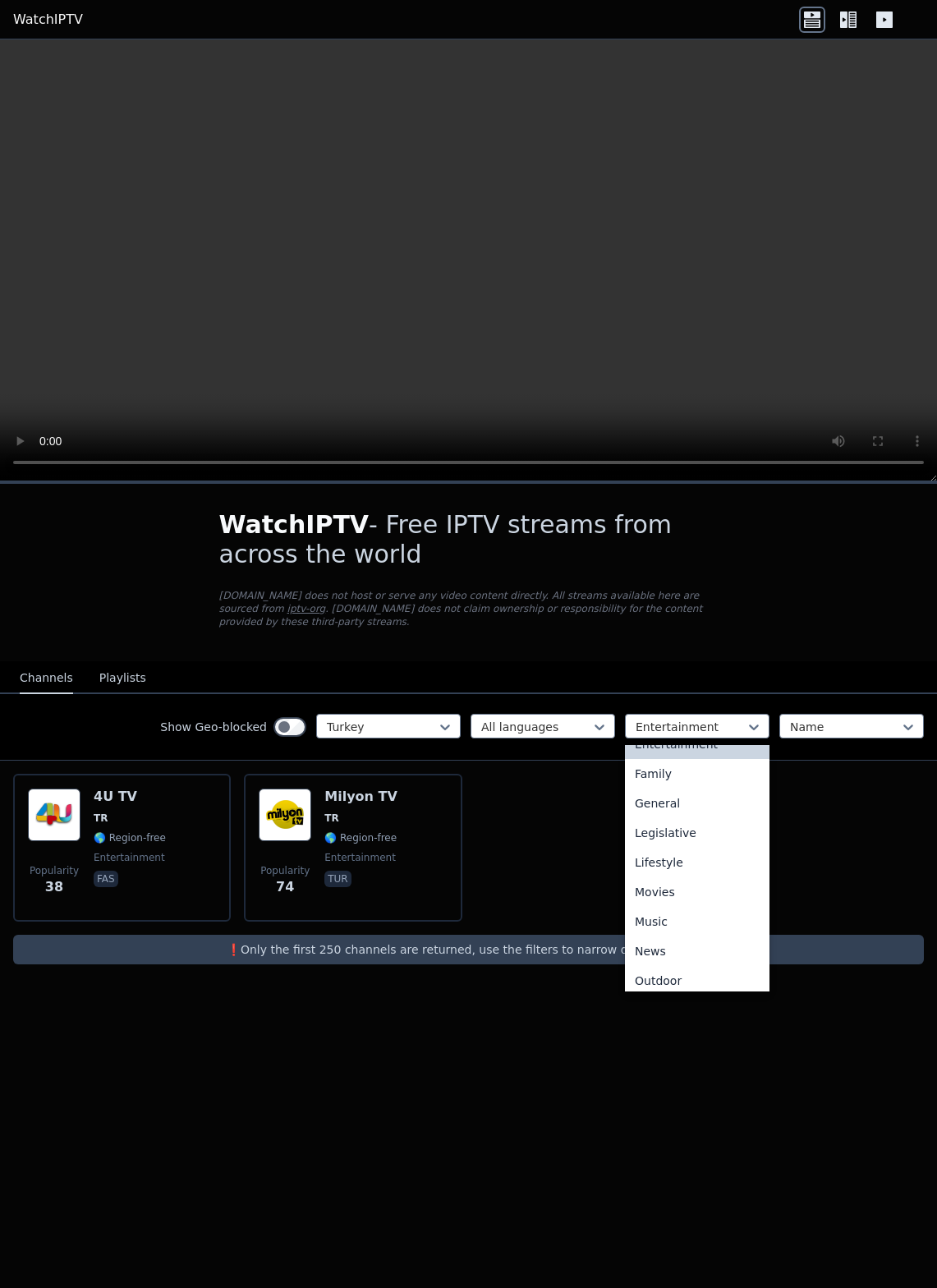
scroll to position [314, 0]
click at [686, 771] on div "Family" at bounding box center [697, 774] width 145 height 29
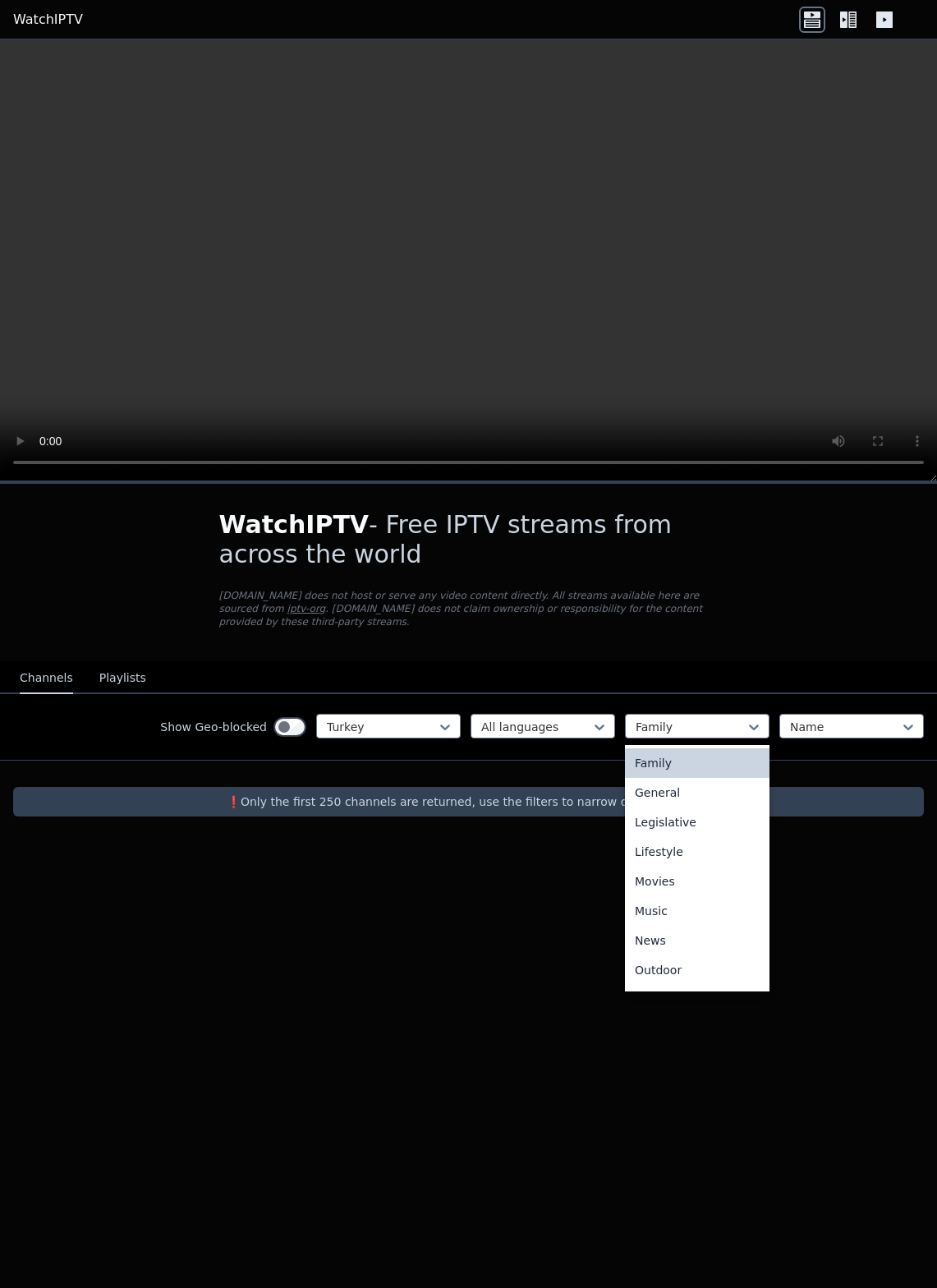
scroll to position [338, 0]
click at [683, 778] on div "General" at bounding box center [697, 779] width 145 height 29
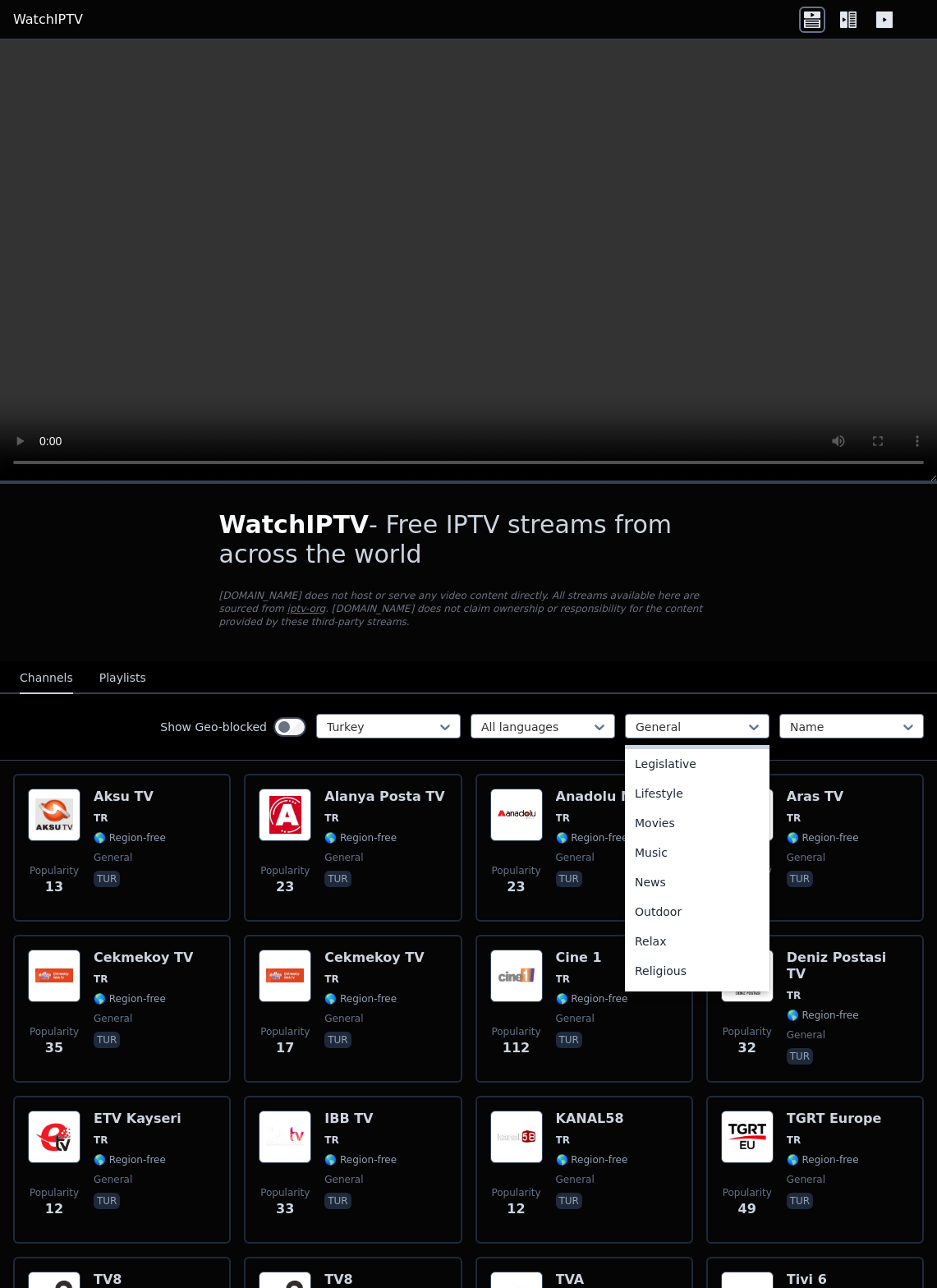
scroll to position [383, 0]
click at [713, 759] on div "Legislative" at bounding box center [697, 764] width 145 height 29
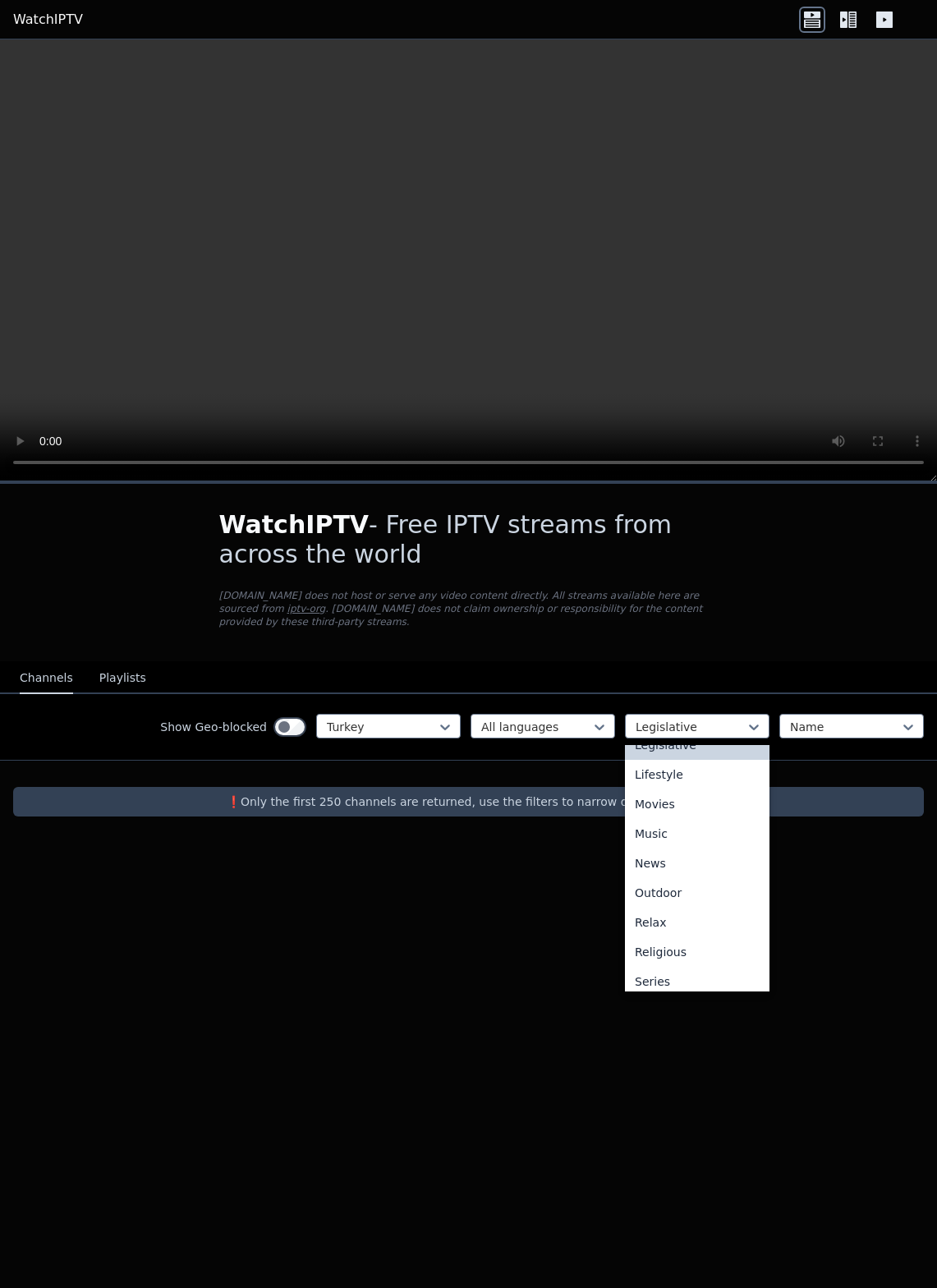
scroll to position [401, 0]
click at [694, 776] on div "Lifestyle" at bounding box center [697, 775] width 145 height 29
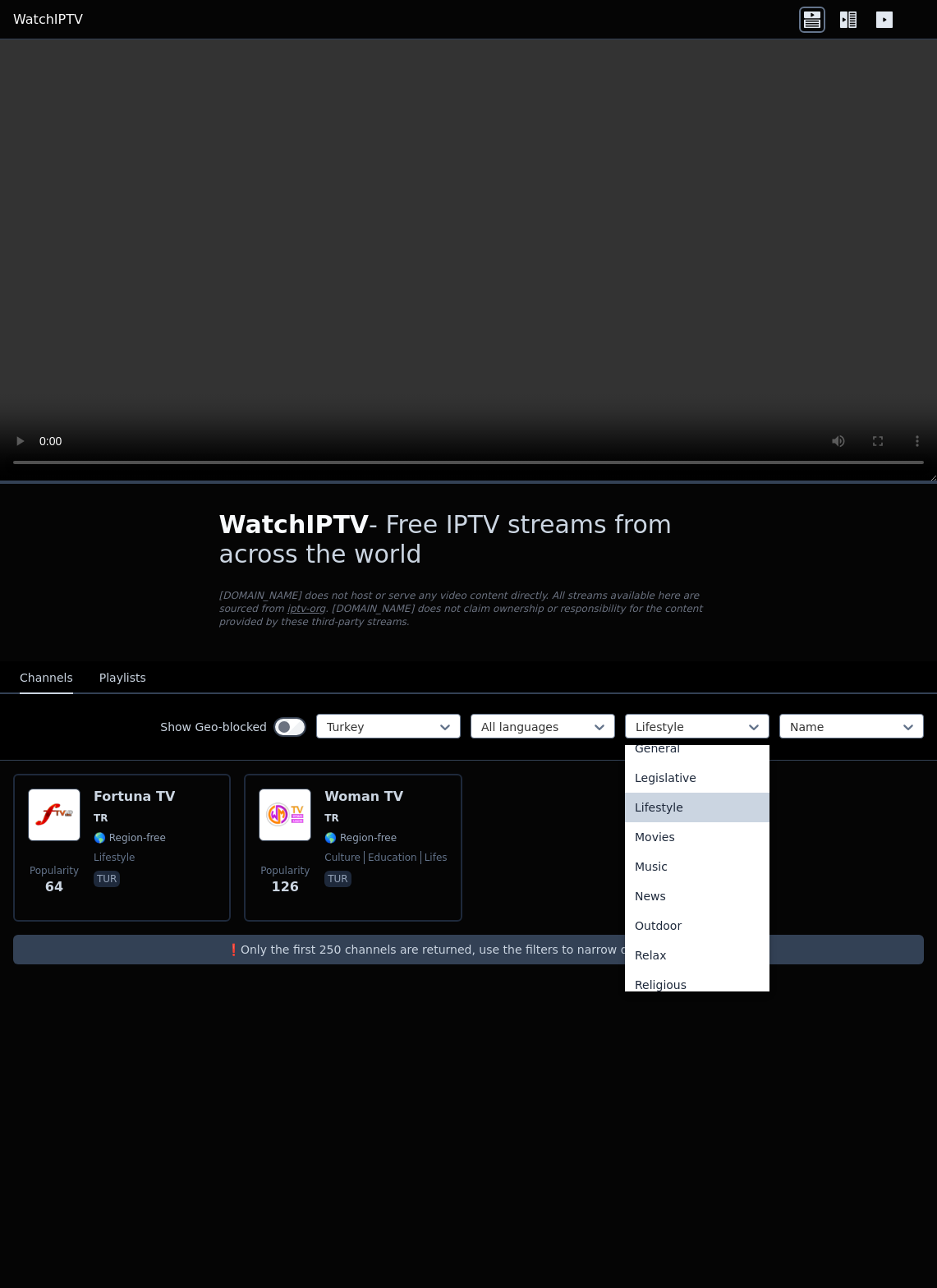
scroll to position [397, 0]
click at [695, 818] on div "Movies" at bounding box center [697, 809] width 145 height 29
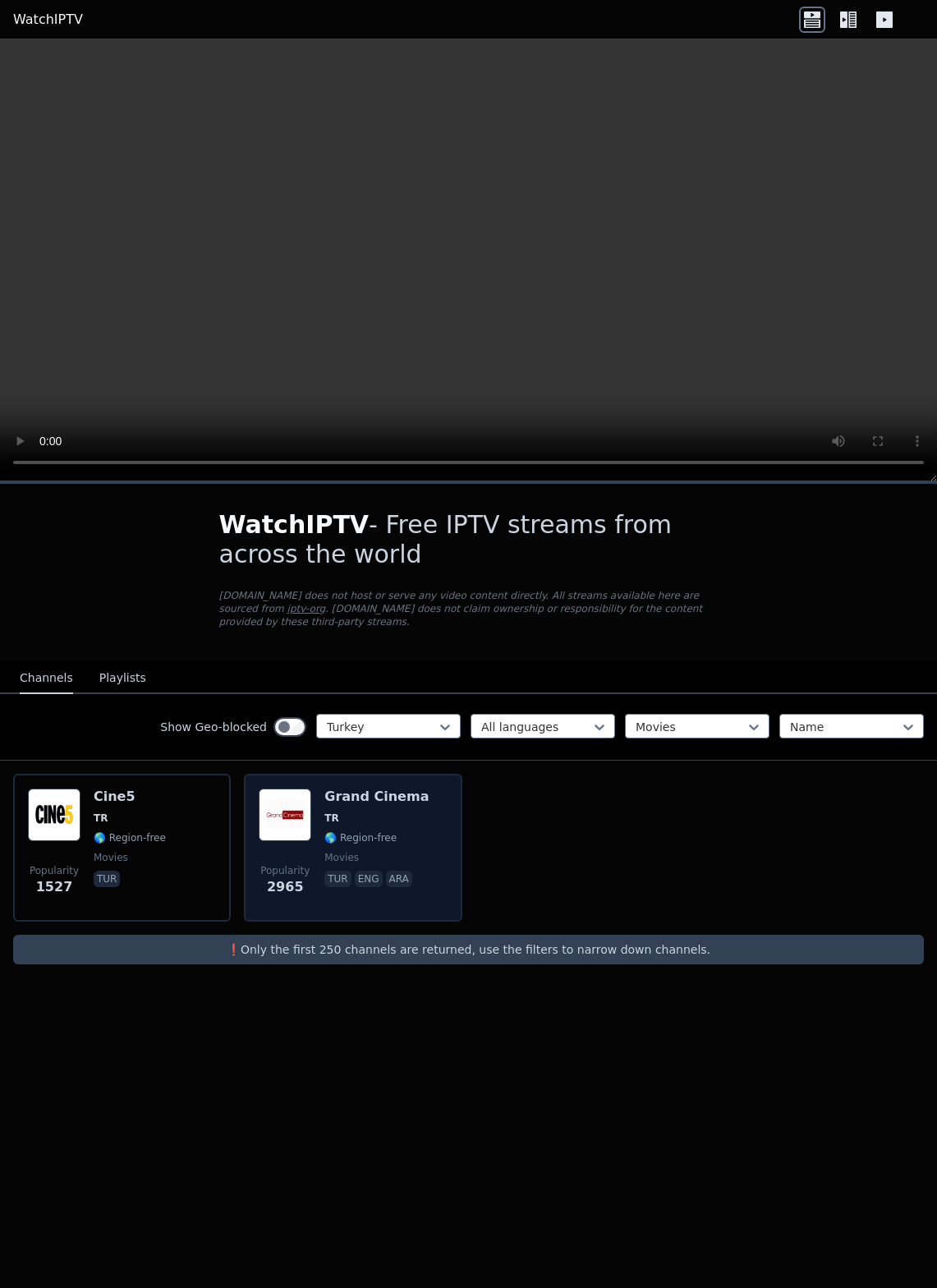
click at [300, 821] on img at bounding box center [284, 815] width 52 height 52
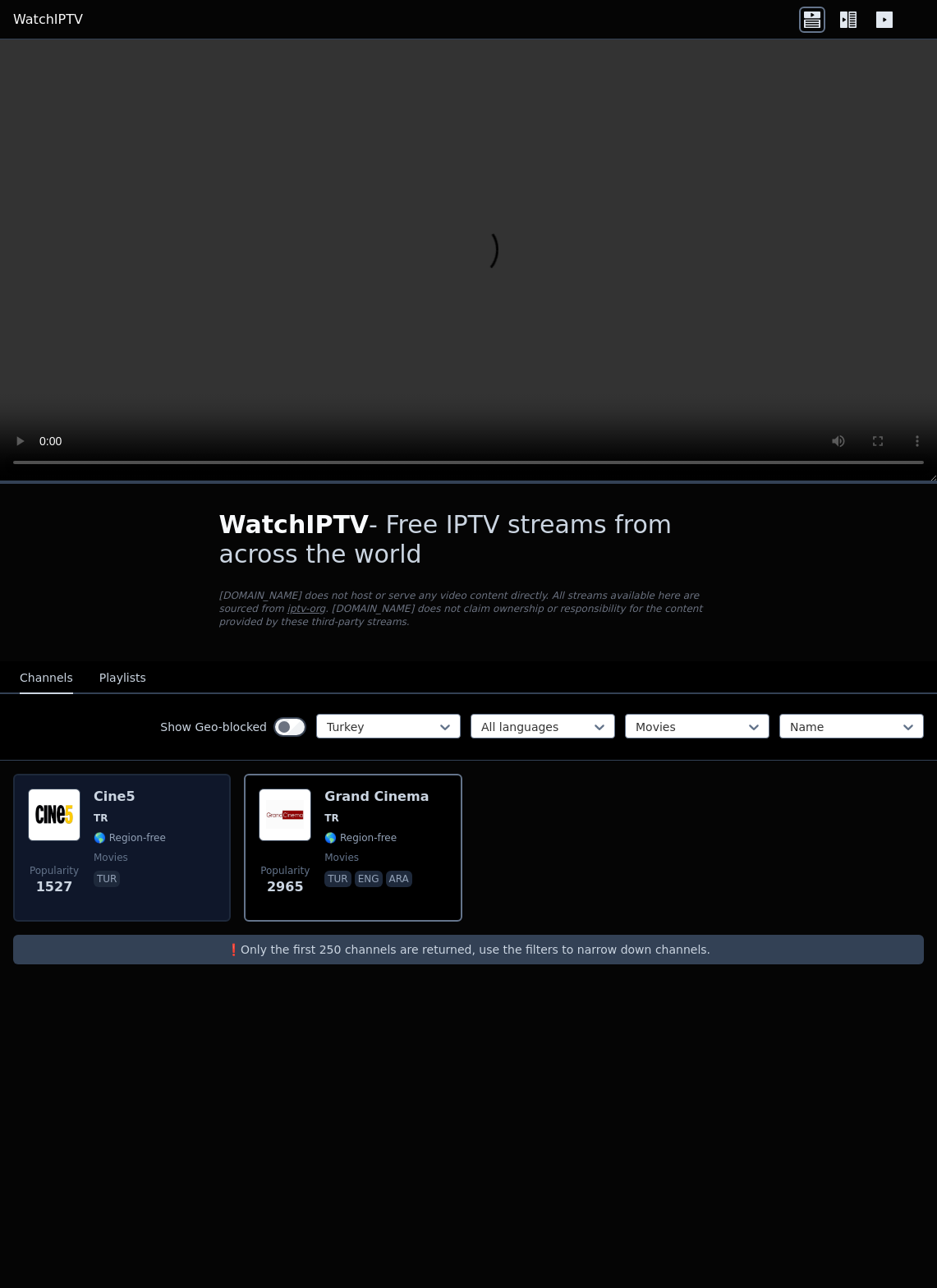
click at [96, 821] on span "TR" at bounding box center [100, 818] width 14 height 13
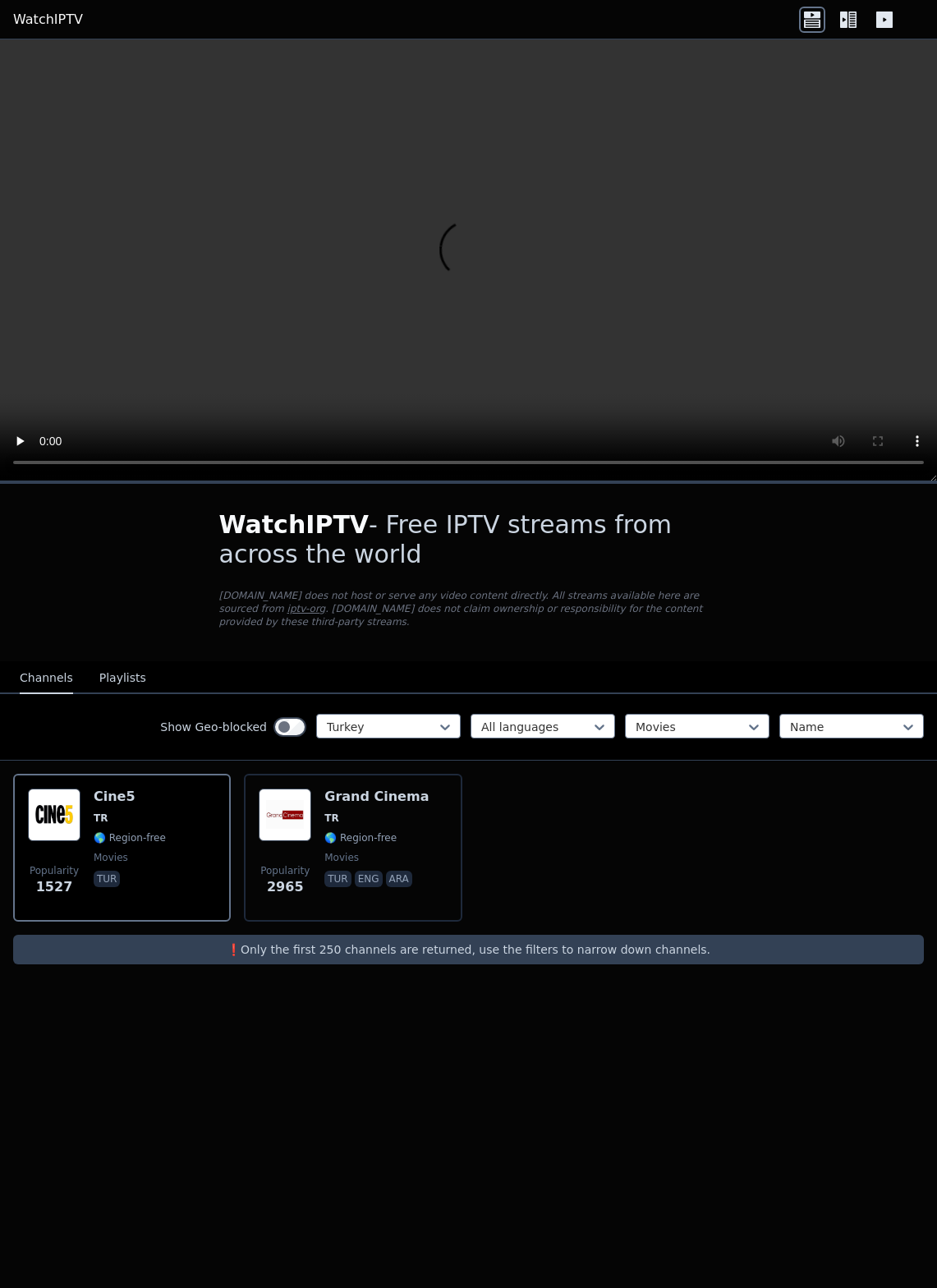
click at [701, 740] on div "Show Geo-blocked Turkey All languages Movies Name" at bounding box center [468, 727] width 937 height 67
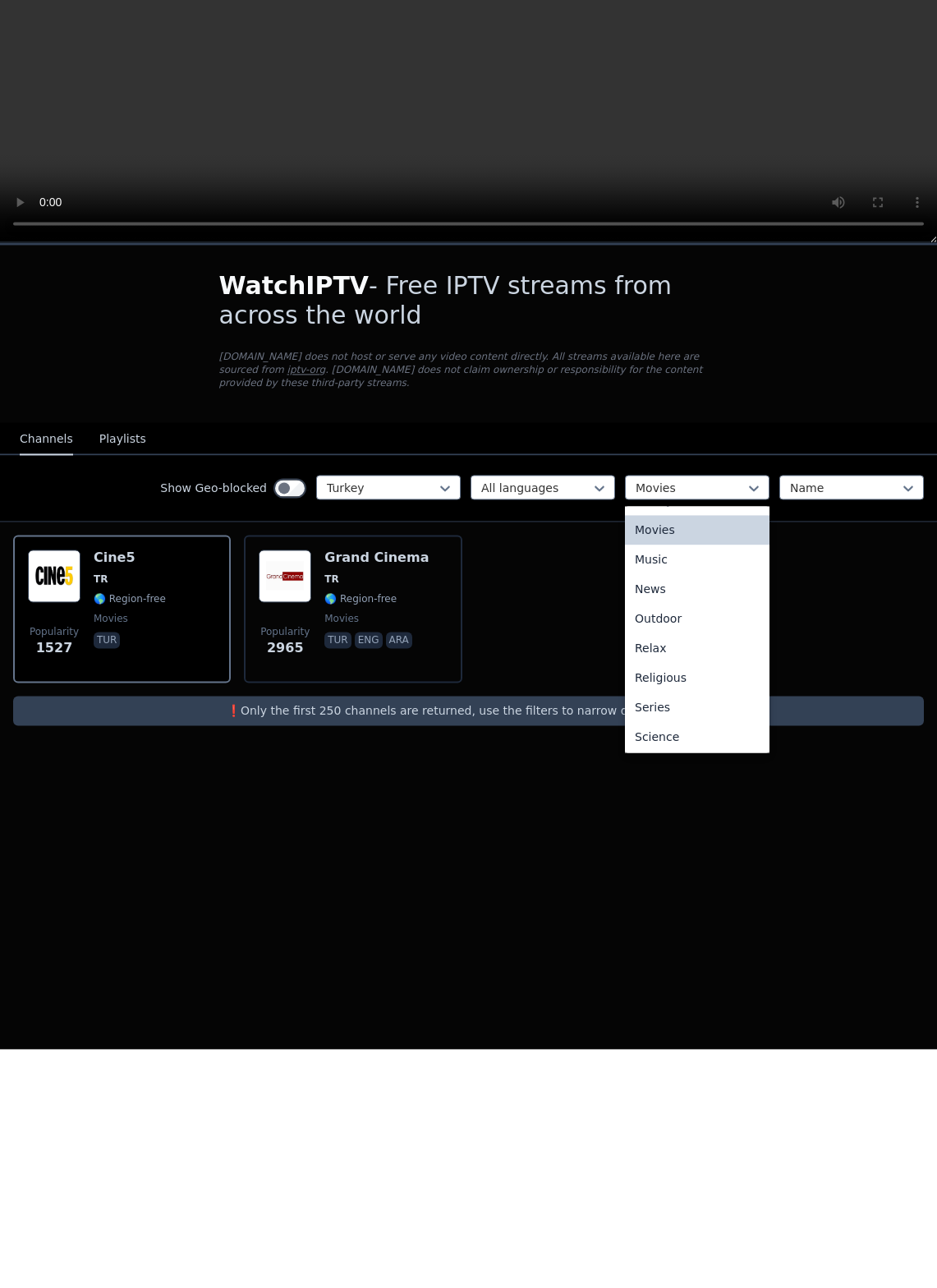
scroll to position [437, 0]
click at [693, 784] on div "Music" at bounding box center [697, 799] width 145 height 29
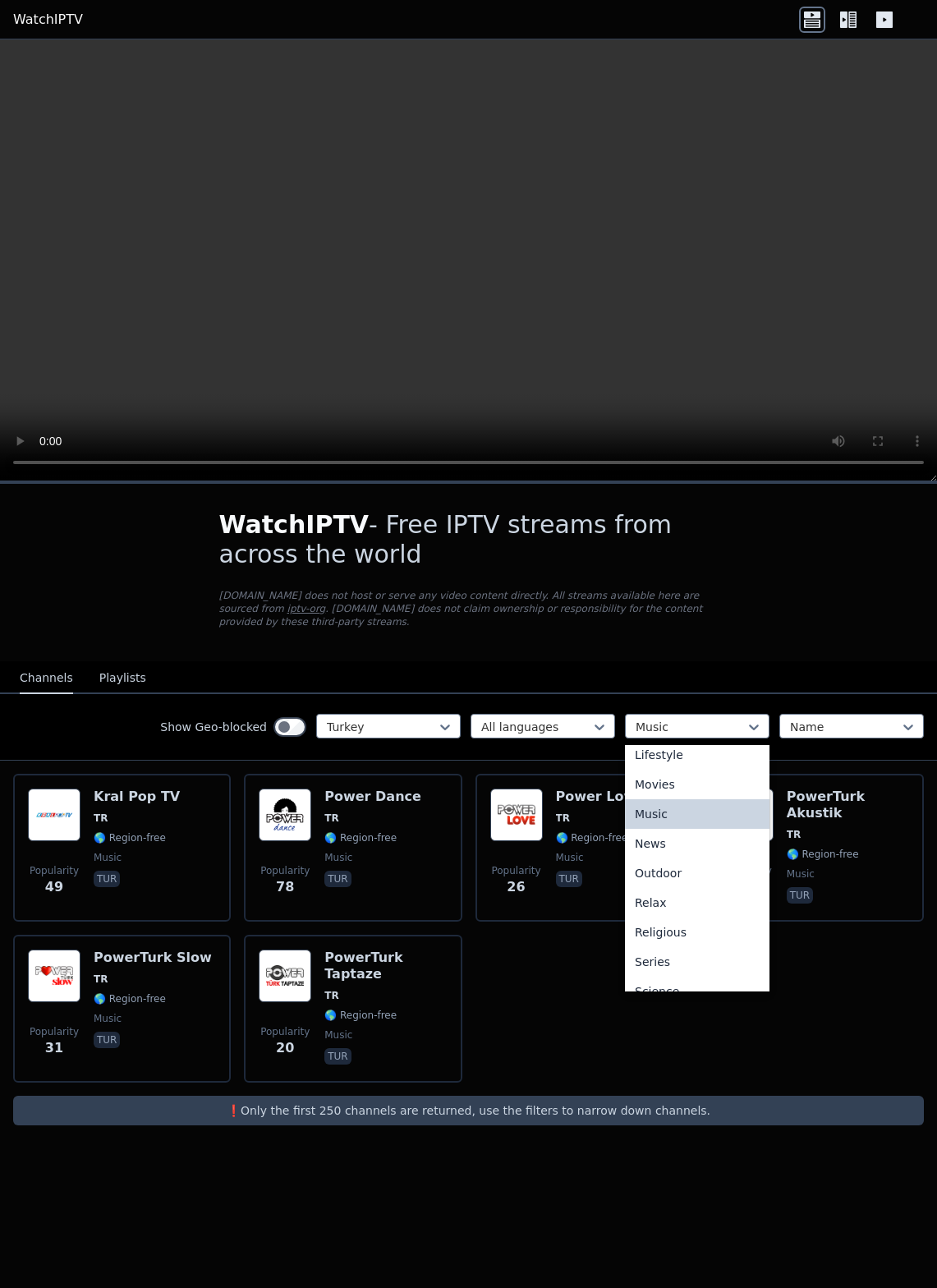
scroll to position [423, 0]
click at [685, 846] on div "News" at bounding box center [697, 842] width 145 height 29
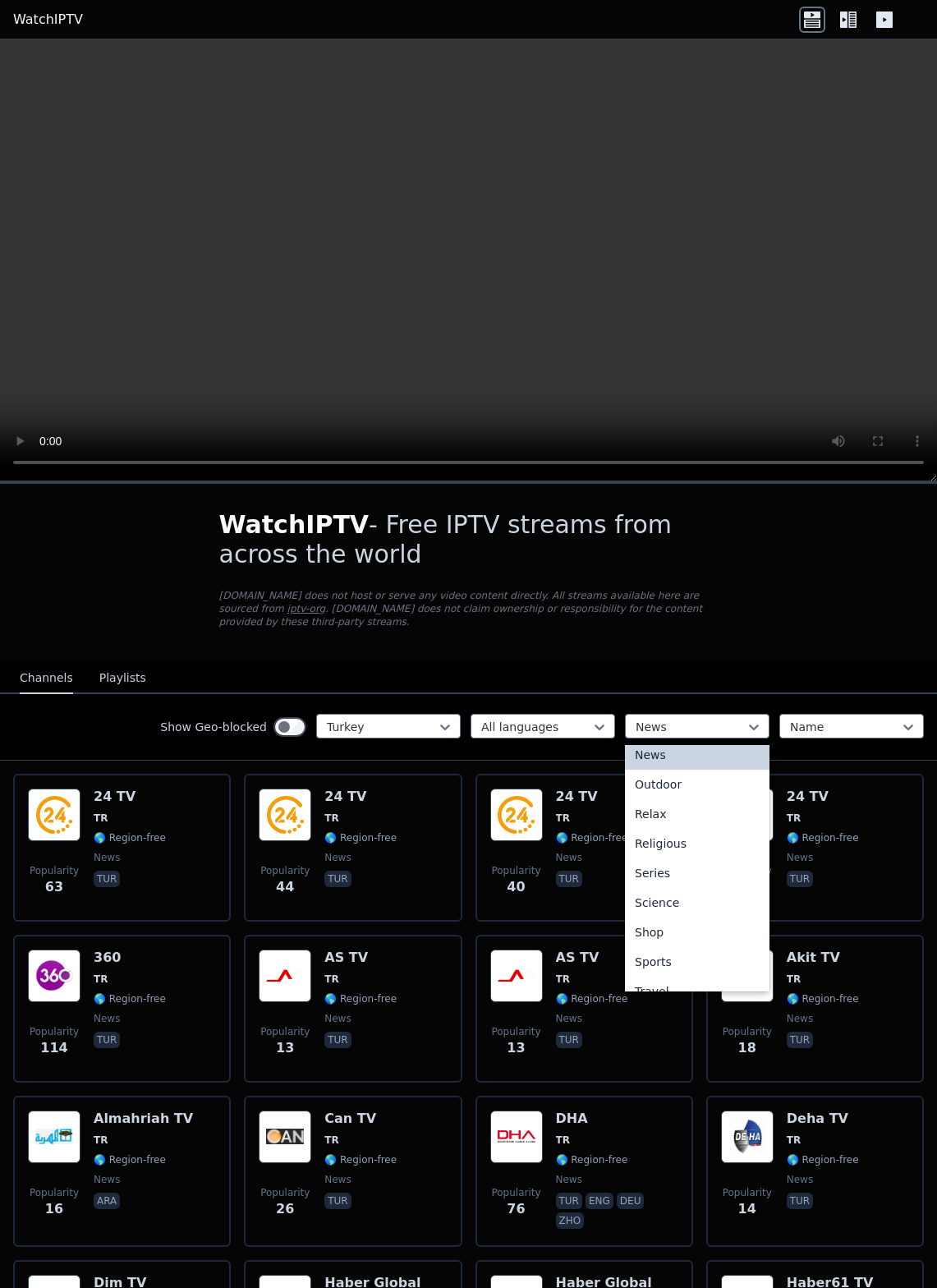
scroll to position [518, 0]
click at [695, 784] on div "Outdoor" at bounding box center [697, 777] width 145 height 29
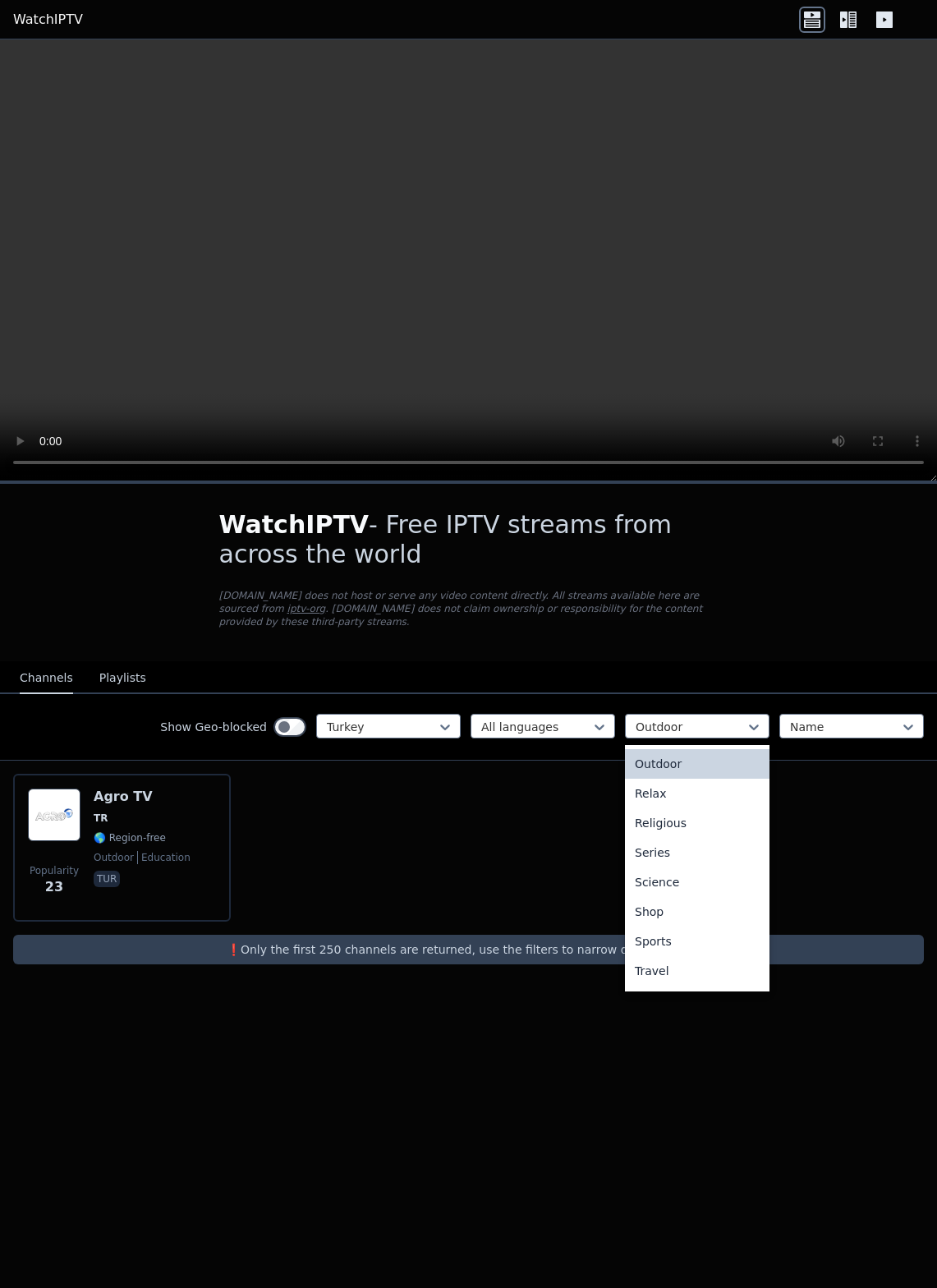
scroll to position [539, 0]
click at [677, 786] on div "Relax" at bounding box center [697, 785] width 145 height 29
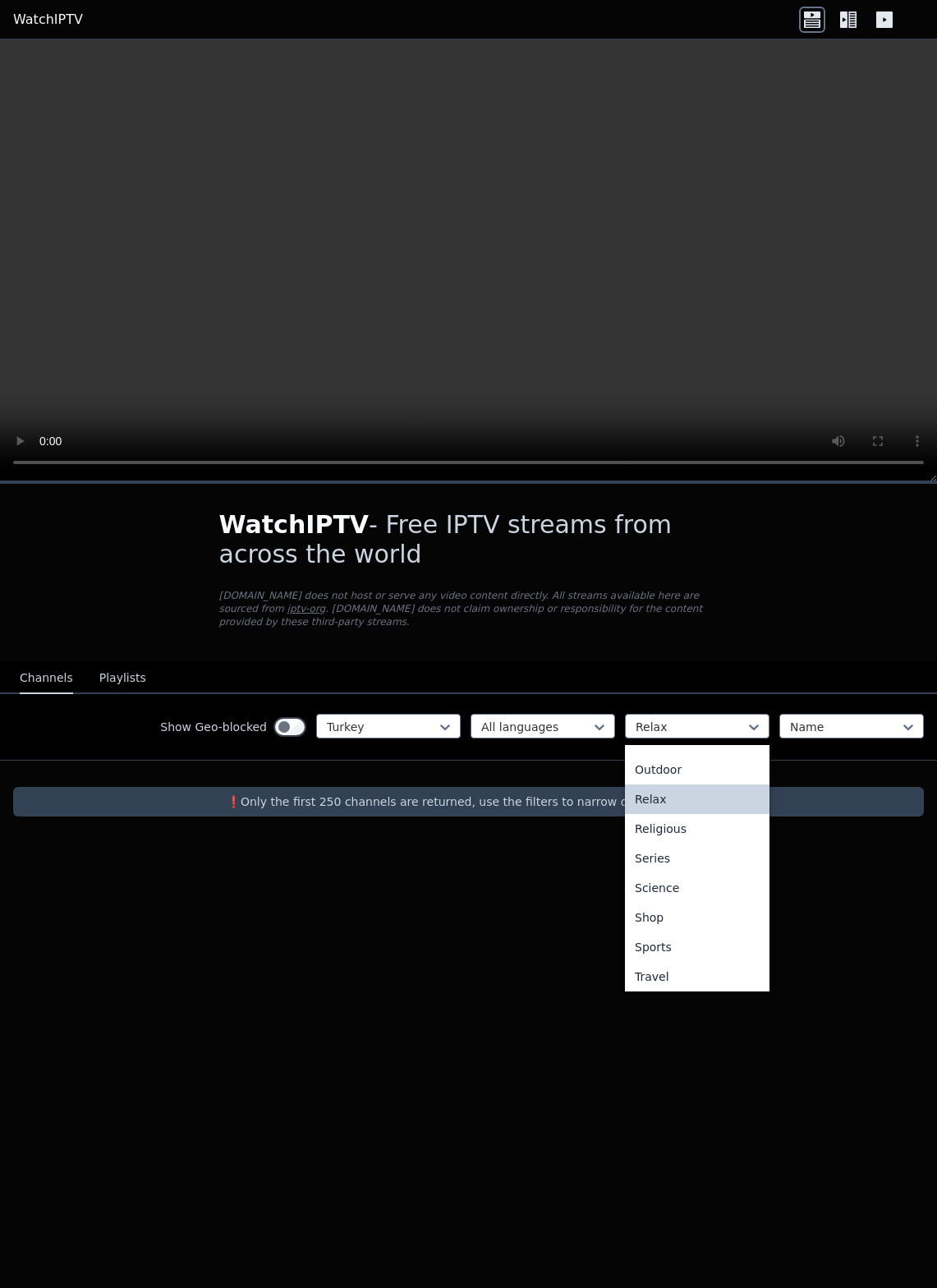
scroll to position [534, 0]
click at [689, 824] on div "Religious" at bounding box center [697, 820] width 145 height 29
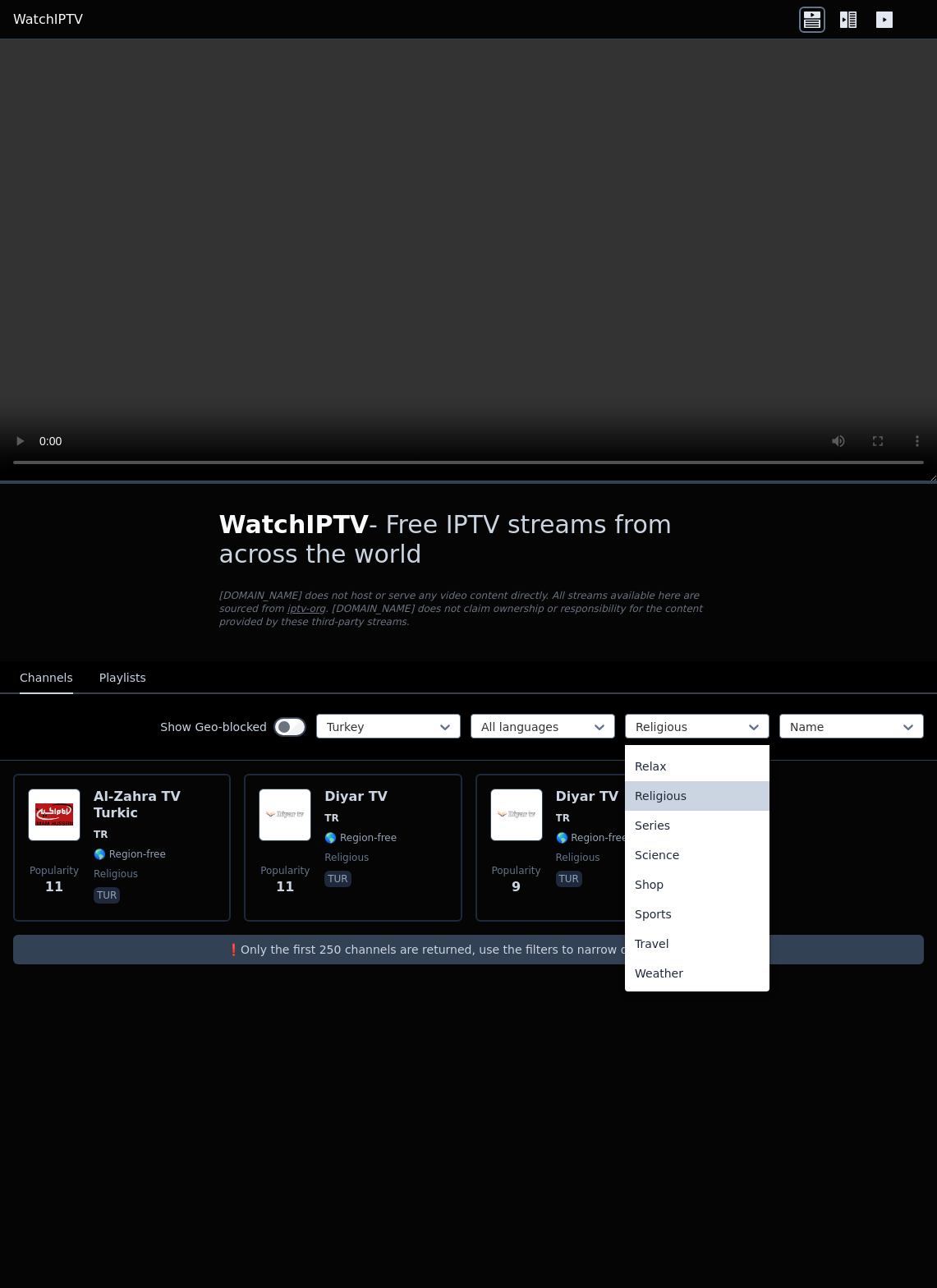
scroll to position [559, 0]
click at [679, 823] on div "Series" at bounding box center [697, 825] width 145 height 29
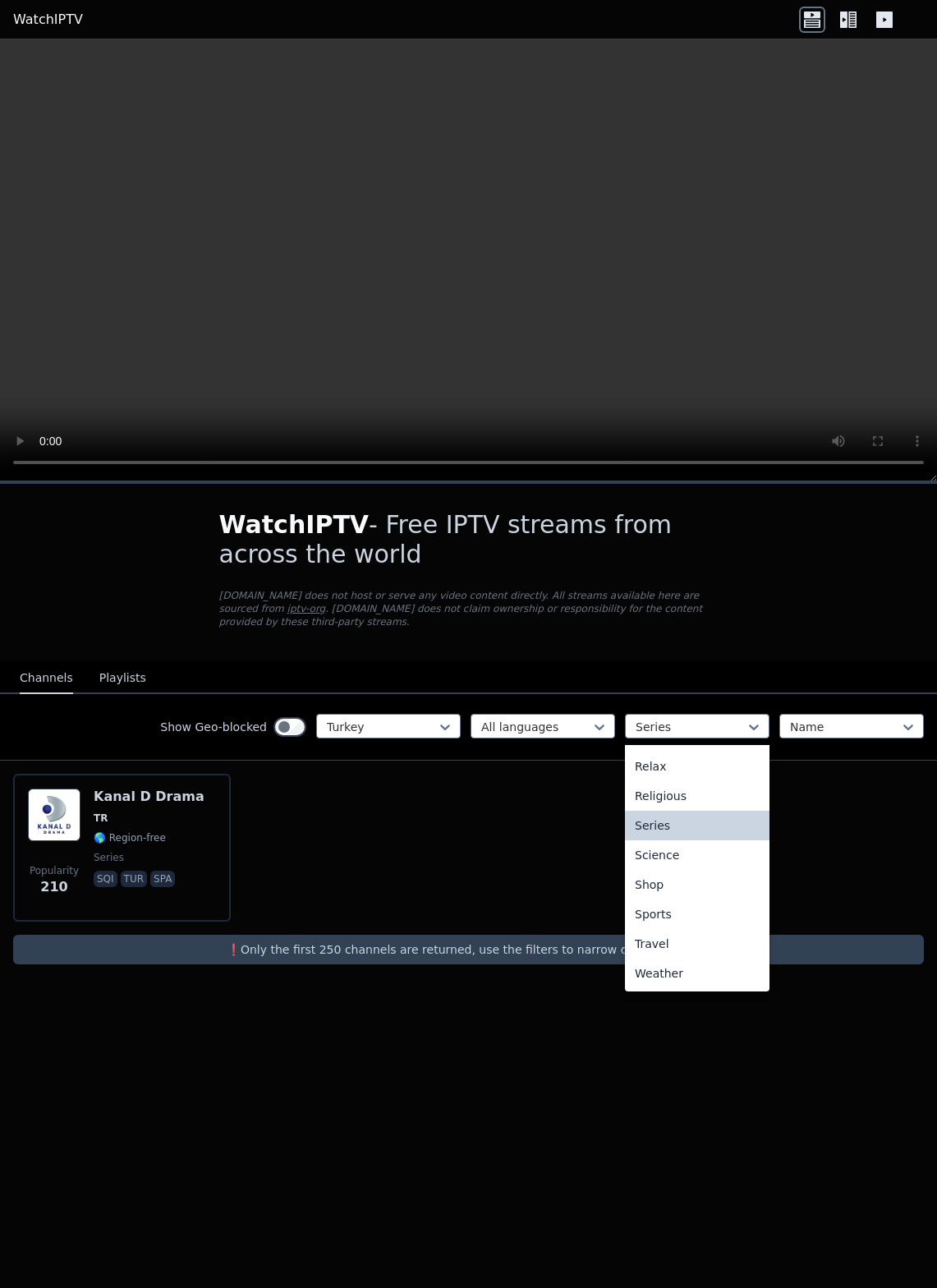
scroll to position [559, 0]
click at [687, 861] on div "Science" at bounding box center [697, 855] width 145 height 29
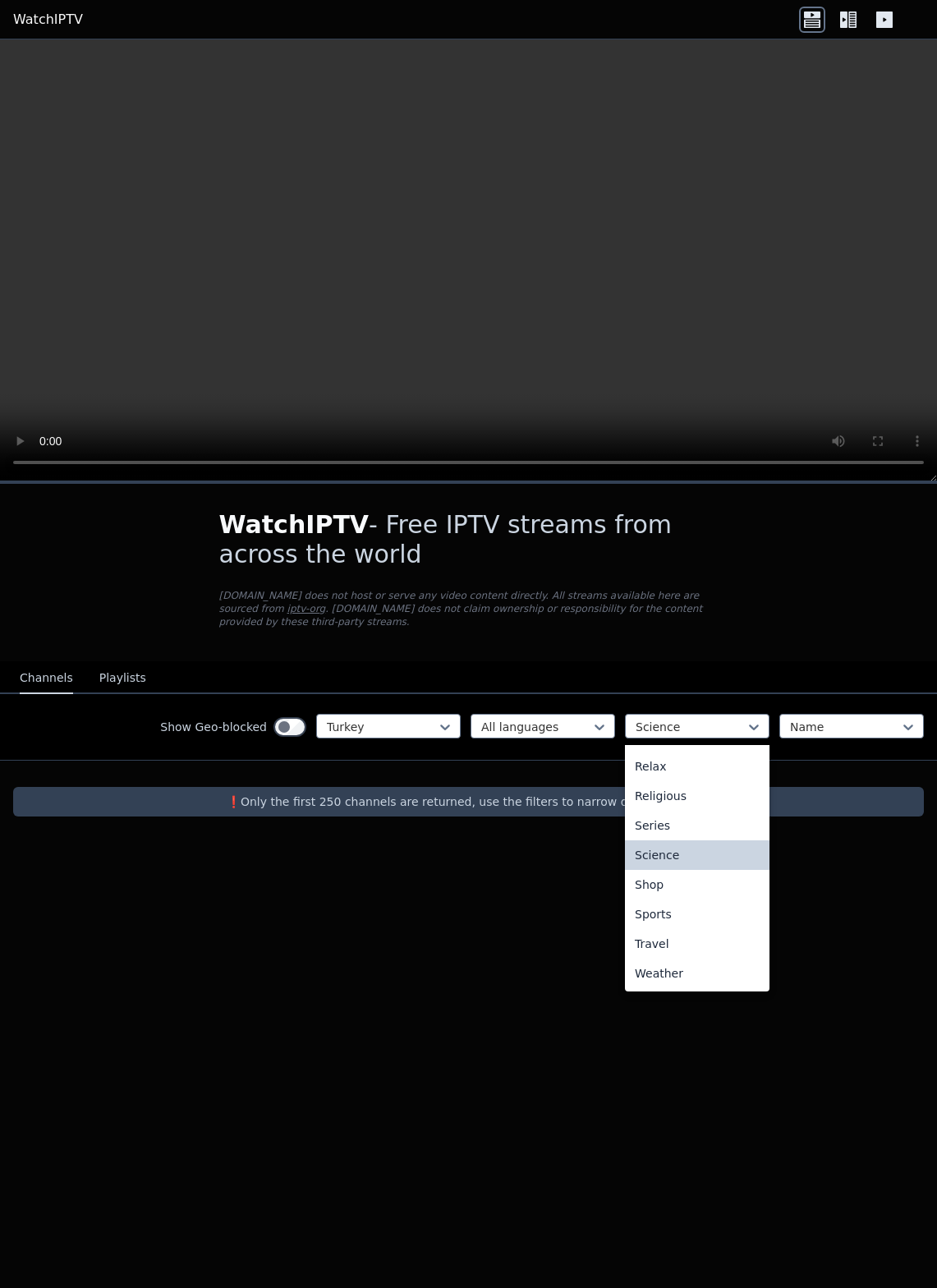
scroll to position [559, 0]
click at [679, 888] on div "Shop" at bounding box center [697, 884] width 145 height 29
click at [670, 917] on div "Sports" at bounding box center [697, 914] width 145 height 29
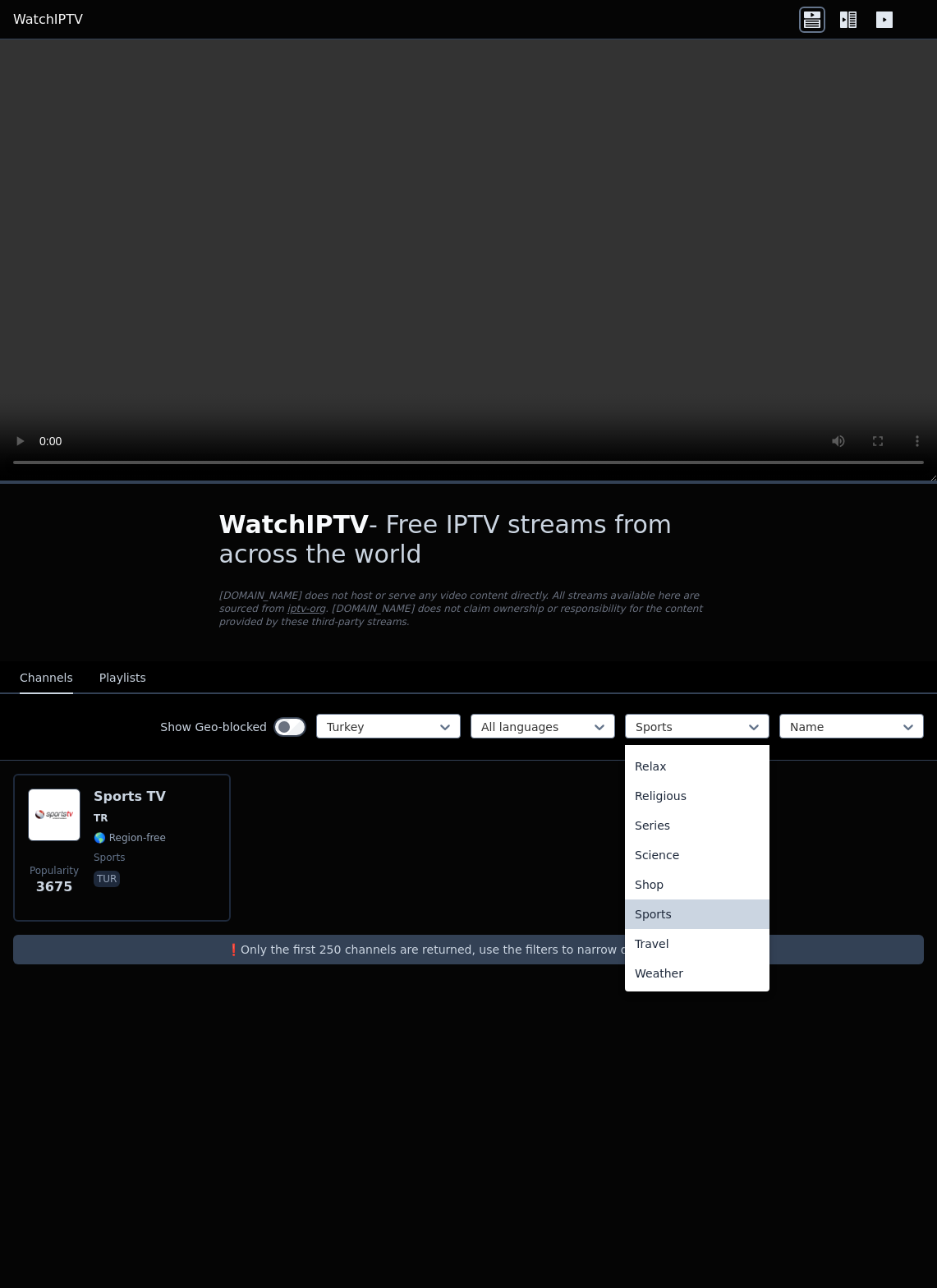
scroll to position [559, 0]
click at [686, 942] on div "Travel" at bounding box center [697, 943] width 145 height 29
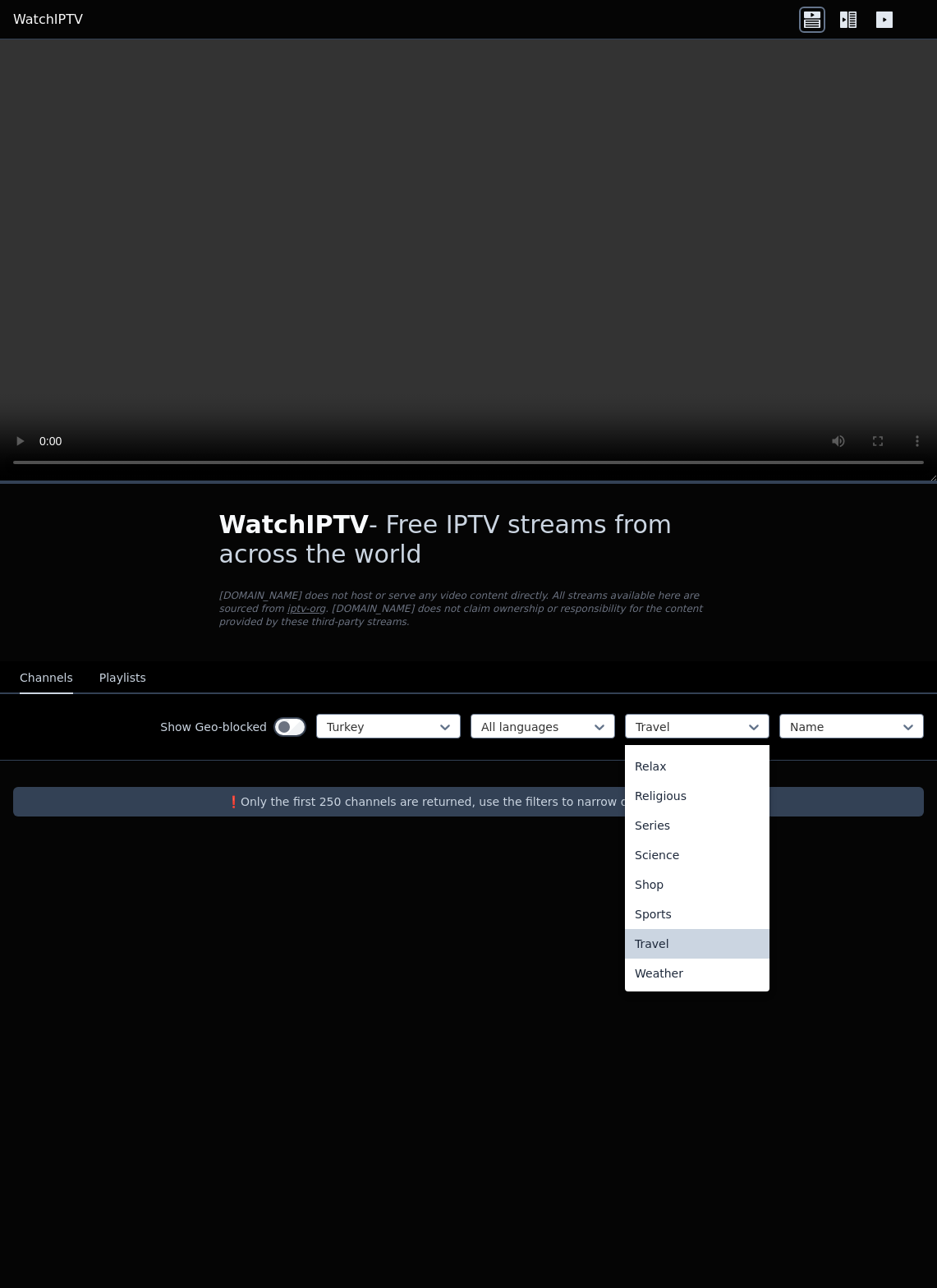
scroll to position [559, 0]
click at [687, 979] on div "Weather" at bounding box center [697, 973] width 145 height 29
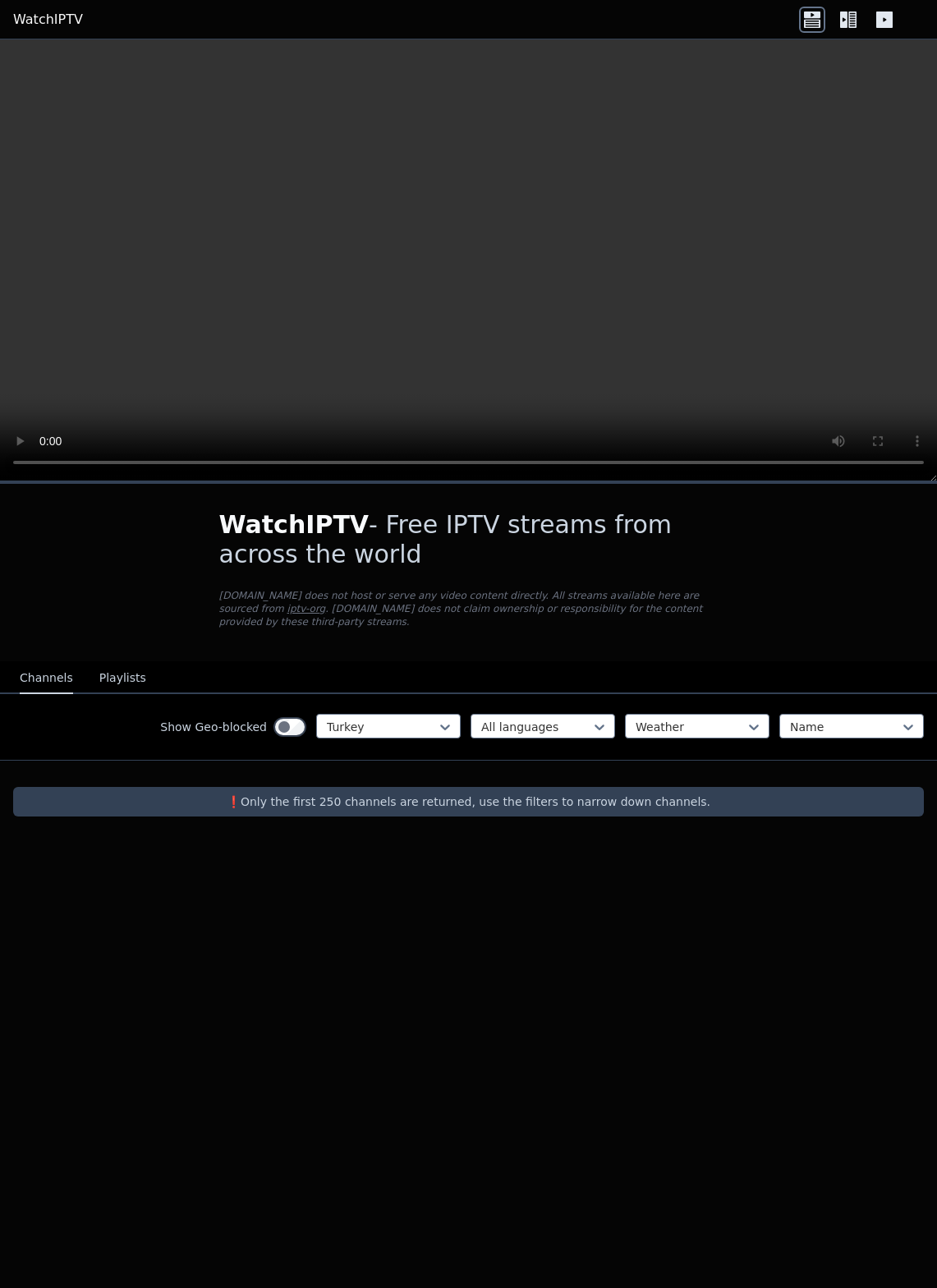
click at [137, 685] on button "Playlists" at bounding box center [123, 678] width 47 height 31
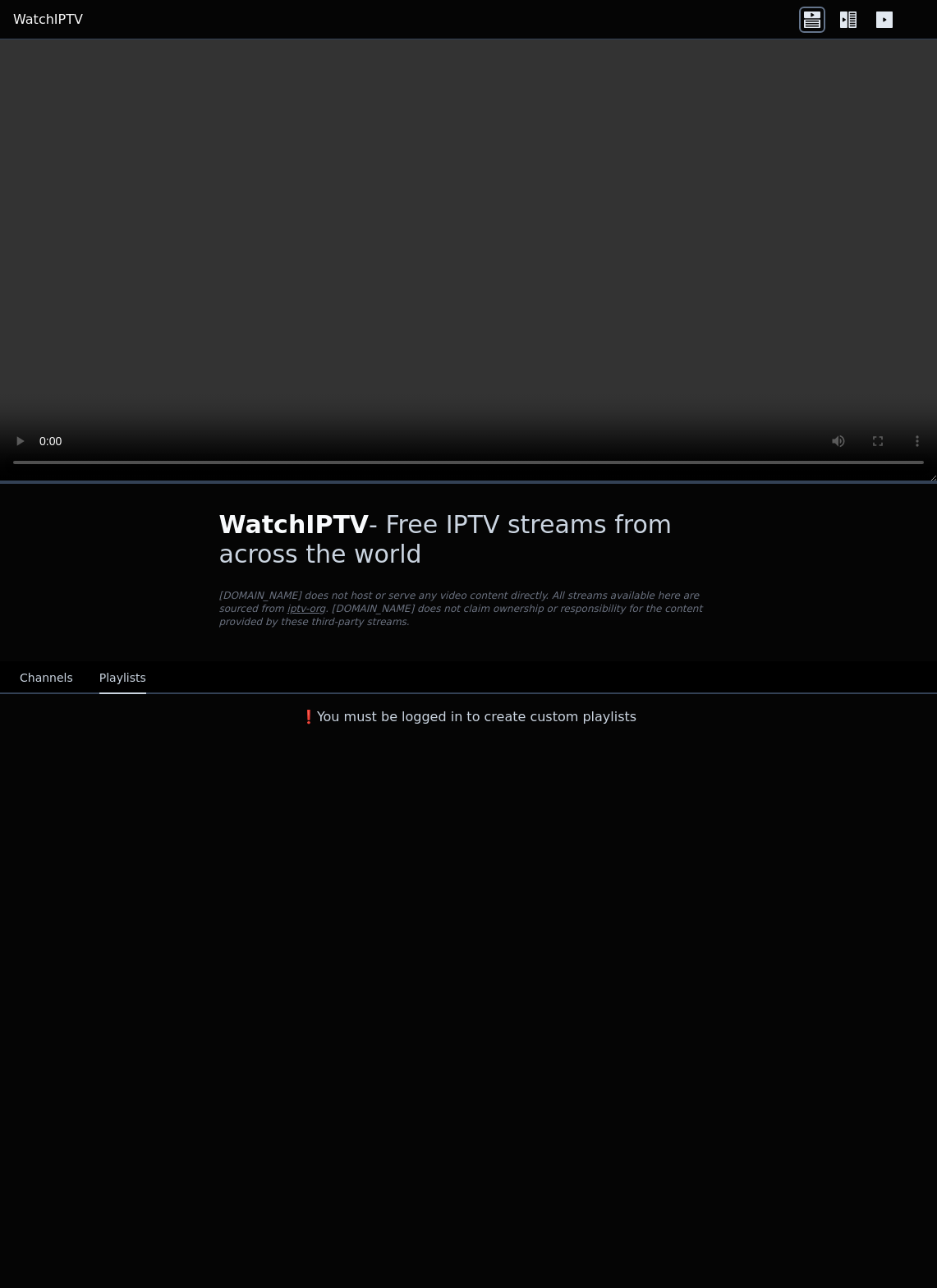
click at [846, 11] on icon at bounding box center [848, 20] width 27 height 27
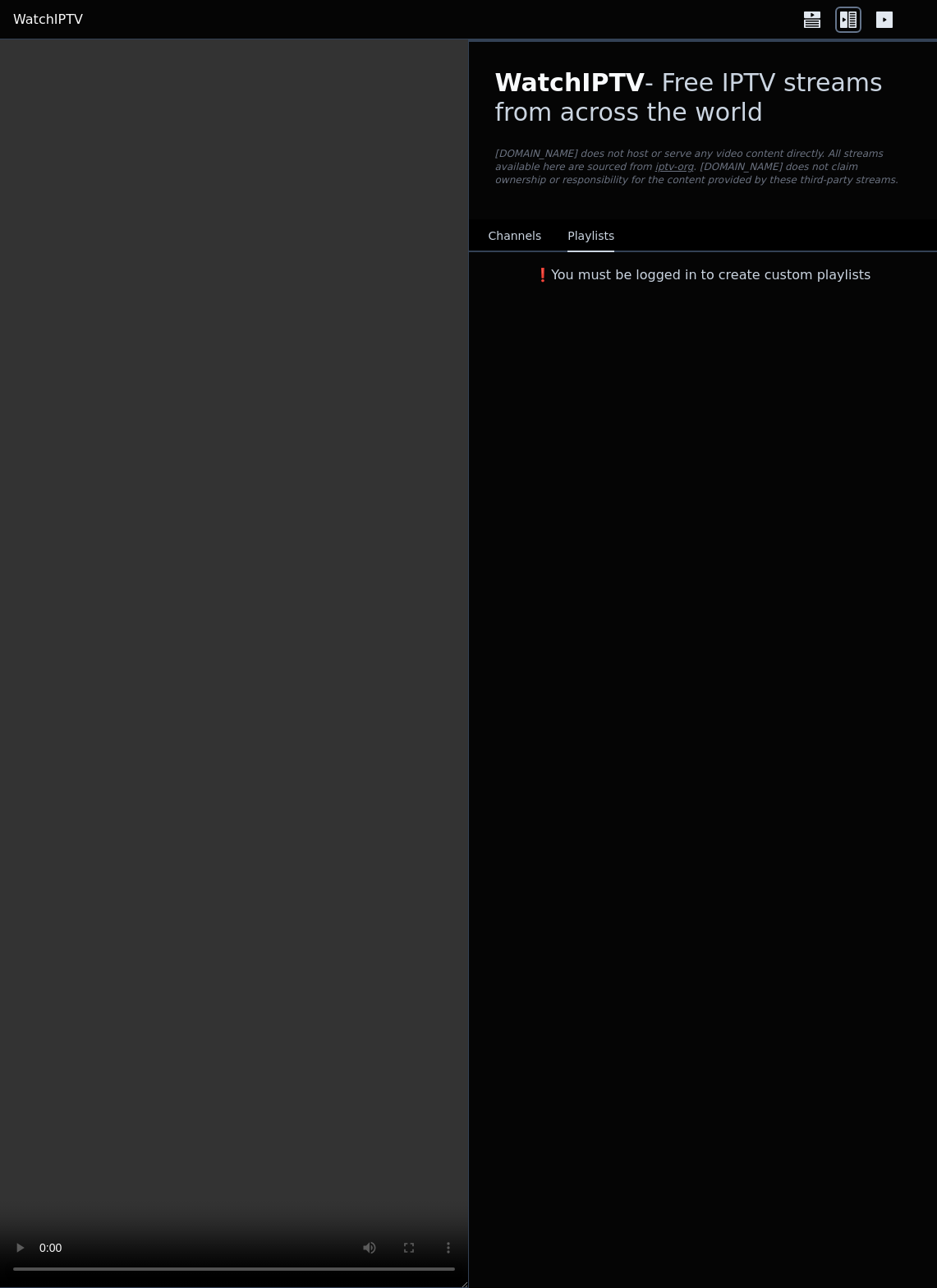
click at [524, 239] on button "Channels" at bounding box center [515, 236] width 53 height 31
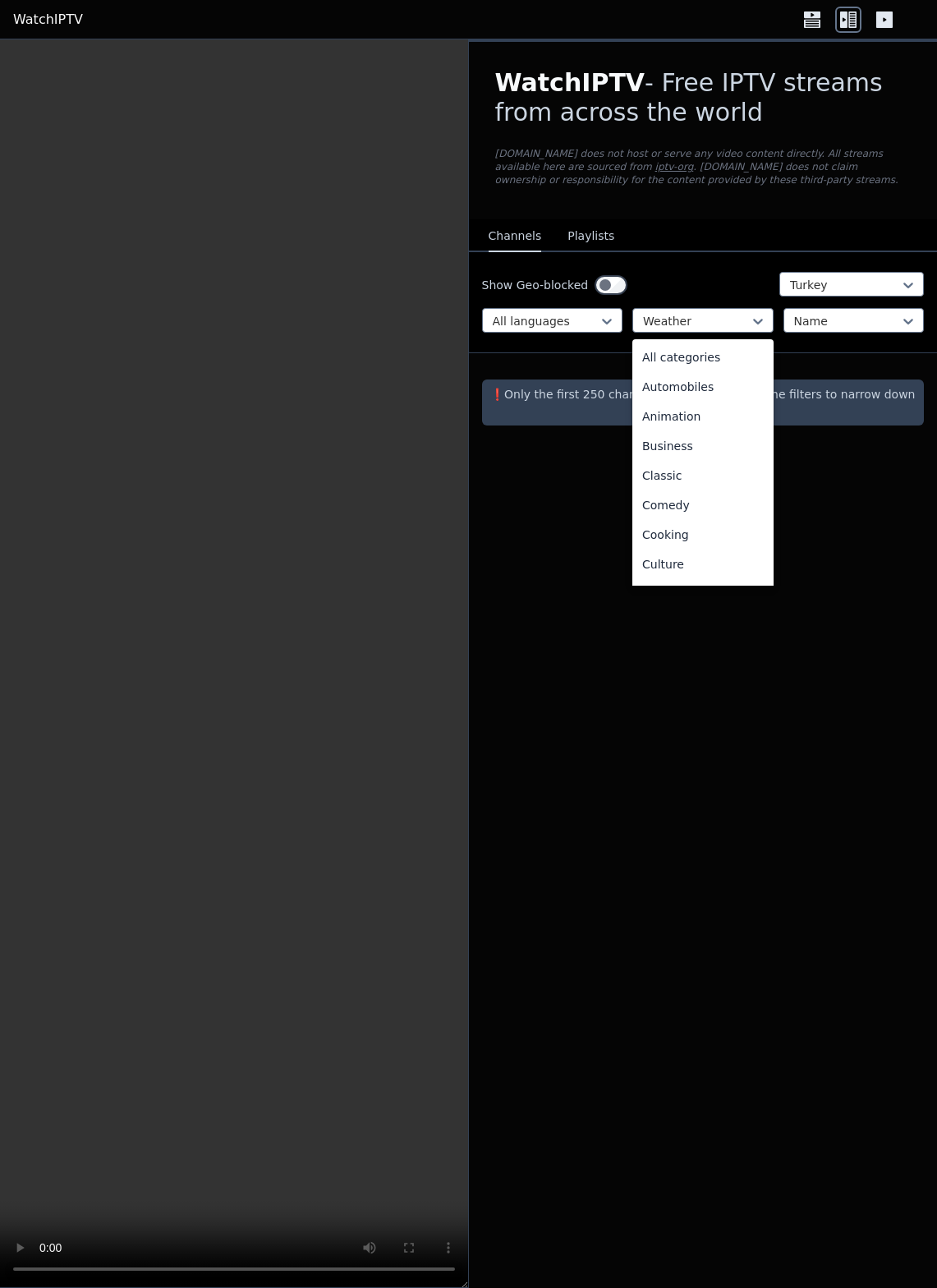
click at [725, 368] on div "All categories" at bounding box center [703, 357] width 141 height 29
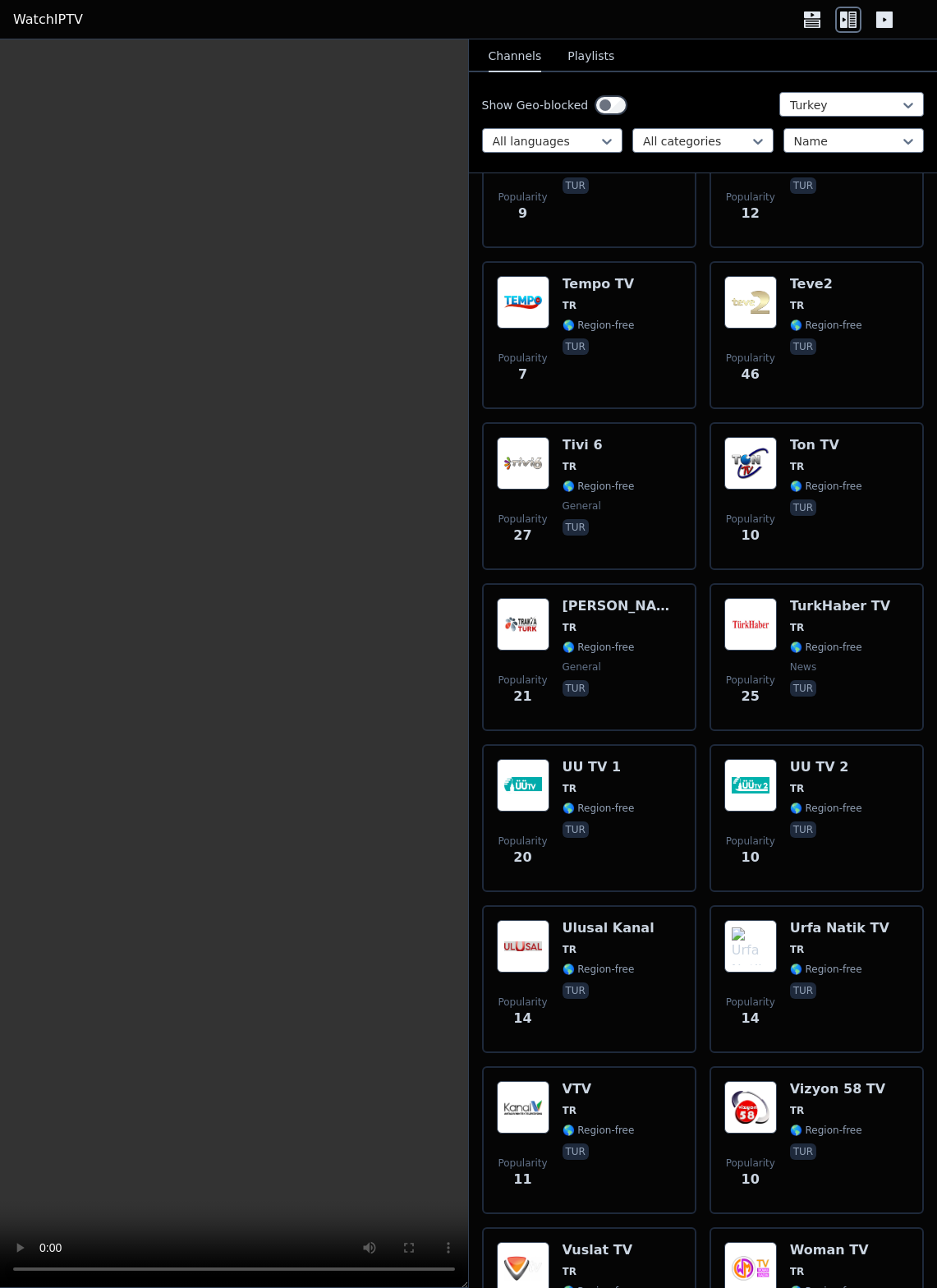
scroll to position [12145, 0]
